Goal: Task Accomplishment & Management: Use online tool/utility

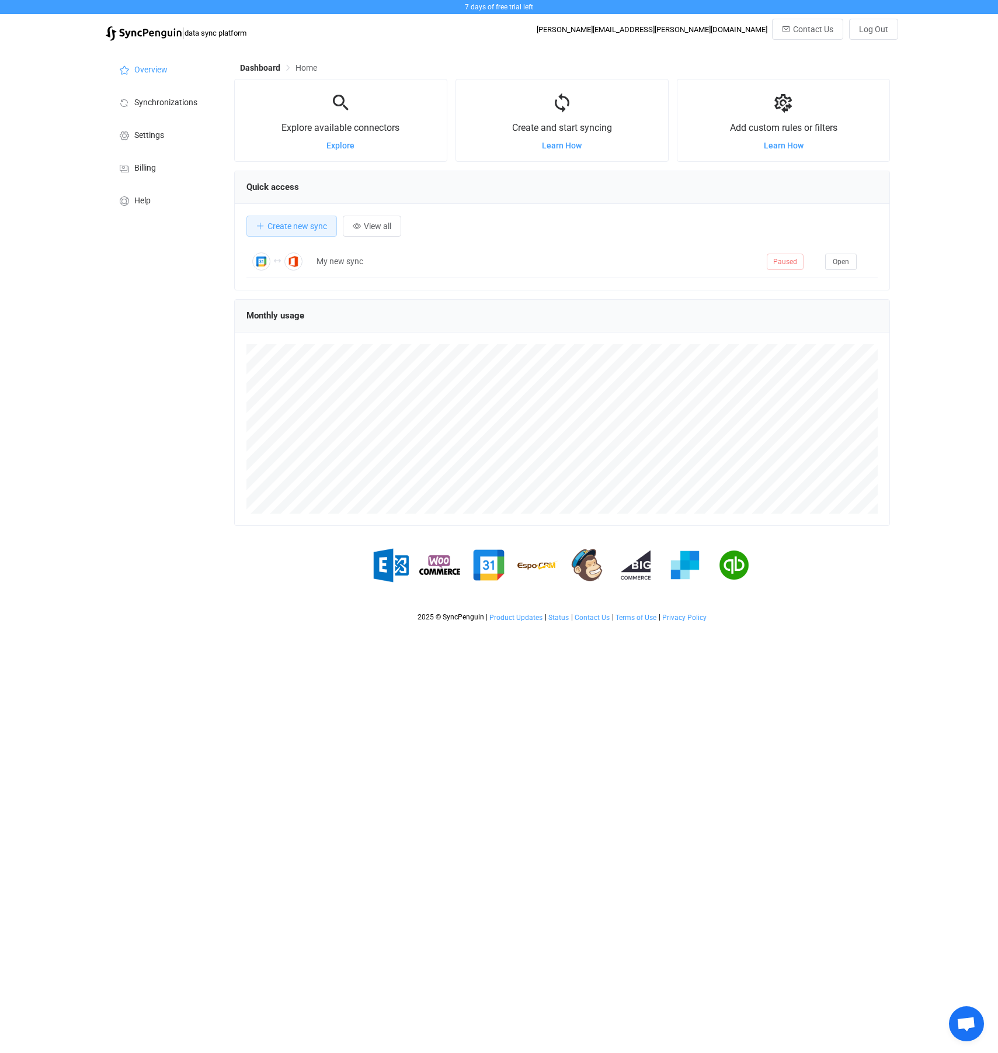
scroll to position [227, 656]
click at [842, 254] on button "Open" at bounding box center [841, 262] width 32 height 16
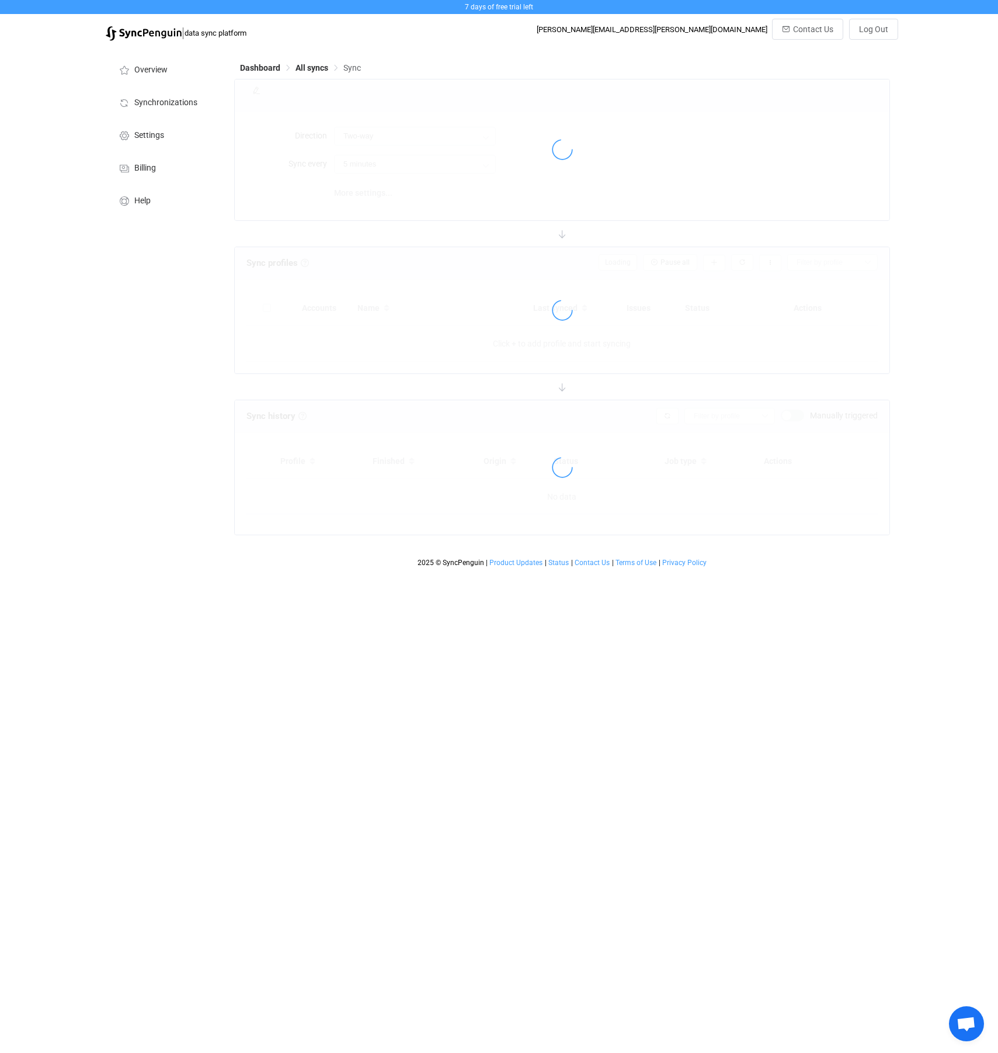
type input "10 minutes"
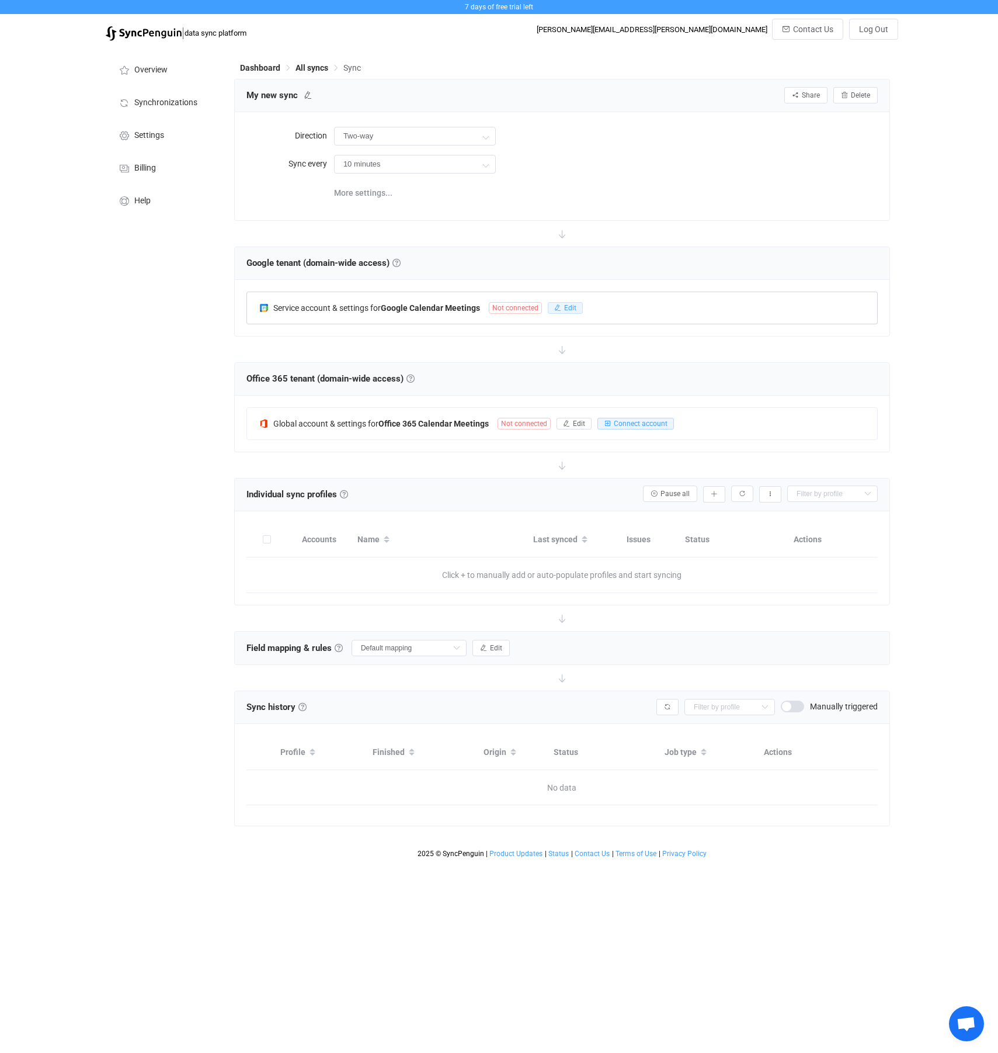
click at [577, 309] on span "Edit" at bounding box center [570, 308] width 12 height 8
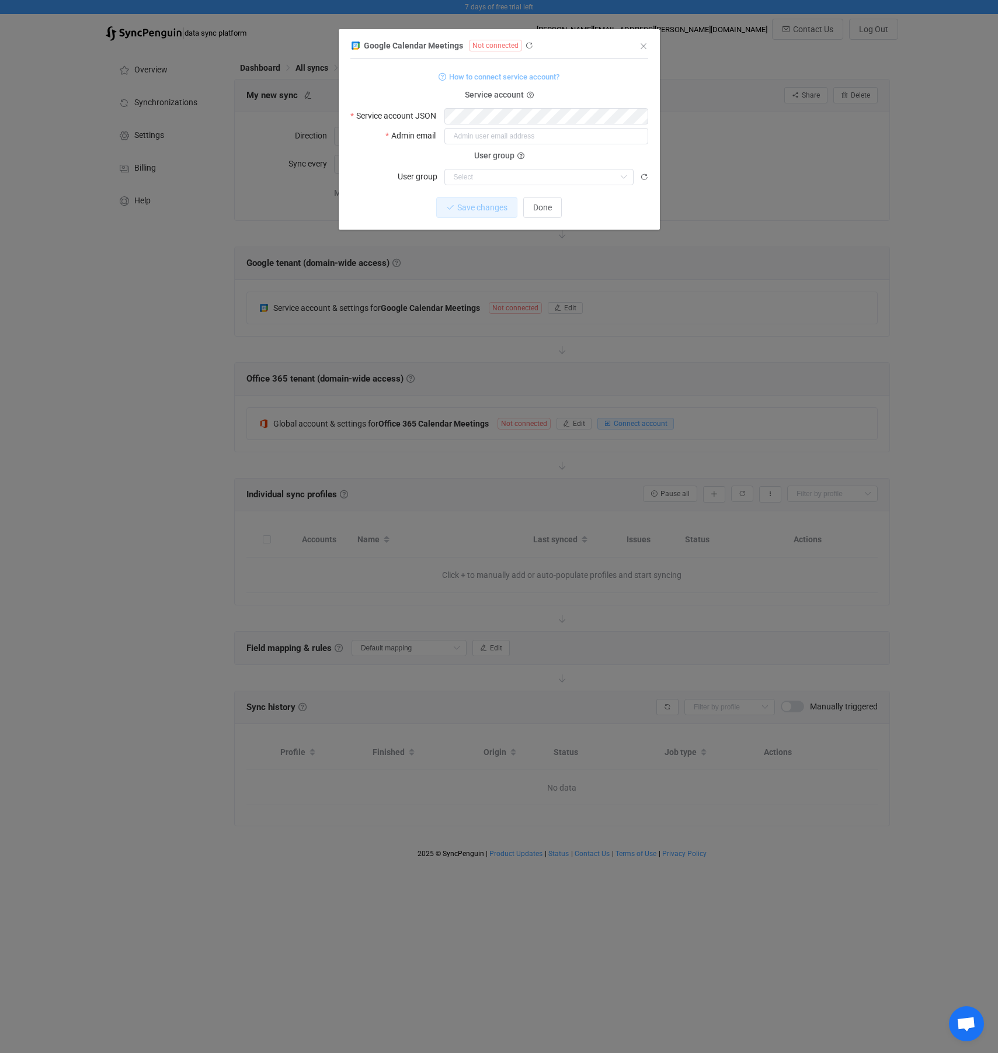
click at [529, 77] on span "How to connect service account?" at bounding box center [504, 76] width 110 height 13
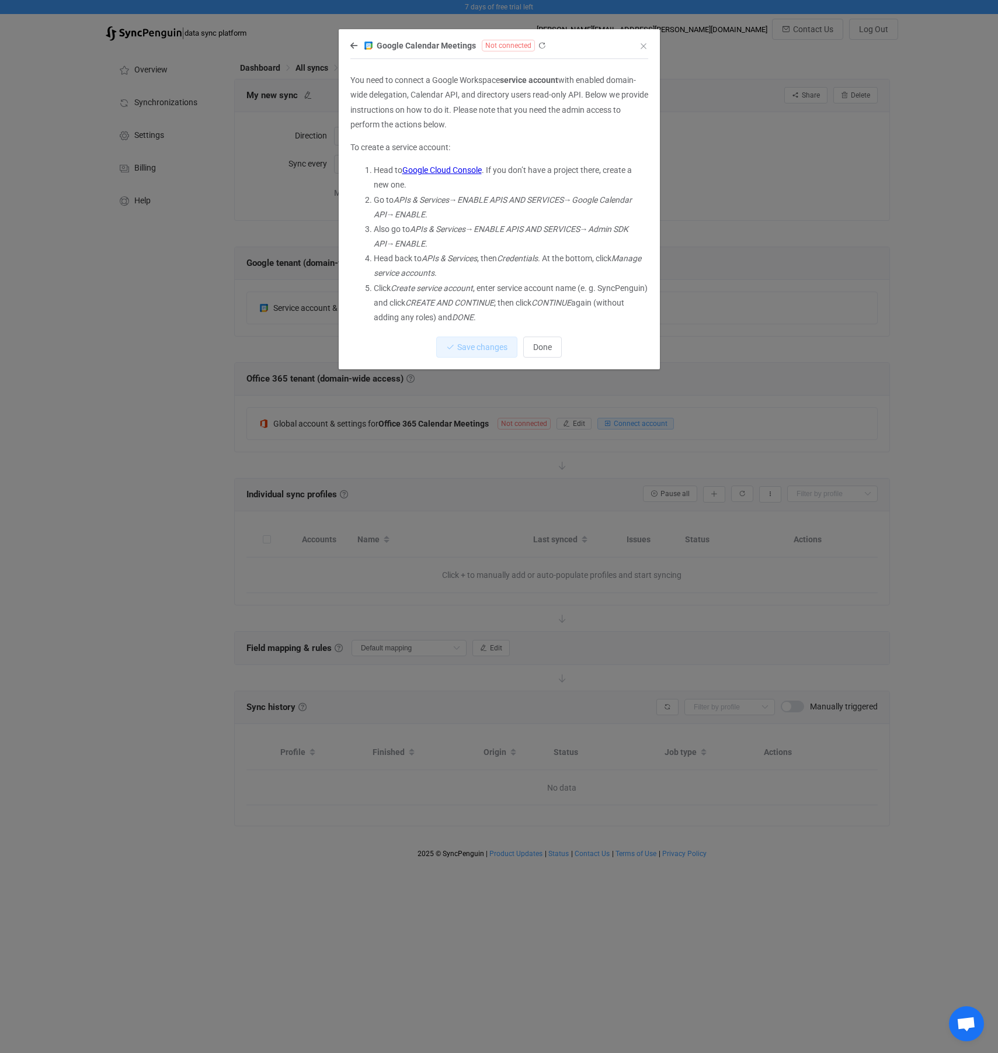
drag, startPoint x: 383, startPoint y: 195, endPoint x: 463, endPoint y: 197, distance: 79.5
click at [463, 197] on li "Go to APIs & Services → ENABLE APIS AND SERVICES → Google Calendar API → ENABLE…" at bounding box center [511, 207] width 275 height 29
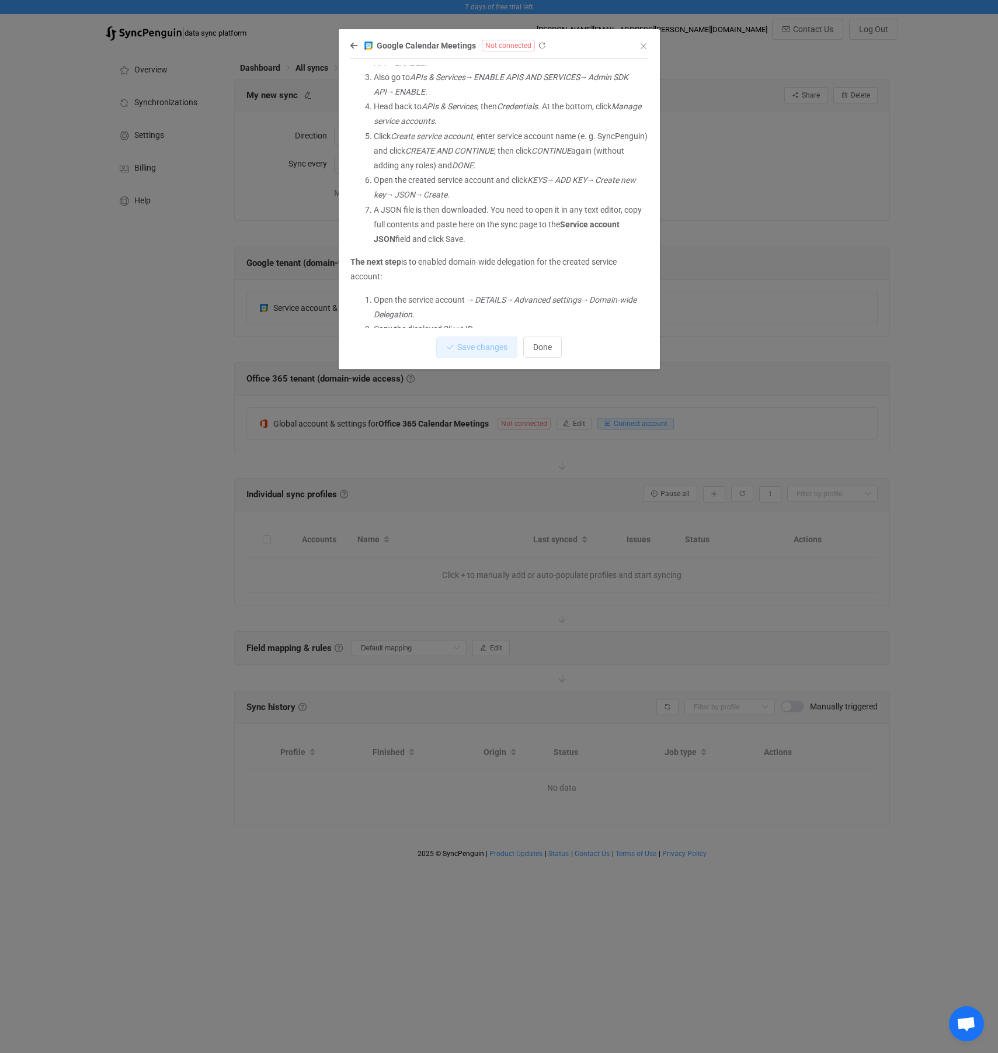
scroll to position [169, 0]
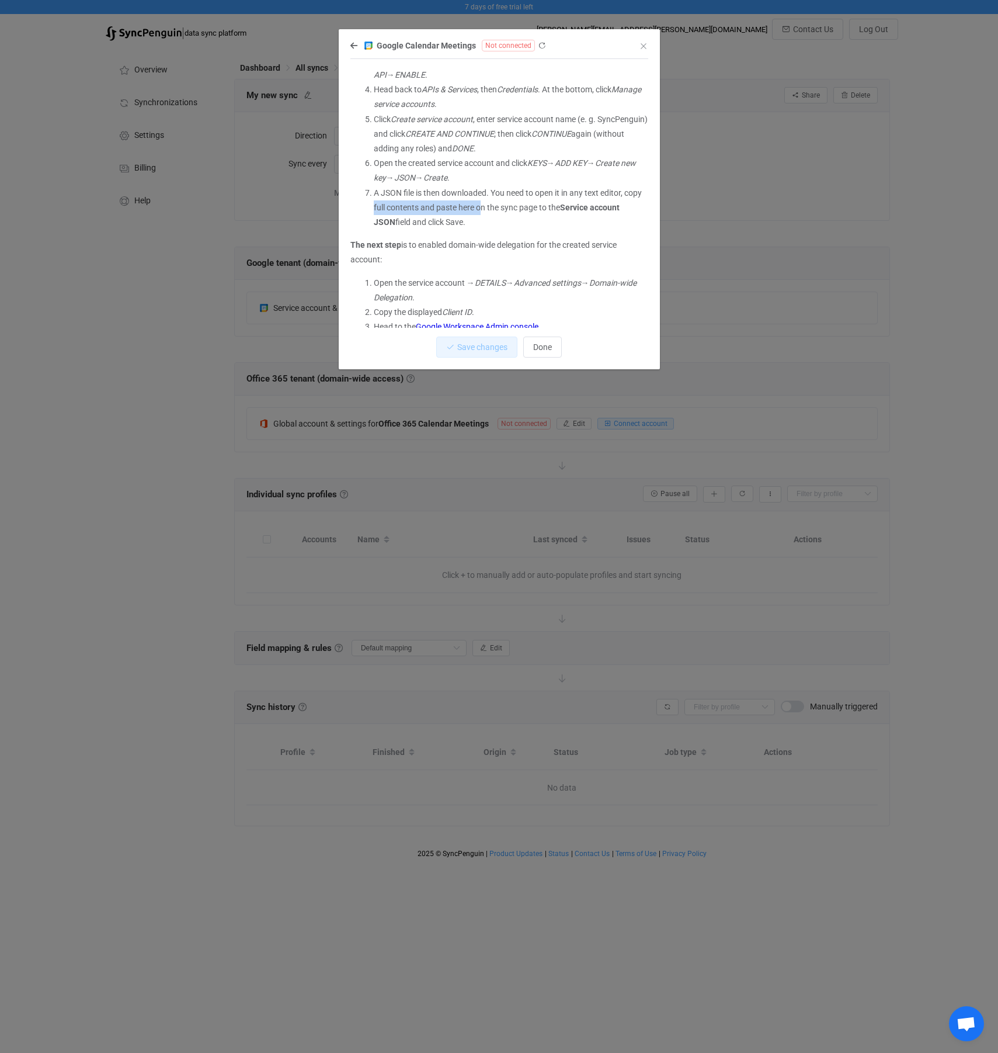
drag, startPoint x: 395, startPoint y: 206, endPoint x: 501, endPoint y: 209, distance: 105.8
click at [501, 209] on li "A JSON file is then downloaded. You need to open it in any text editor, copy fu…" at bounding box center [511, 208] width 275 height 44
click at [571, 213] on li "A JSON file is then downloaded. You need to open it in any text editor, copy fu…" at bounding box center [511, 208] width 275 height 44
click at [443, 220] on li "A JSON file is then downloaded. You need to open it in any text editor, copy fu…" at bounding box center [511, 208] width 275 height 44
drag, startPoint x: 516, startPoint y: 216, endPoint x: 537, endPoint y: 216, distance: 21.6
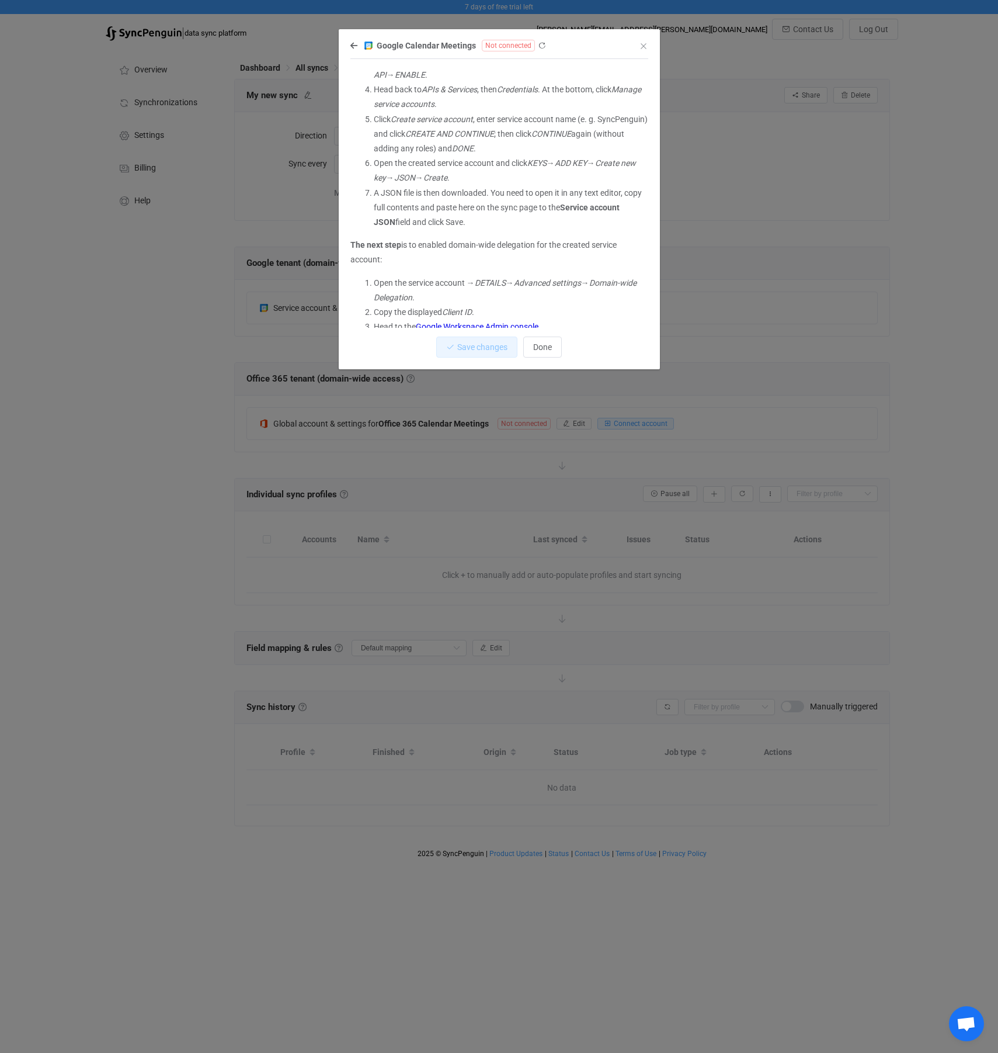
click at [530, 214] on li "A JSON file is then downloaded. You need to open it in any text editor, copy fu…" at bounding box center [511, 208] width 275 height 44
click at [538, 216] on li "A JSON file is then downloaded. You need to open it in any text editor, copy fu…" at bounding box center [511, 208] width 275 height 44
drag, startPoint x: 389, startPoint y: 192, endPoint x: 428, endPoint y: 193, distance: 38.6
click at [428, 193] on li "A JSON file is then downloaded. You need to open it in any text editor, copy fu…" at bounding box center [511, 208] width 275 height 44
drag, startPoint x: 512, startPoint y: 190, endPoint x: 578, endPoint y: 192, distance: 65.4
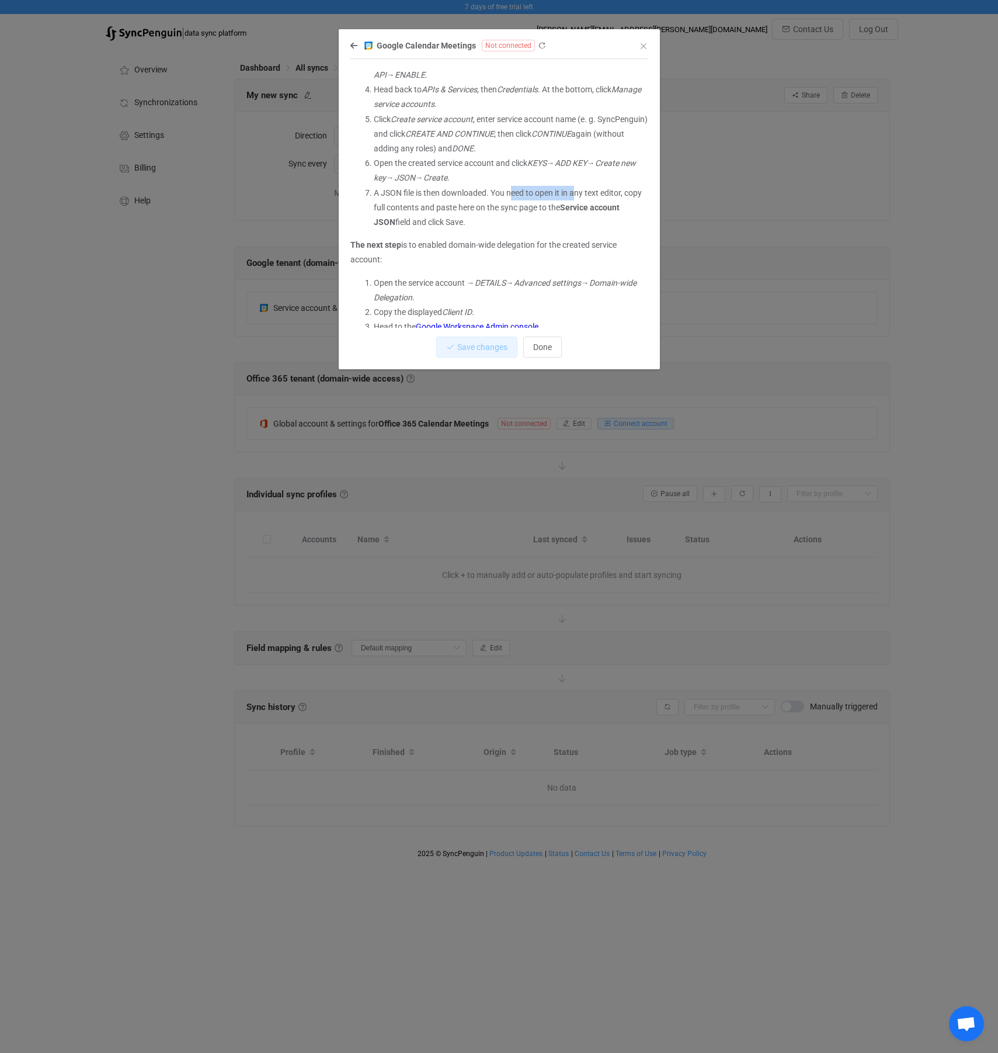
click at [576, 192] on li "A JSON file is then downloaded. You need to open it in any text editor, copy fu…" at bounding box center [511, 208] width 275 height 44
click at [454, 204] on li "A JSON file is then downloaded. You need to open it in any text editor, copy fu…" at bounding box center [511, 208] width 275 height 44
click at [473, 203] on li "A JSON file is then downloaded. You need to open it in any text editor, copy fu…" at bounding box center [511, 208] width 275 height 44
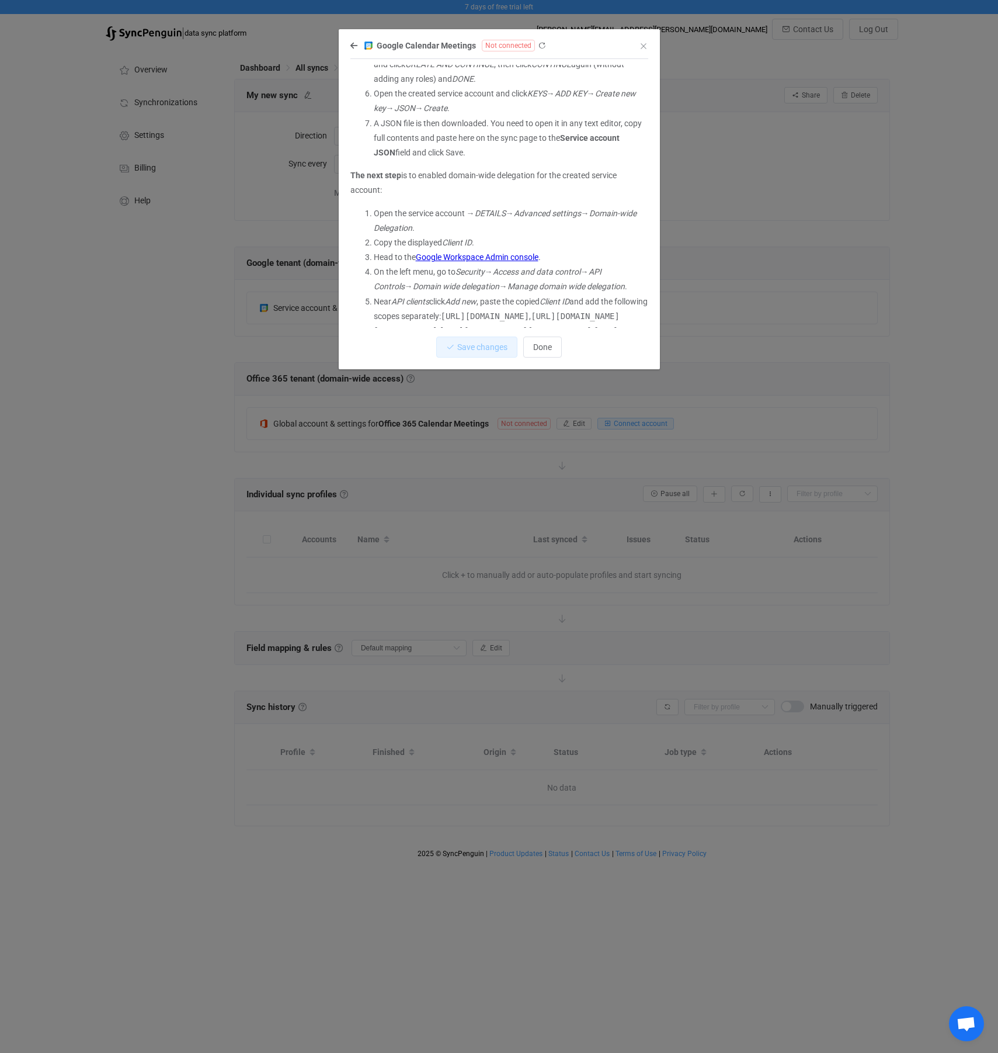
scroll to position [271, 0]
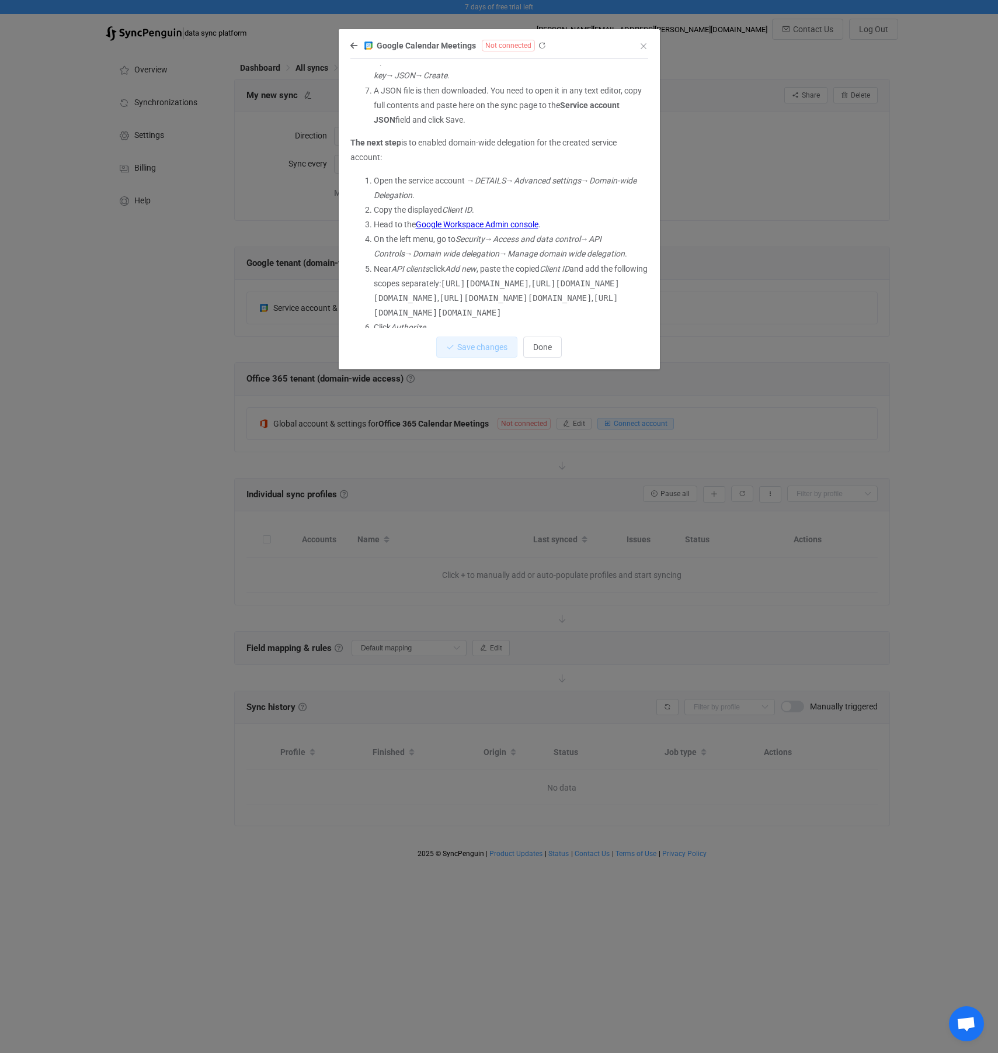
drag, startPoint x: 580, startPoint y: 298, endPoint x: 374, endPoint y: 294, distance: 205.7
click at [374, 294] on li "Near API clients click Add new , paste the copied Client ID and add the followi…" at bounding box center [511, 291] width 275 height 59
copy li "[URL][DOMAIN_NAME] ,"
drag, startPoint x: 613, startPoint y: 309, endPoint x: 359, endPoint y: 311, distance: 254.7
click at [359, 311] on ol "Open the service account → DETAILS → Advanced settings → Domain-wide Delegation…" at bounding box center [500, 255] width 298 height 162
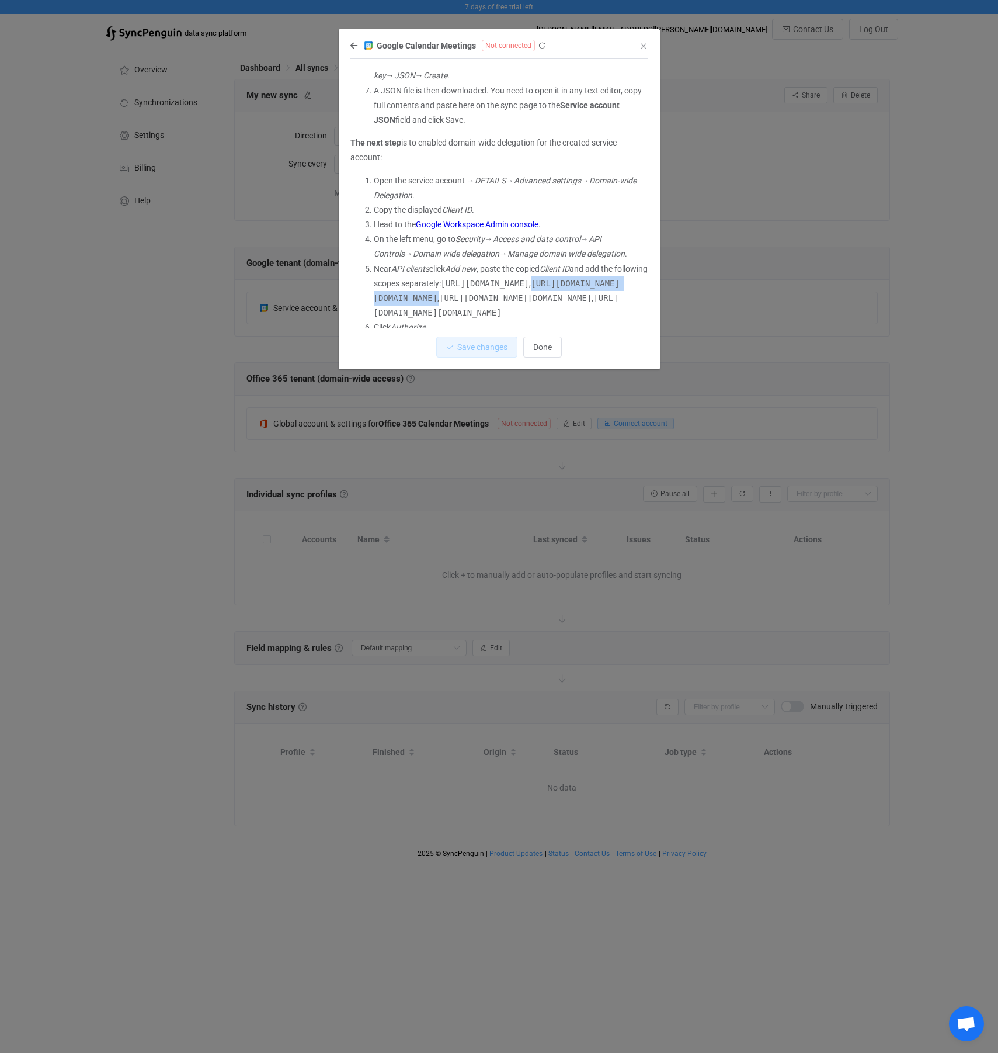
copy li "[URL][DOMAIN_NAME][DOMAIN_NAME] ,"
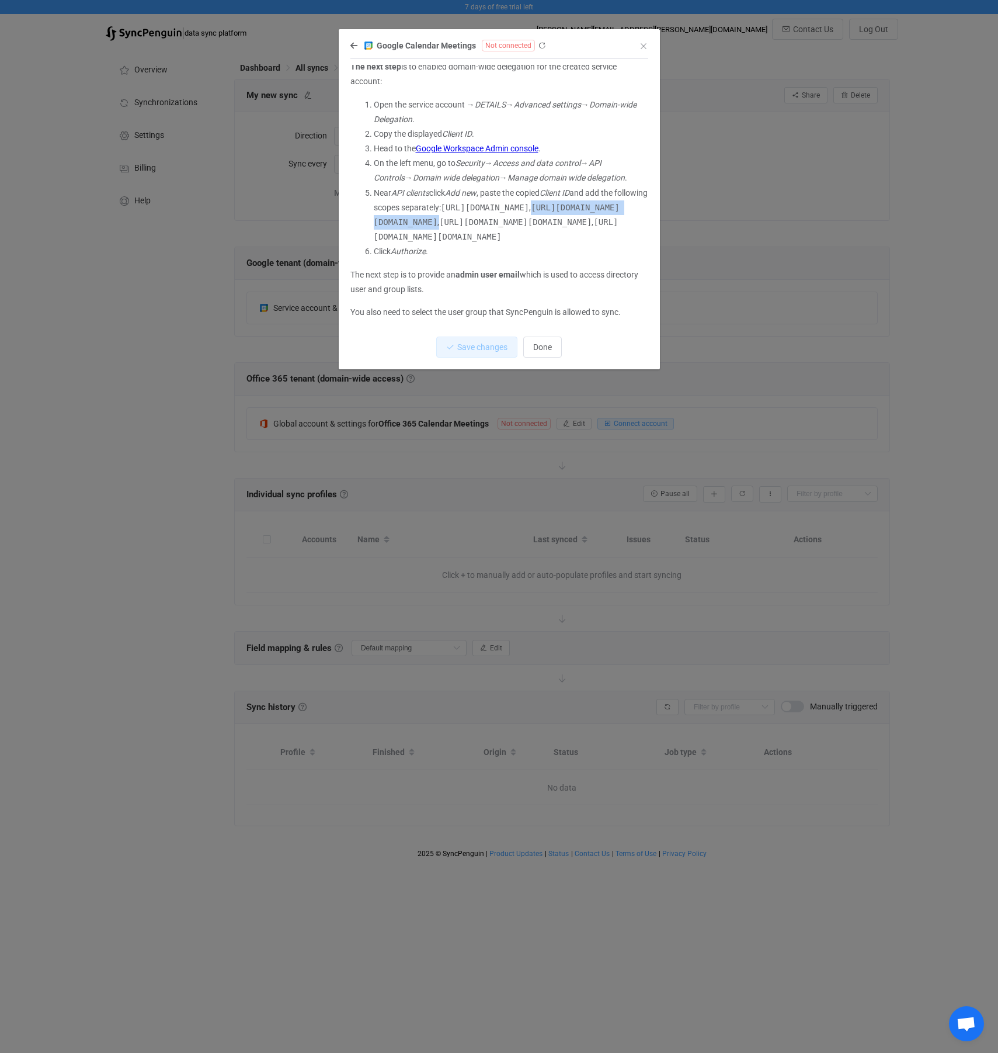
scroll to position [372, 0]
click at [619, 236] on code "[URL][DOMAIN_NAME][DOMAIN_NAME]" at bounding box center [496, 229] width 245 height 24
drag, startPoint x: 580, startPoint y: 229, endPoint x: 372, endPoint y: 224, distance: 208.0
click at [372, 224] on ol "Open the service account → DETAILS → Advanced settings → Domain-wide Delegation…" at bounding box center [500, 179] width 298 height 162
copy li "[URL][DOMAIN_NAME][DOMAIN_NAME] ,"
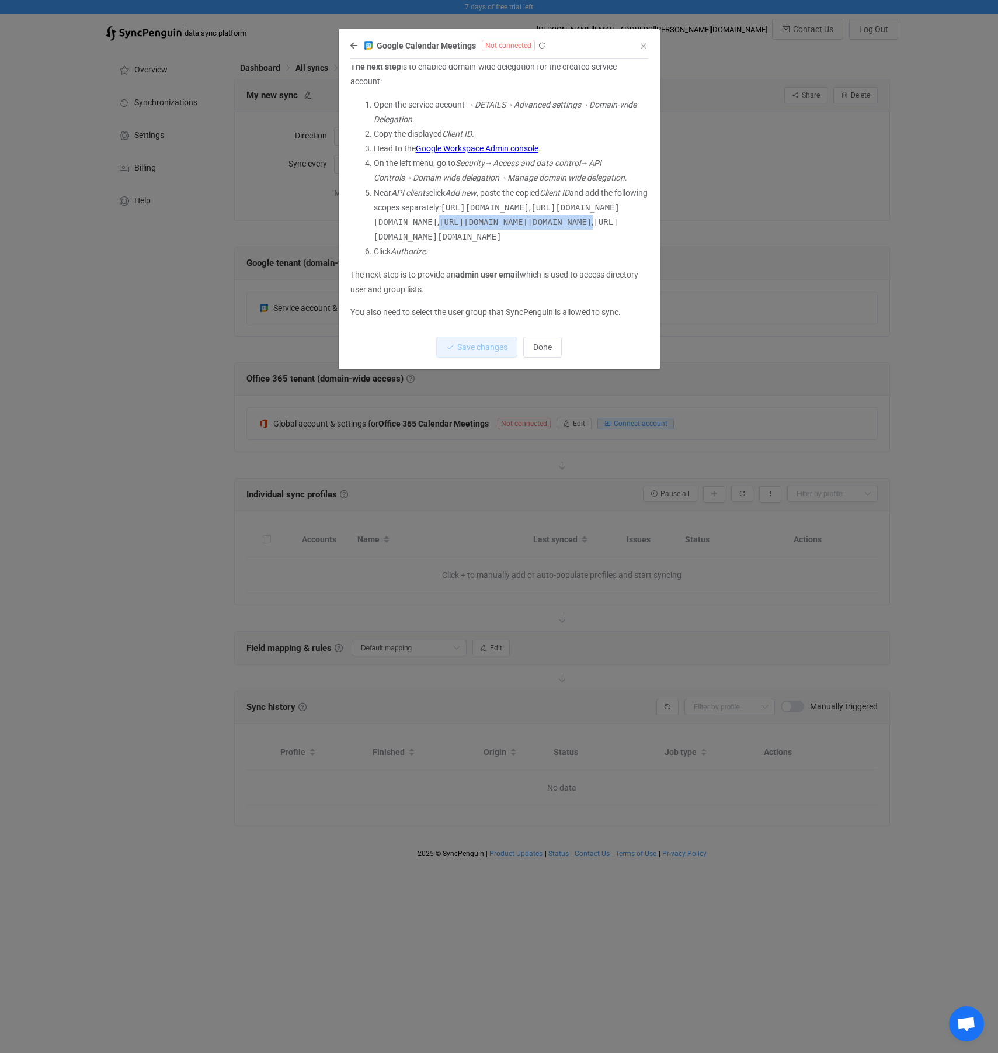
drag, startPoint x: 374, startPoint y: 236, endPoint x: 672, endPoint y: 235, distance: 297.3
click at [672, 235] on div "Google Calendar Meetings Not connected You need to connect a Google Workspace s…" at bounding box center [499, 526] width 998 height 1053
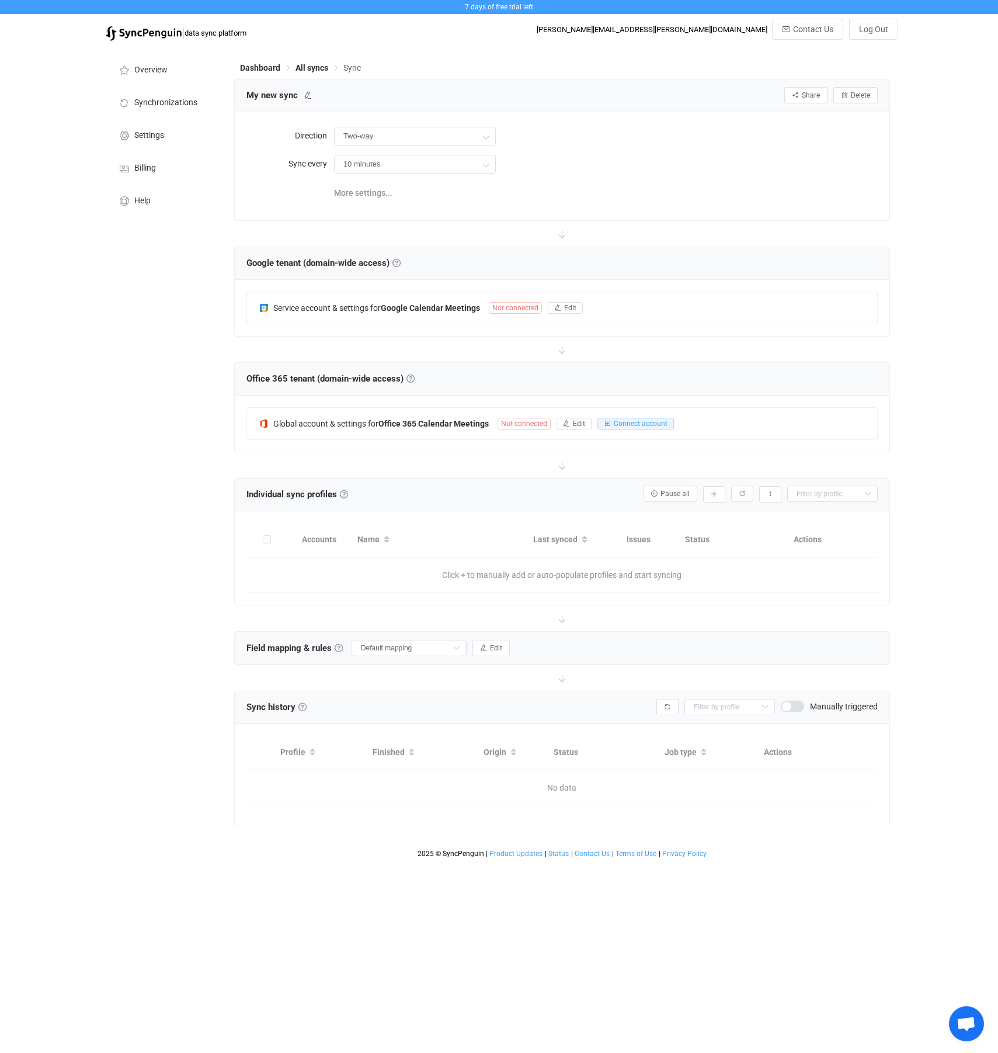
copy li "[URL][DOMAIN_NAME][DOMAIN_NAME]"
click at [568, 303] on button "Edit" at bounding box center [565, 308] width 35 height 12
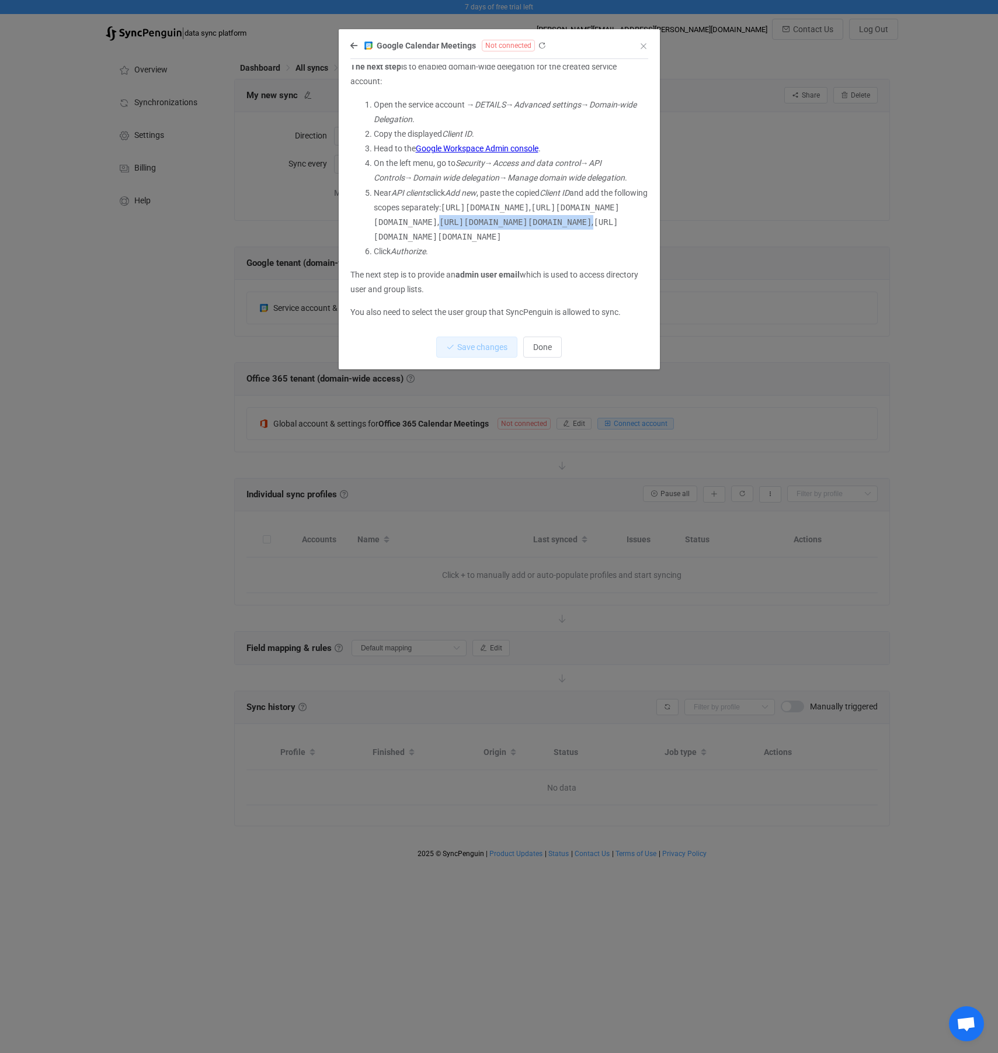
drag, startPoint x: 375, startPoint y: 237, endPoint x: 636, endPoint y: 239, distance: 260.6
click at [637, 239] on li "Near API clients click Add new , paste the copied Client ID and add the followi…" at bounding box center [511, 215] width 275 height 59
copy li "[URL][DOMAIN_NAME][DOMAIN_NAME]"
click at [508, 51] on span "Not connected" at bounding box center [508, 46] width 53 height 12
click at [538, 45] on icon "dialog" at bounding box center [542, 45] width 8 height 8
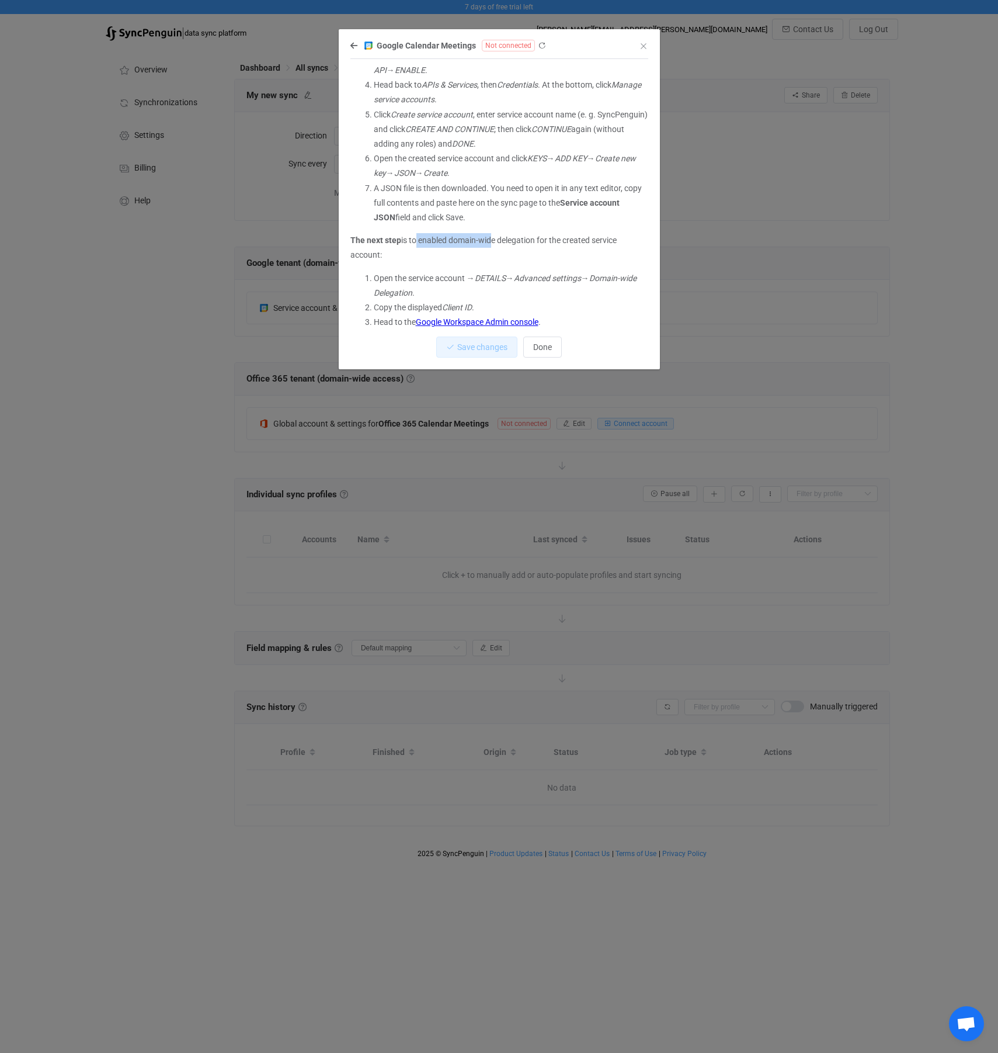
scroll to position [176, 0]
drag, startPoint x: 457, startPoint y: 236, endPoint x: 531, endPoint y: 238, distance: 74.2
click at [530, 238] on p "The next step is to enabled domain-wide delegation for the created service acco…" at bounding box center [500, 245] width 298 height 29
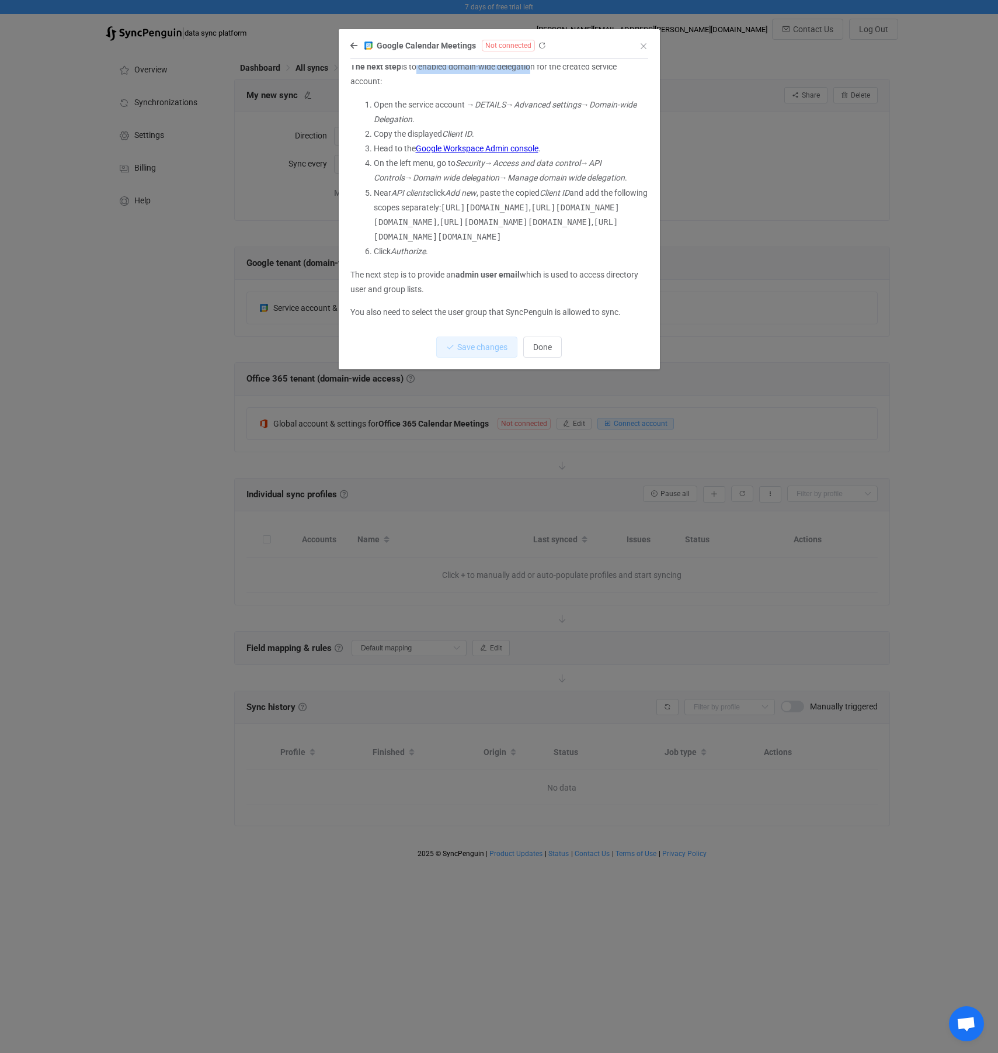
scroll to position [0, 0]
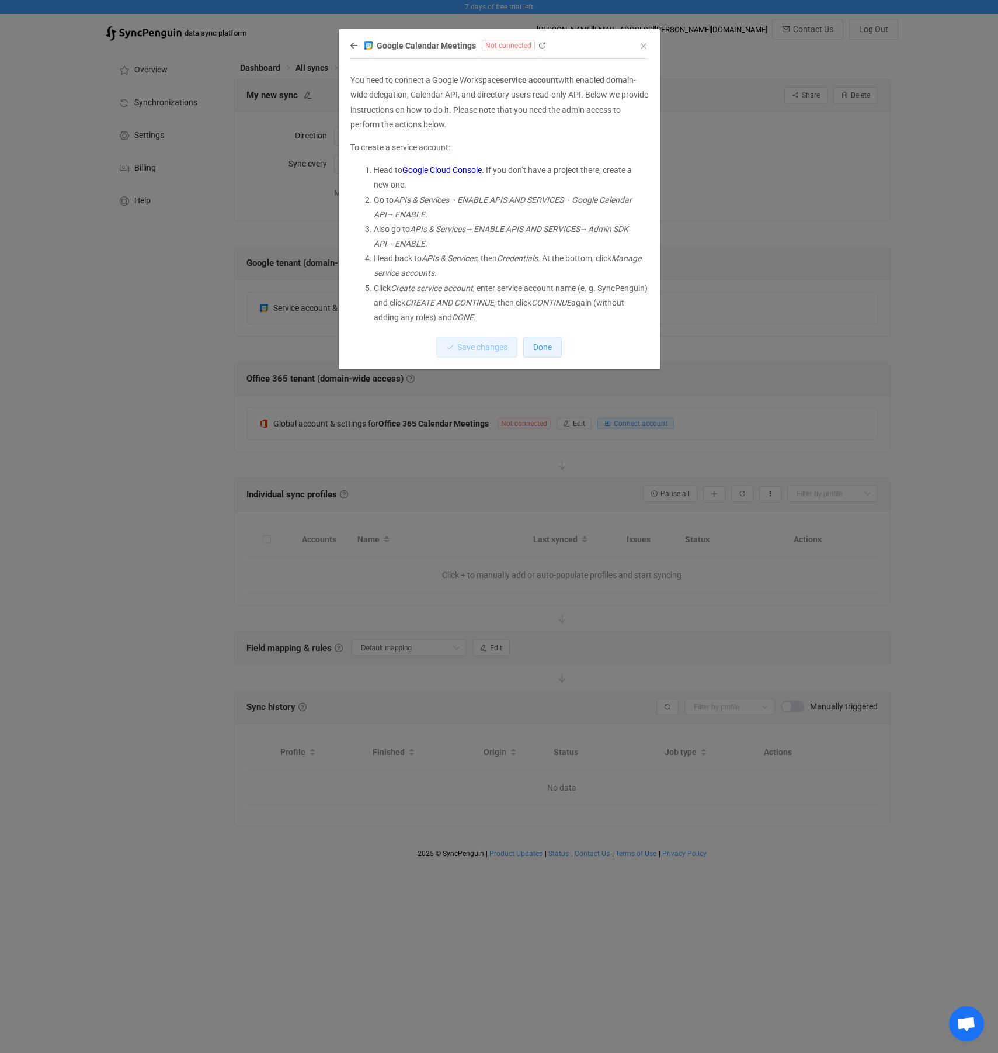
click at [539, 351] on span "Done" at bounding box center [542, 346] width 19 height 9
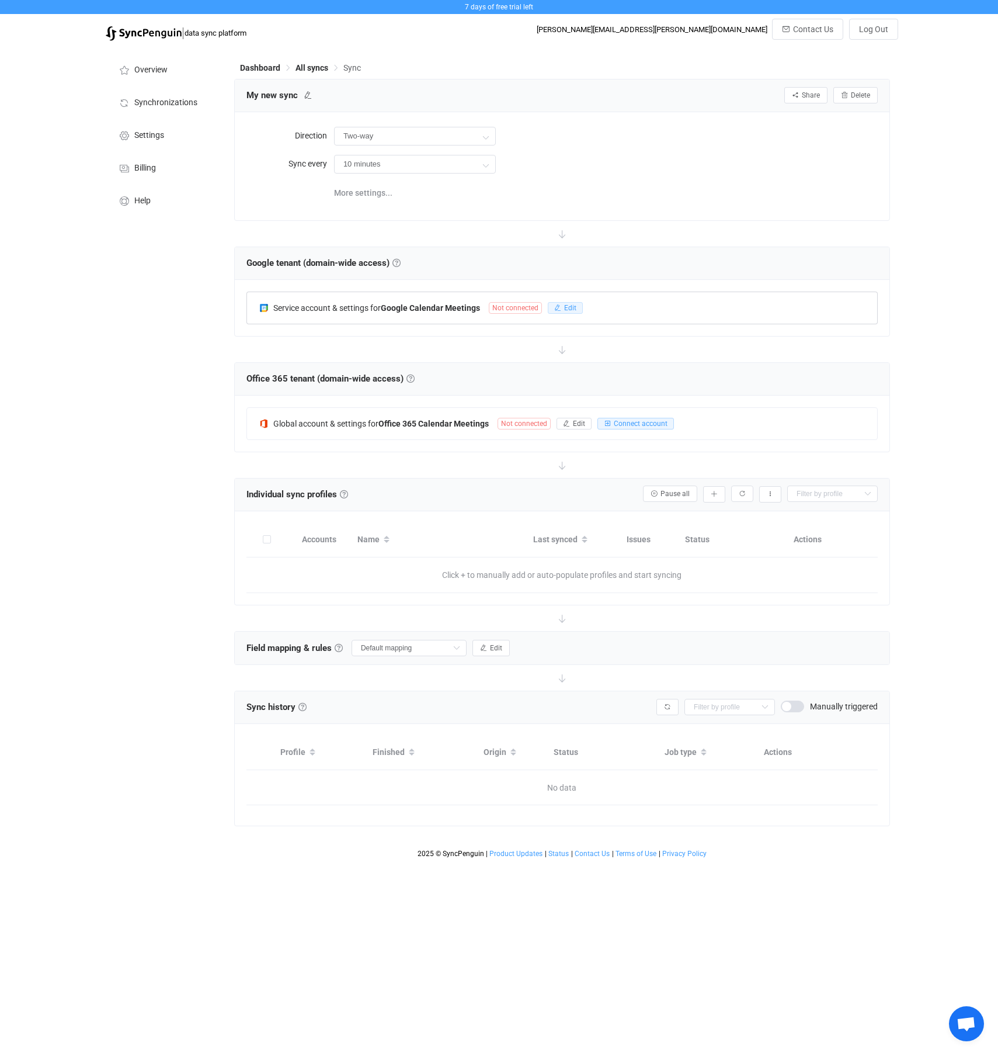
click at [574, 308] on span "Edit" at bounding box center [570, 308] width 12 height 8
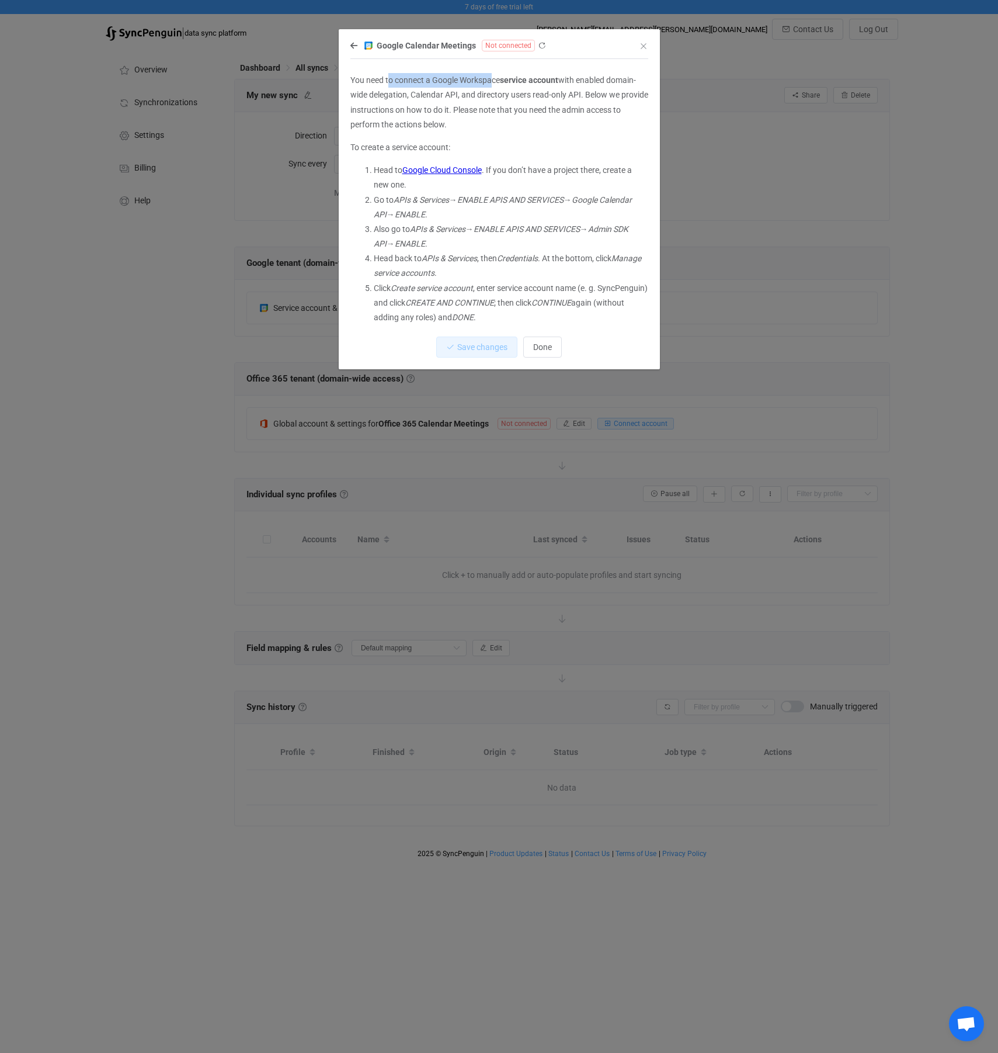
drag, startPoint x: 388, startPoint y: 81, endPoint x: 494, endPoint y: 82, distance: 105.7
click at [494, 82] on p "You need to connect a Google Workspace service account with enabled domain-wide…" at bounding box center [500, 102] width 298 height 59
click at [524, 106] on p "You need to connect a Google Workspace service account with enabled domain-wide…" at bounding box center [500, 102] width 298 height 59
drag, startPoint x: 412, startPoint y: 96, endPoint x: 549, endPoint y: 93, distance: 136.1
click at [548, 92] on p "You need to connect a Google Workspace service account with enabled domain-wide…" at bounding box center [500, 102] width 298 height 59
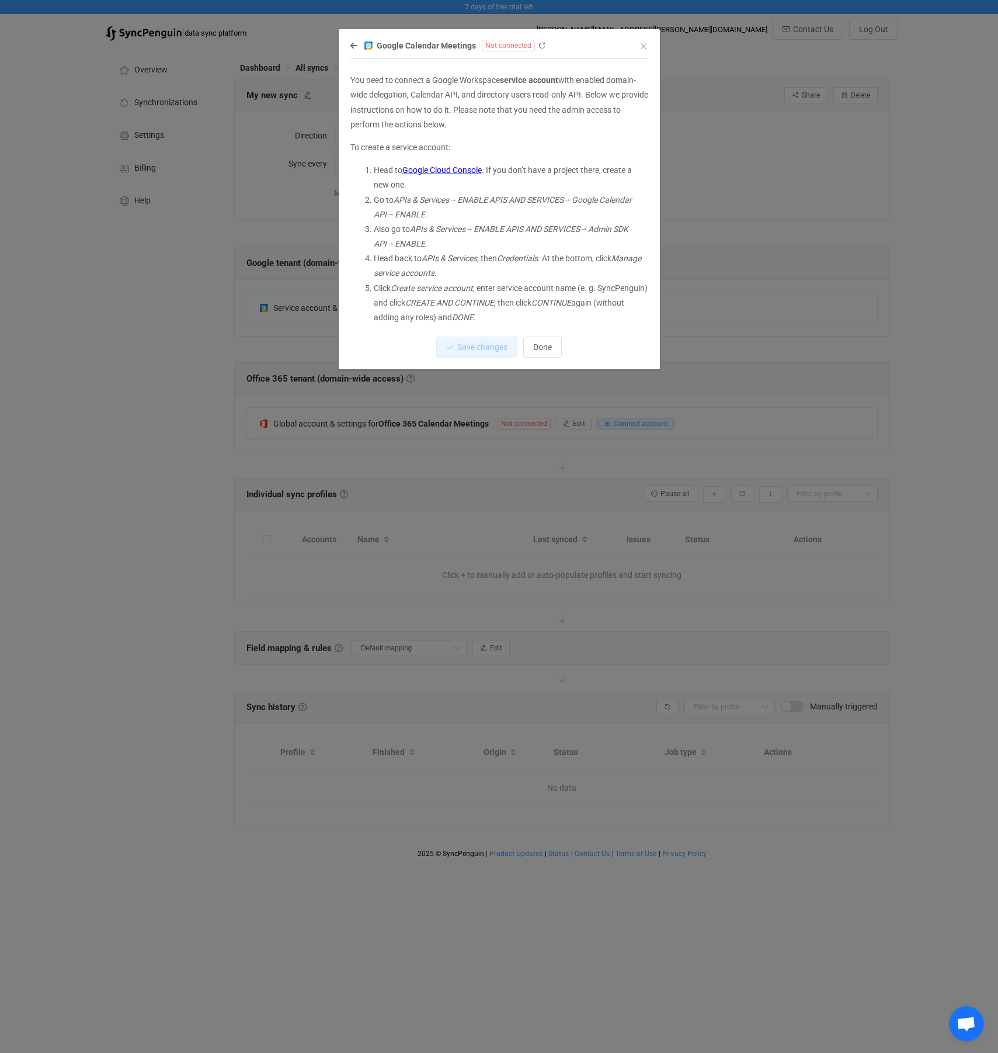
click at [513, 149] on p "To create a service account:" at bounding box center [500, 147] width 298 height 15
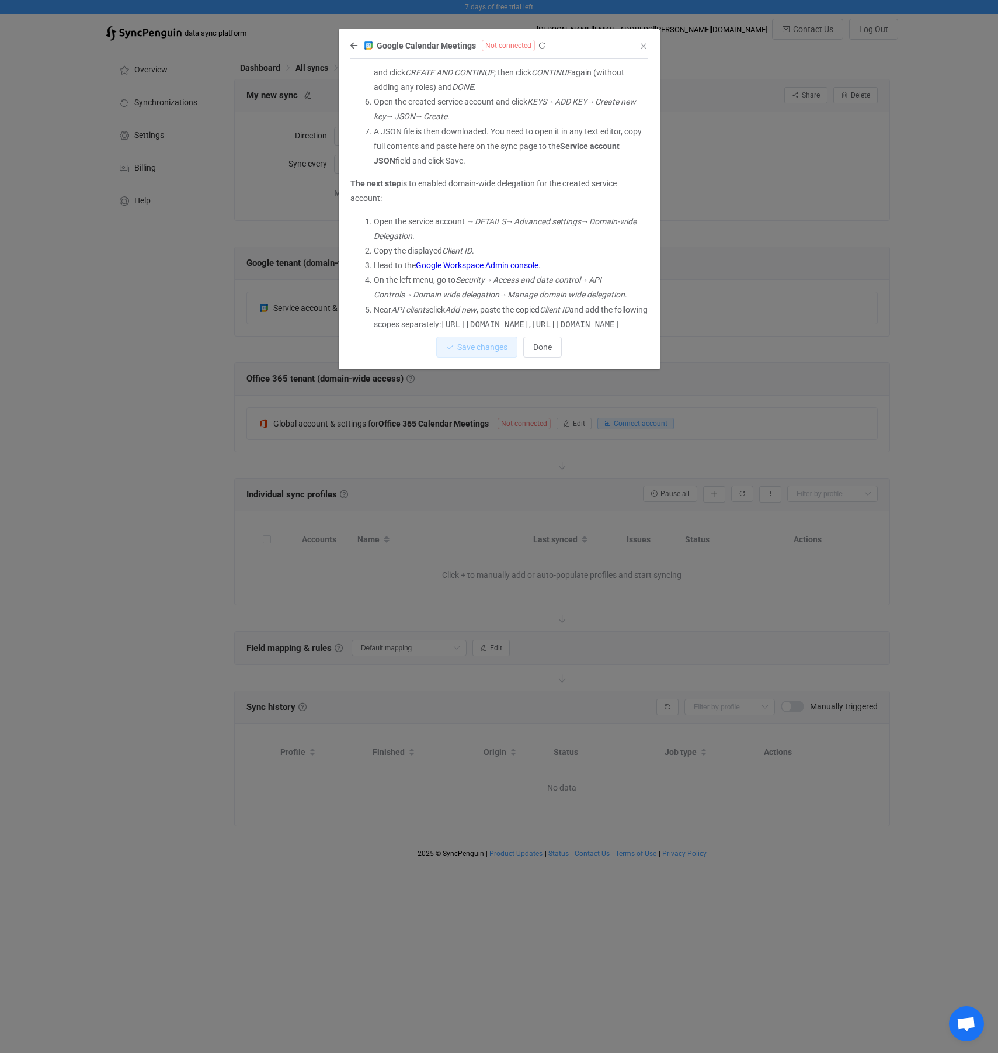
scroll to position [233, 0]
drag, startPoint x: 442, startPoint y: 175, endPoint x: 498, endPoint y: 183, distance: 57.2
click at [498, 176] on p "The next step is to enabled domain-wide delegation for the created service acco…" at bounding box center [500, 188] width 298 height 29
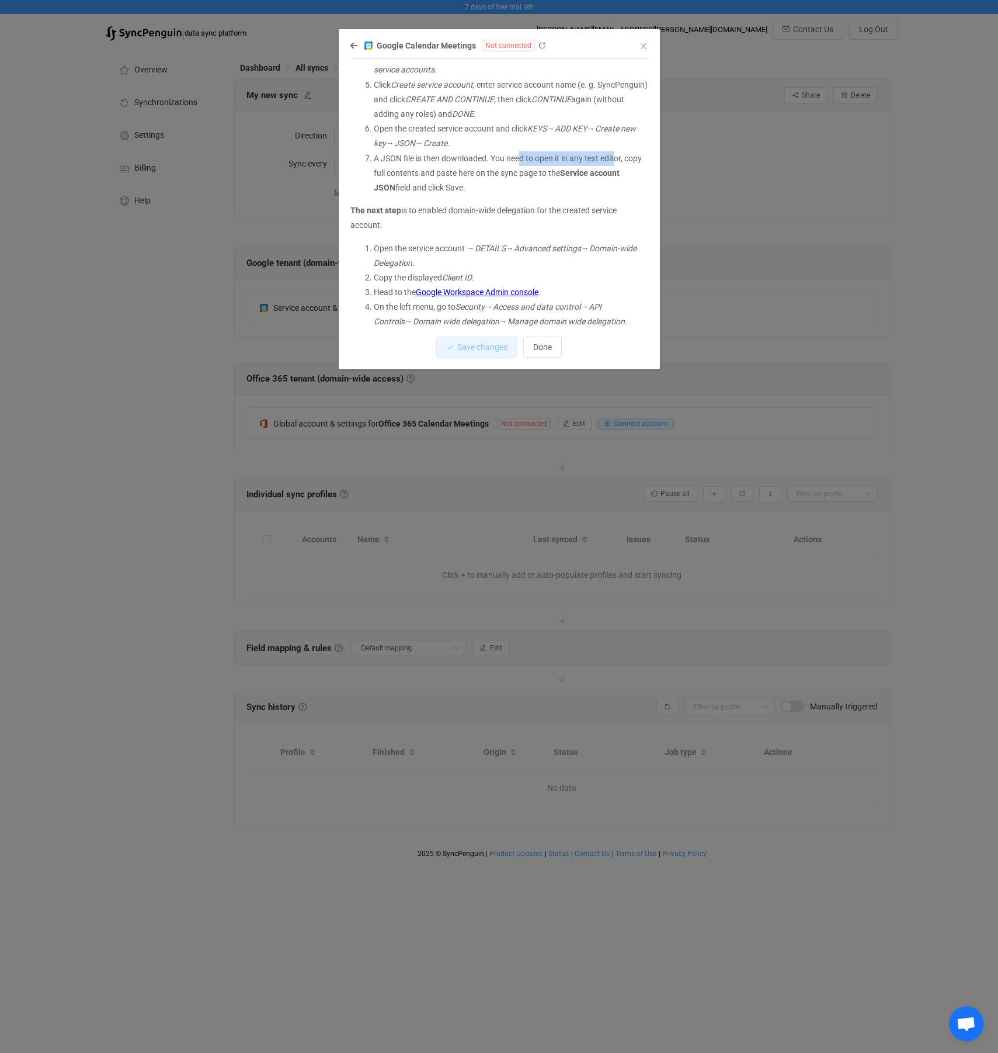
drag, startPoint x: 525, startPoint y: 157, endPoint x: 618, endPoint y: 155, distance: 93.5
click at [618, 155] on li "A JSON file is then downloaded. You need to open it in any text editor, copy fu…" at bounding box center [511, 173] width 275 height 44
drag, startPoint x: 407, startPoint y: 169, endPoint x: 425, endPoint y: 168, distance: 17.6
click at [425, 168] on li "A JSON file is then downloaded. You need to open it in any text editor, copy fu…" at bounding box center [511, 173] width 275 height 44
click at [546, 346] on span "Done" at bounding box center [542, 346] width 19 height 9
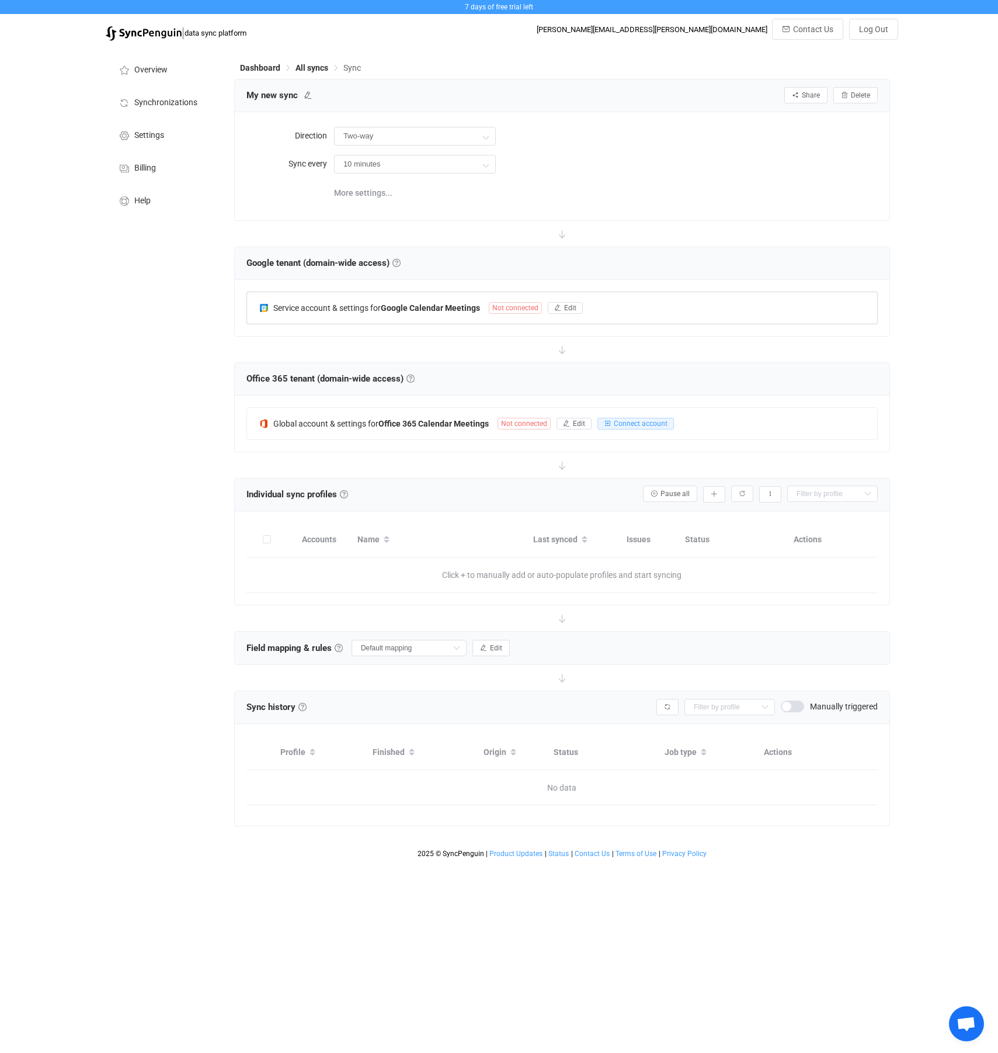
click at [280, 306] on span "Service account & settings for" at bounding box center [326, 307] width 107 height 9
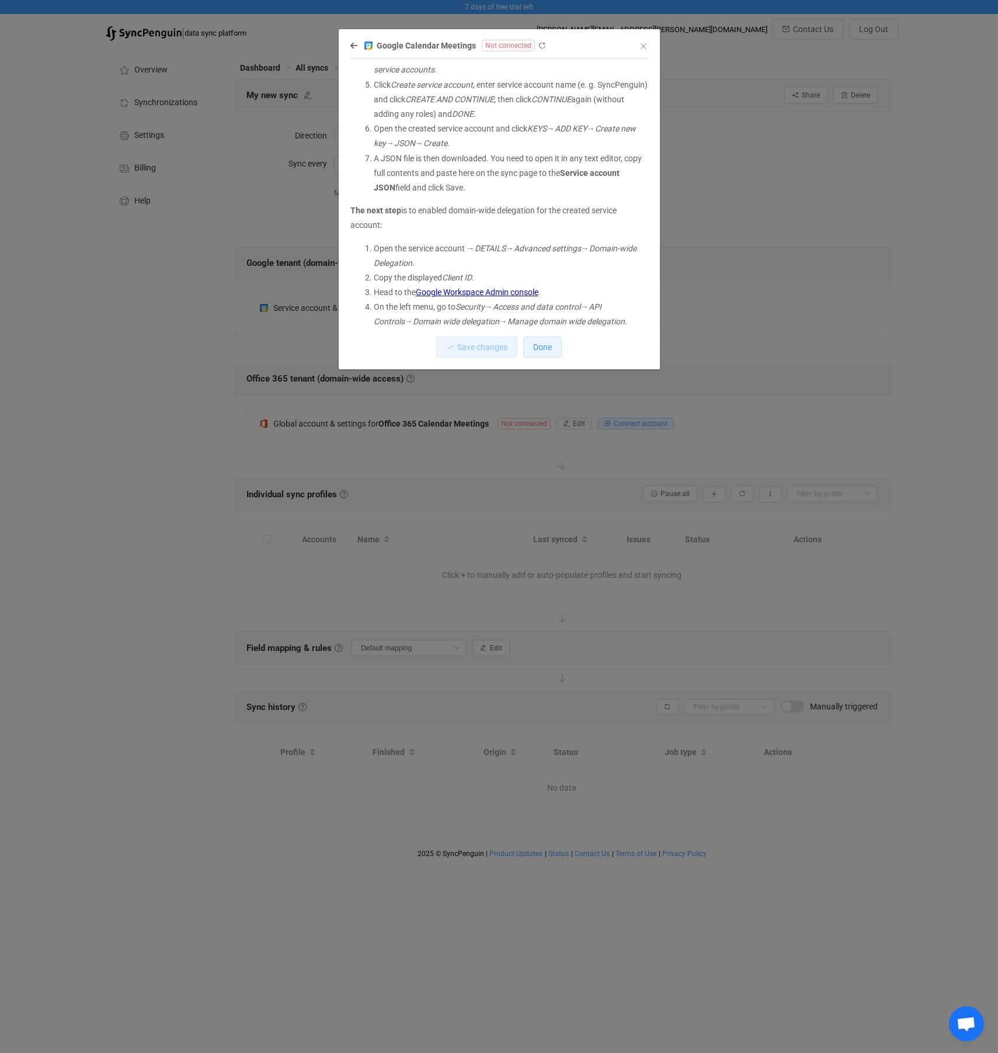
click at [536, 346] on span "Done" at bounding box center [542, 346] width 19 height 9
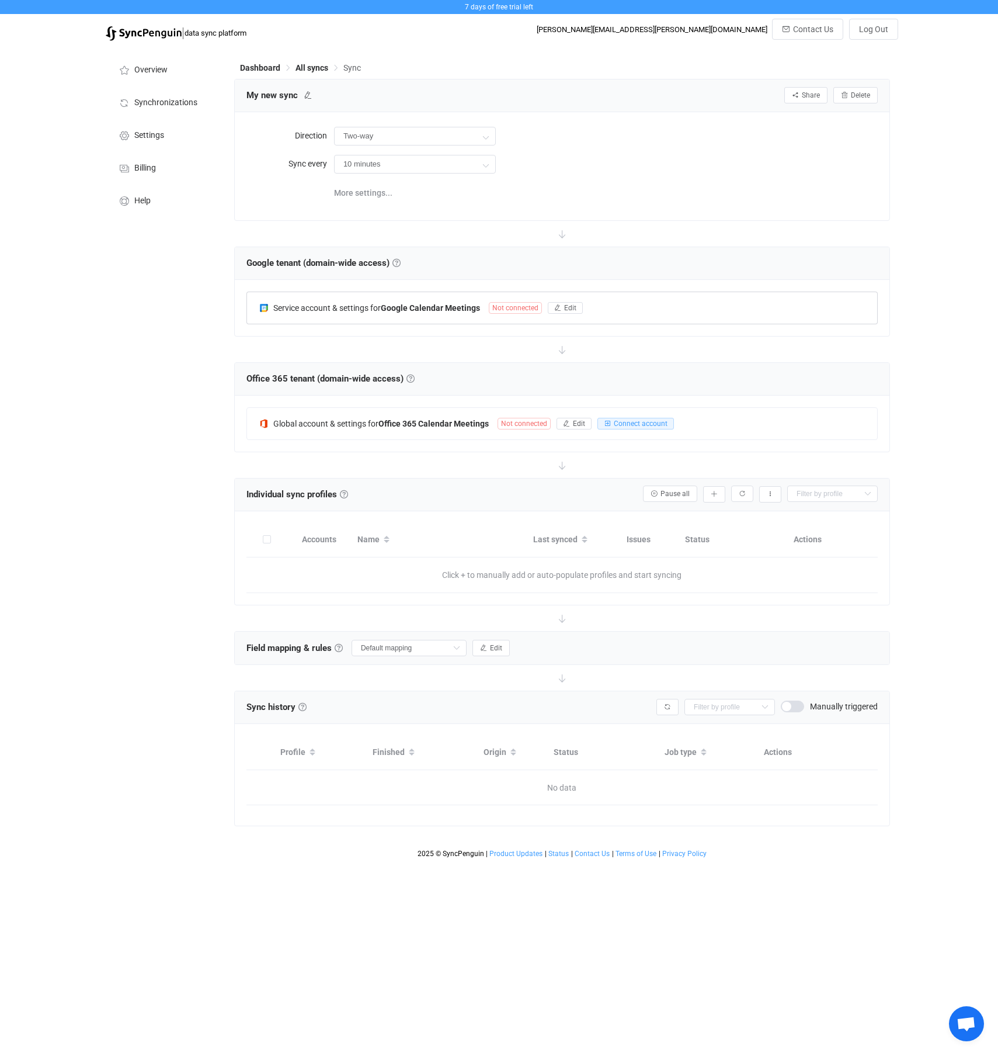
click at [500, 306] on span "Not connected" at bounding box center [515, 308] width 53 height 12
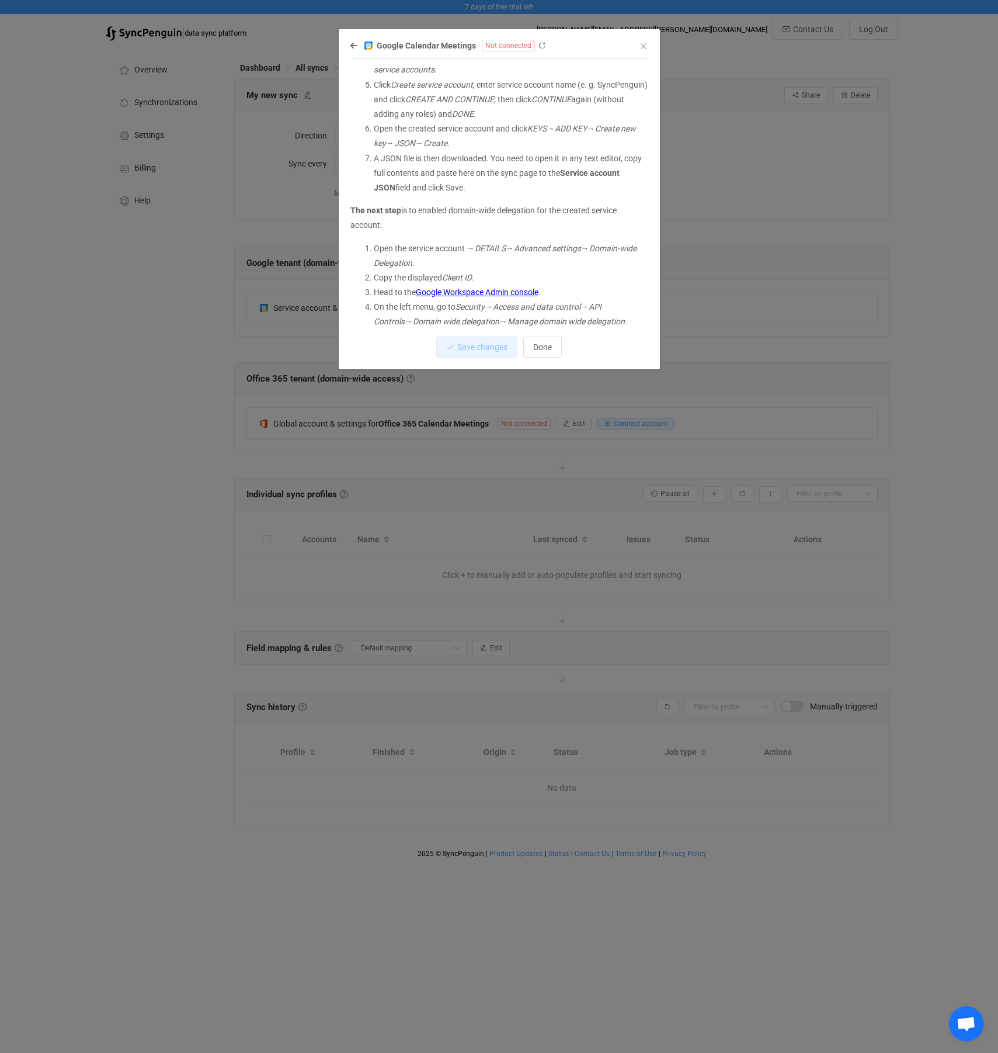
click at [473, 238] on div "You need to connect a Google Workspace service account with enabled domain-wide…" at bounding box center [500, 167] width 298 height 594
click at [426, 225] on p "The next step is to enabled domain-wide delegation for the created service acco…" at bounding box center [500, 217] width 298 height 29
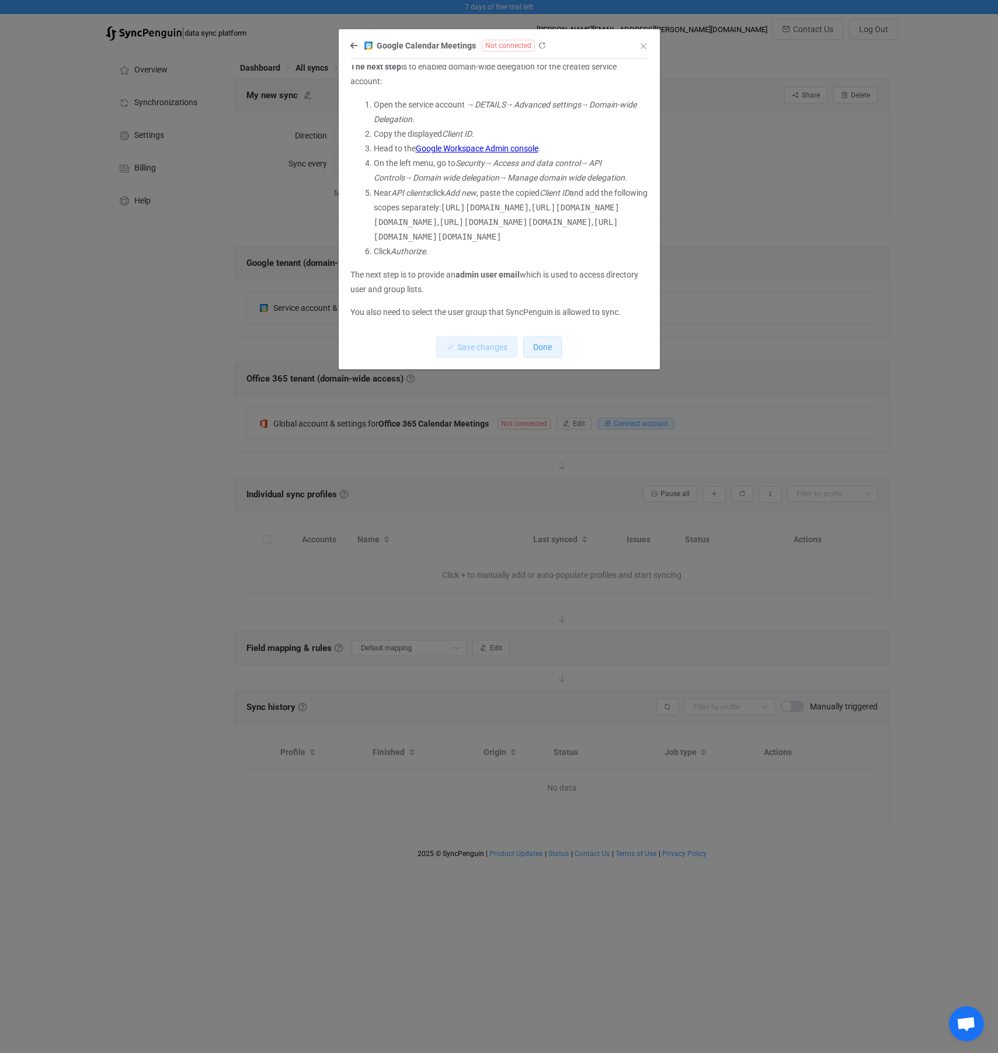
click at [539, 348] on span "Done" at bounding box center [542, 346] width 19 height 9
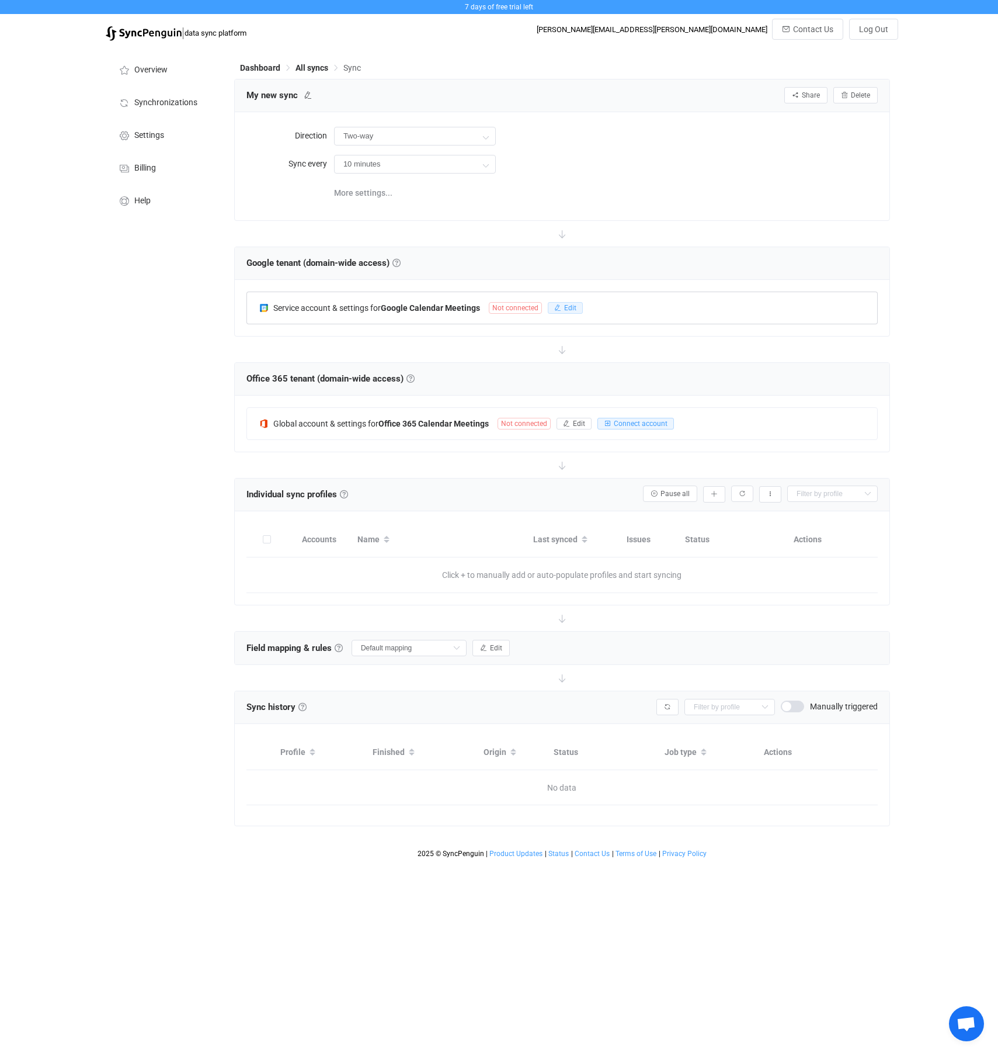
click at [571, 304] on span "Edit" at bounding box center [570, 308] width 12 height 8
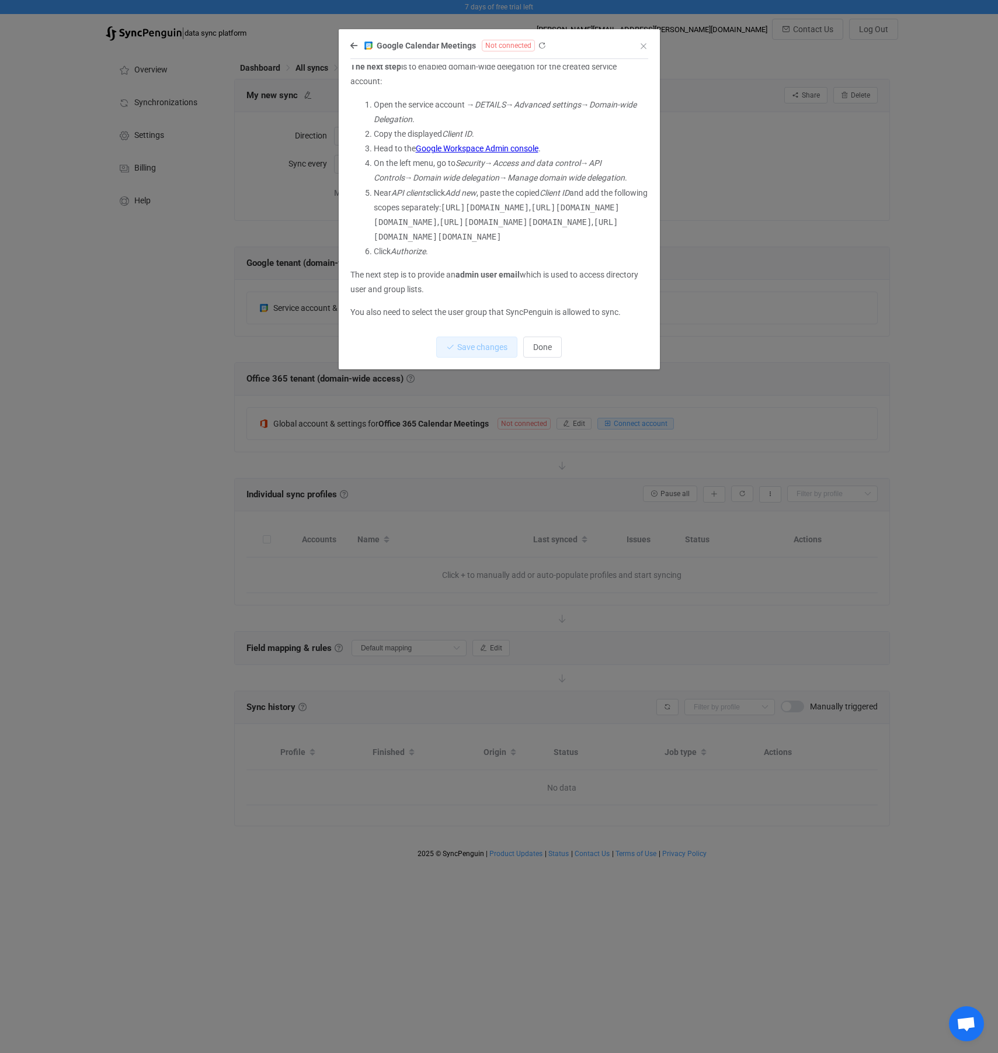
click at [501, 239] on code "[URL][DOMAIN_NAME][DOMAIN_NAME]" at bounding box center [496, 229] width 245 height 24
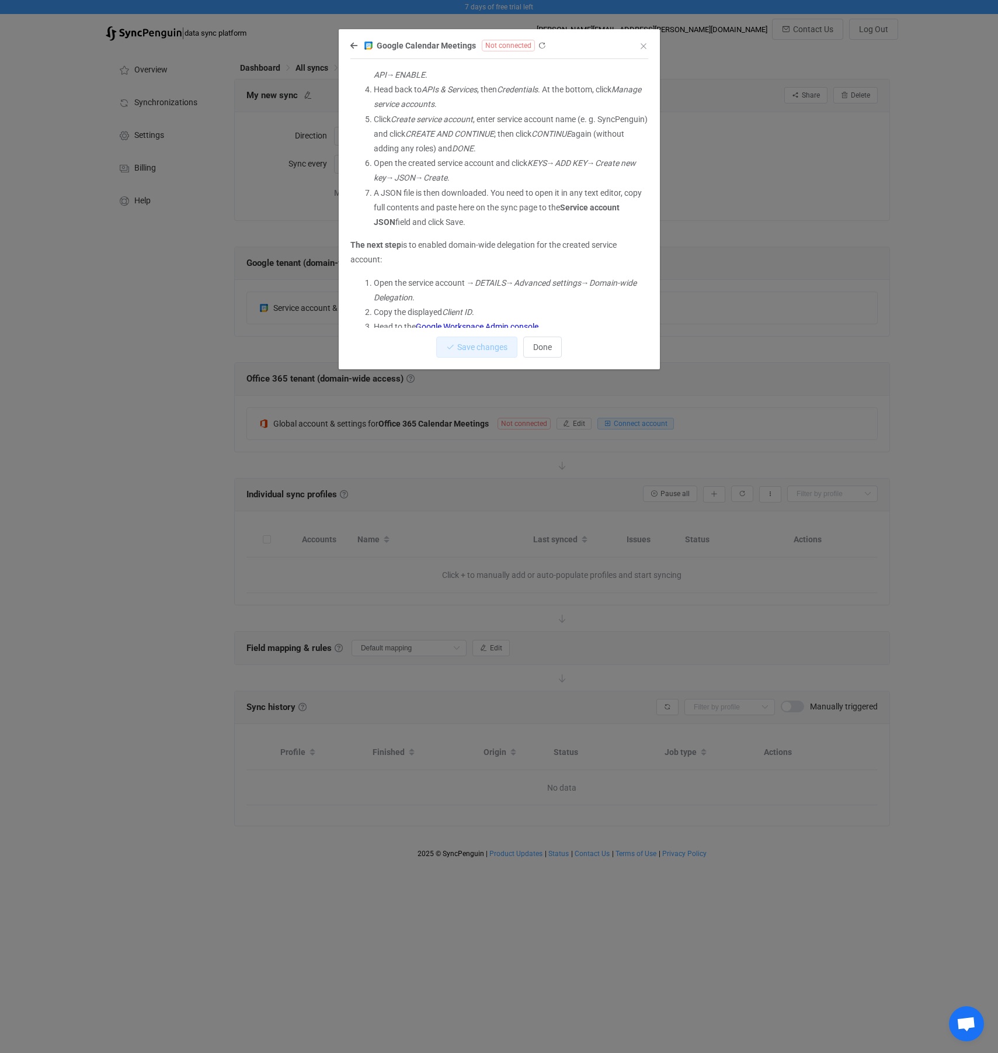
scroll to position [166, 0]
drag, startPoint x: 369, startPoint y: 242, endPoint x: 475, endPoint y: 244, distance: 105.8
click at [474, 244] on p "The next step is to enabled domain-wide delegation for the created service acco…" at bounding box center [500, 254] width 298 height 29
drag, startPoint x: 393, startPoint y: 189, endPoint x: 463, endPoint y: 185, distance: 70.2
click at [458, 188] on li "A JSON file is then downloaded. You need to open it in any text editor, copy fu…" at bounding box center [511, 210] width 275 height 44
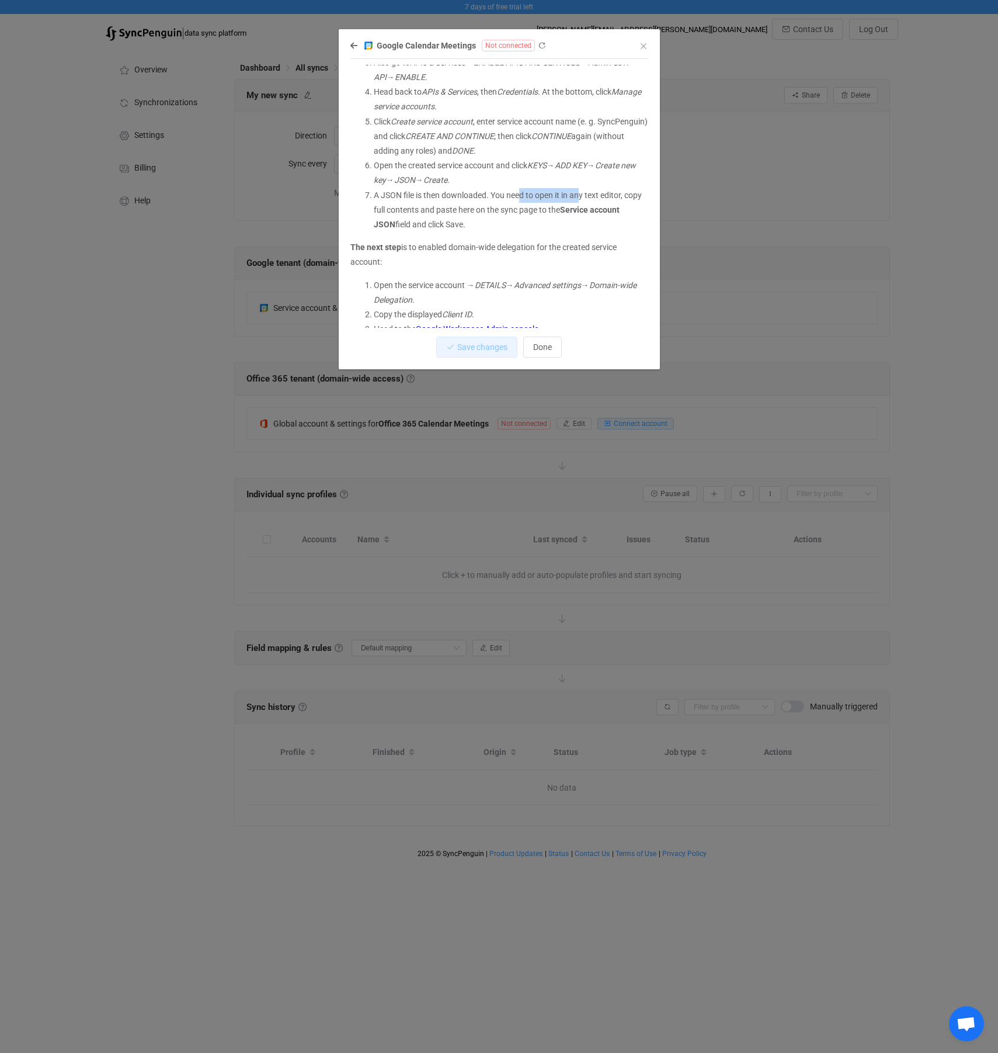
drag, startPoint x: 521, startPoint y: 190, endPoint x: 588, endPoint y: 190, distance: 67.2
click at [582, 190] on li "A JSON file is then downloaded. You need to open it in any text editor, copy fu…" at bounding box center [511, 210] width 275 height 44
drag, startPoint x: 436, startPoint y: 209, endPoint x: 470, endPoint y: 207, distance: 33.3
click at [470, 207] on li "A JSON file is then downloaded. You need to open it in any text editor, copy fu…" at bounding box center [511, 210] width 275 height 44
click at [514, 227] on li "A JSON file is then downloaded. You need to open it in any text editor, copy fu…" at bounding box center [511, 210] width 275 height 44
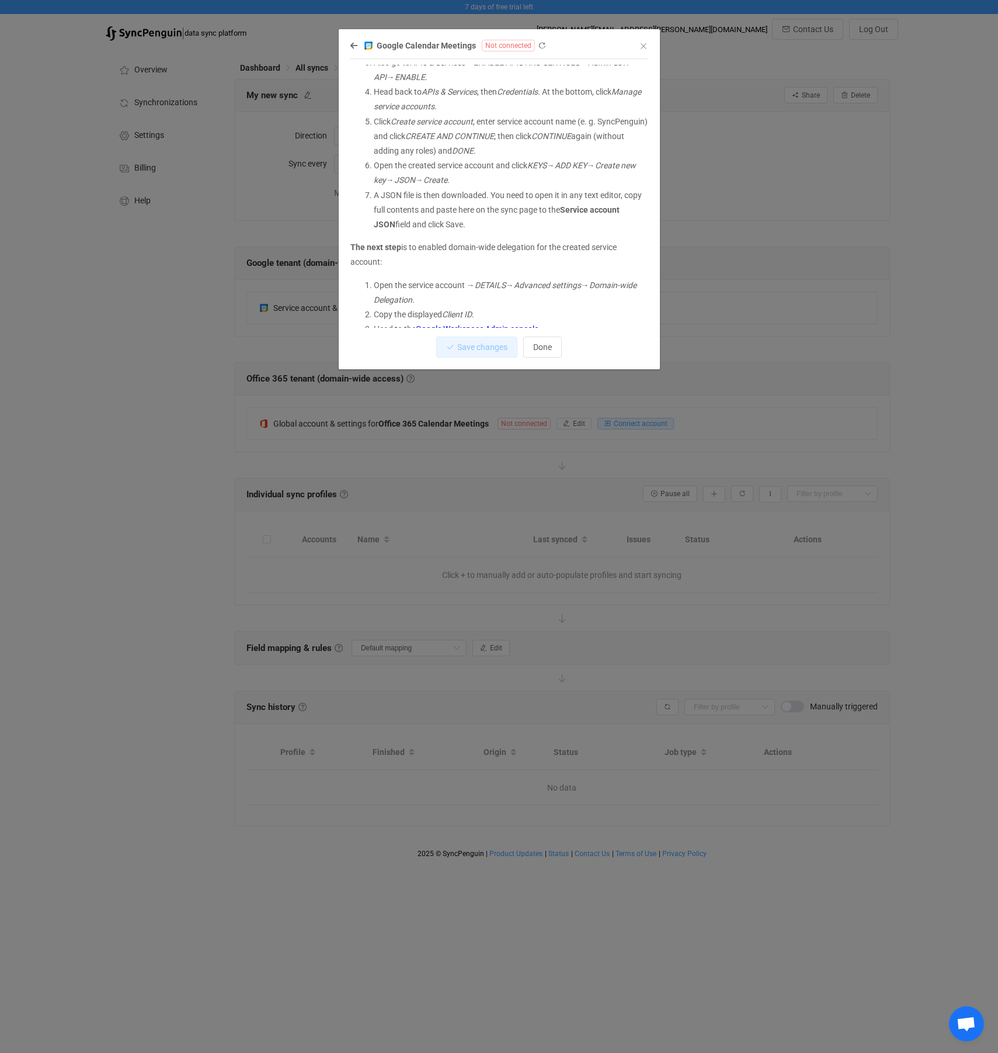
click at [349, 47] on div "Google Calendar Meetings Not connected You need to connect a Google Workspace s…" at bounding box center [499, 203] width 321 height 331
click at [354, 47] on icon "dialog" at bounding box center [354, 45] width 7 height 8
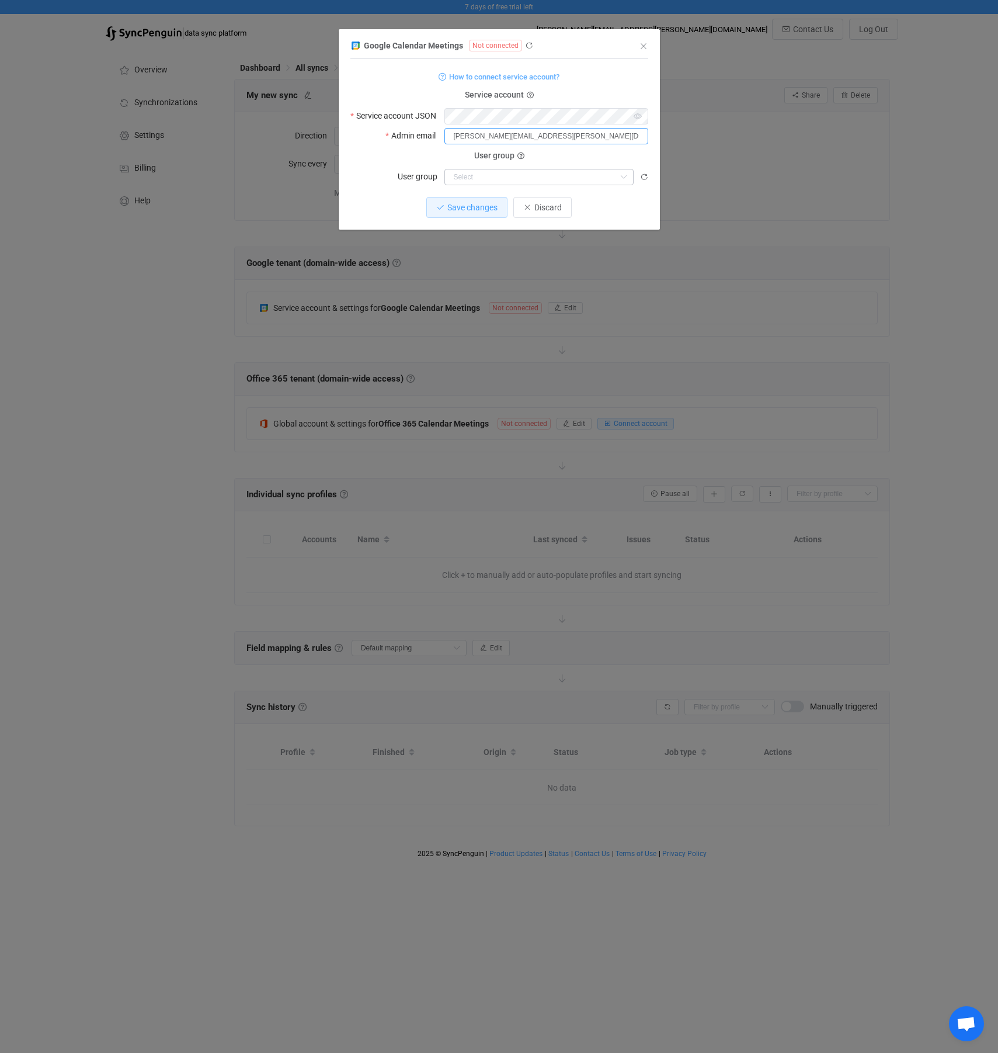
type input "[PERSON_NAME][EMAIL_ADDRESS][PERSON_NAME][DOMAIN_NAME]"
click at [501, 183] on input "dialog" at bounding box center [539, 177] width 189 height 16
click at [580, 167] on div "User group User group" at bounding box center [500, 170] width 298 height 29
click at [456, 206] on span "Save changes" at bounding box center [472, 207] width 50 height 9
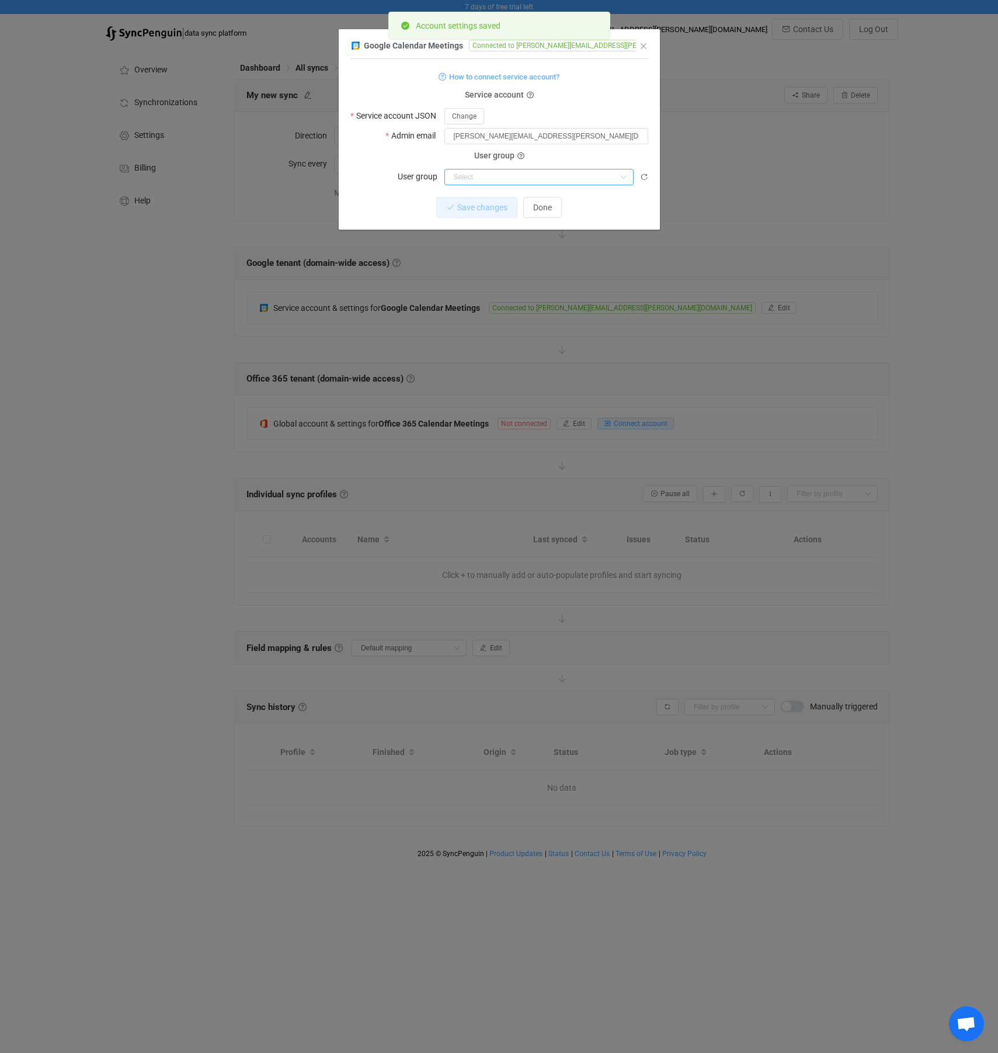
click at [506, 176] on input "dialog" at bounding box center [539, 177] width 189 height 16
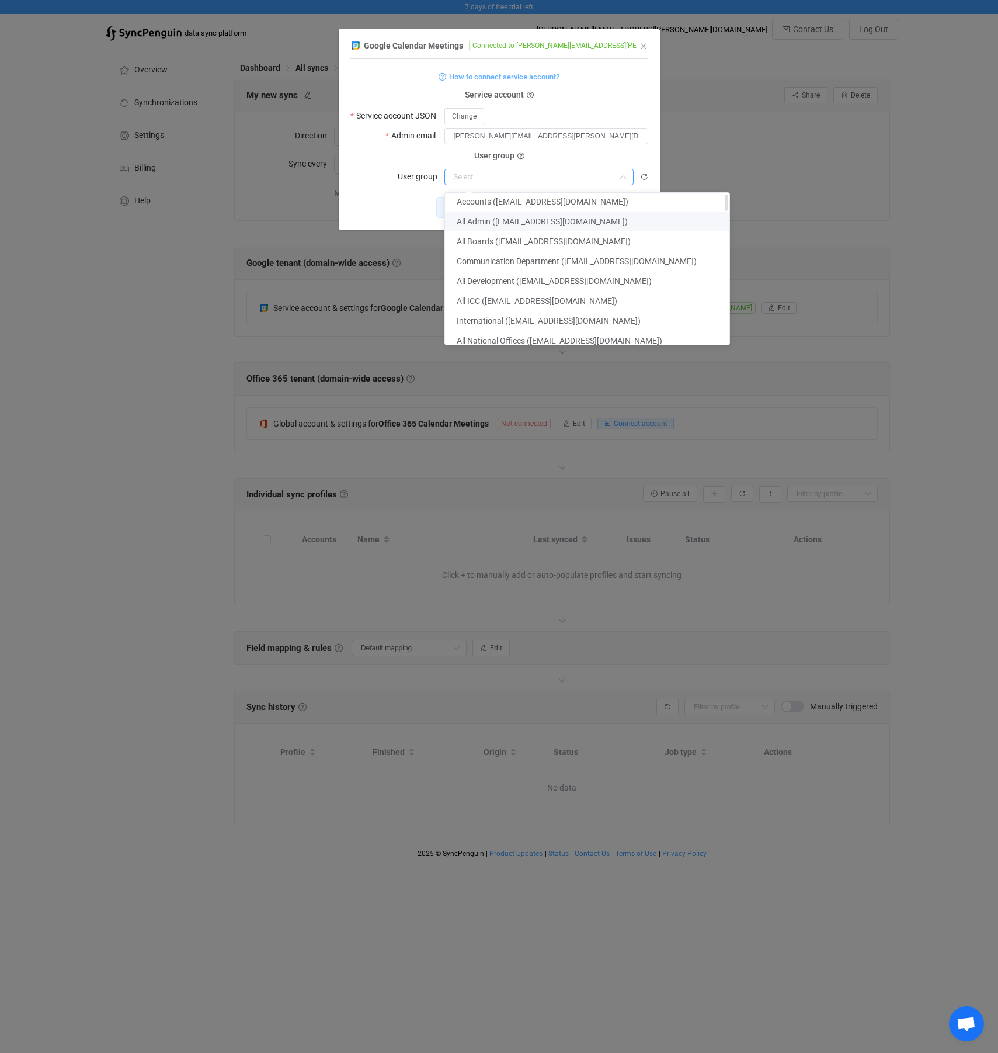
scroll to position [7, 0]
click at [520, 293] on li "All ICC ([EMAIL_ADDRESS][DOMAIN_NAME])" at bounding box center [591, 299] width 293 height 20
type input "All ICC ([EMAIL_ADDRESS][DOMAIN_NAME])"
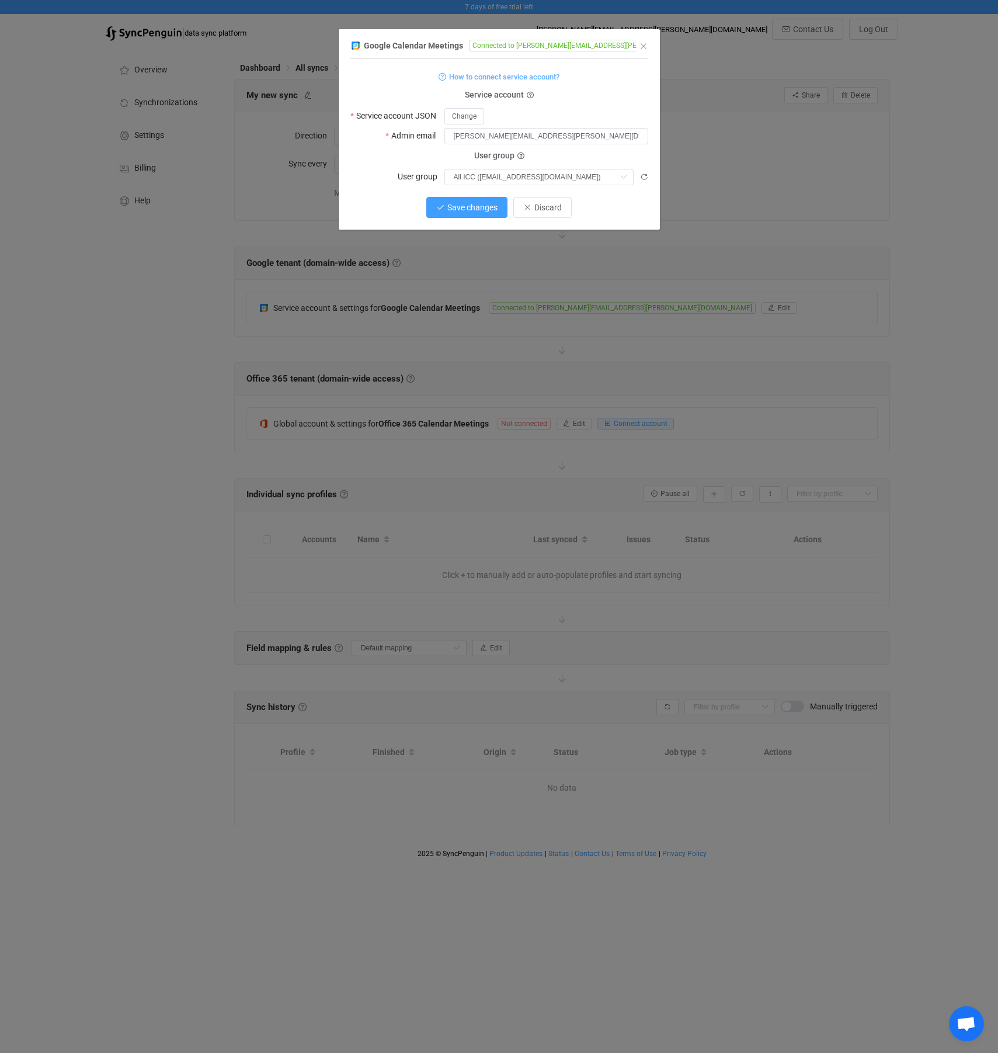
click at [474, 214] on button "Save changes" at bounding box center [466, 207] width 81 height 21
click at [550, 214] on button "Done" at bounding box center [542, 207] width 39 height 21
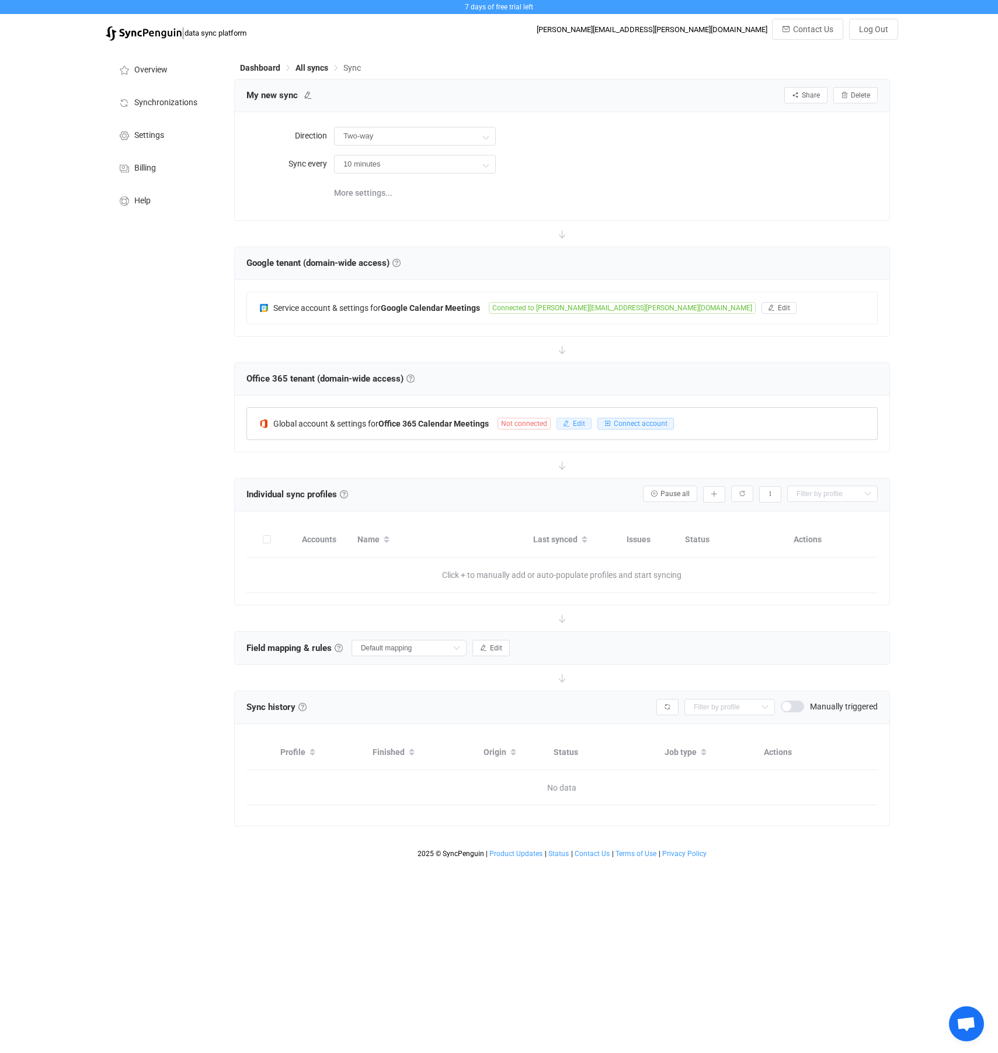
click at [578, 422] on span "Edit" at bounding box center [579, 423] width 12 height 8
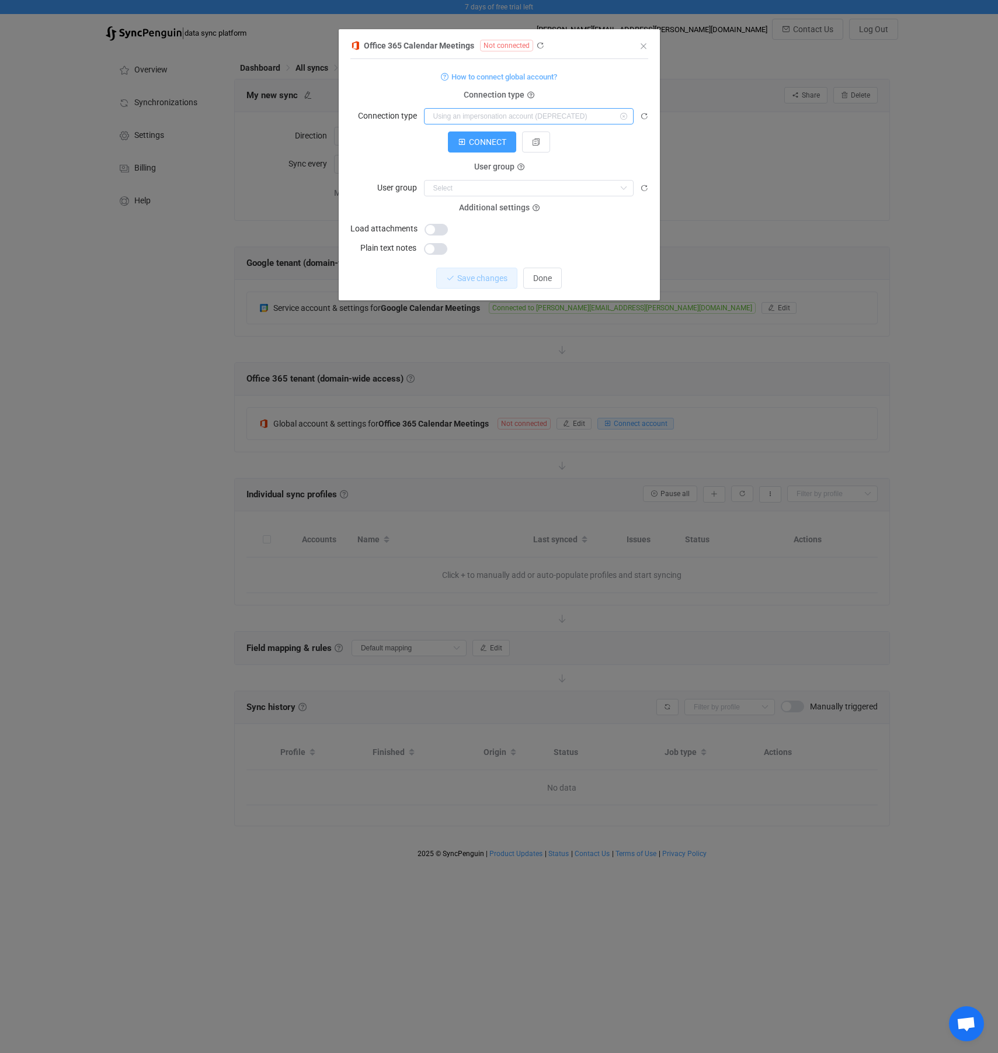
click at [501, 116] on input "dialog" at bounding box center [529, 116] width 210 height 16
click at [493, 168] on span "As an application" at bounding box center [468, 165] width 64 height 9
type input "As an application"
click at [486, 143] on span "CONNECT" at bounding box center [487, 141] width 37 height 9
click at [574, 193] on input "dialog" at bounding box center [529, 188] width 210 height 16
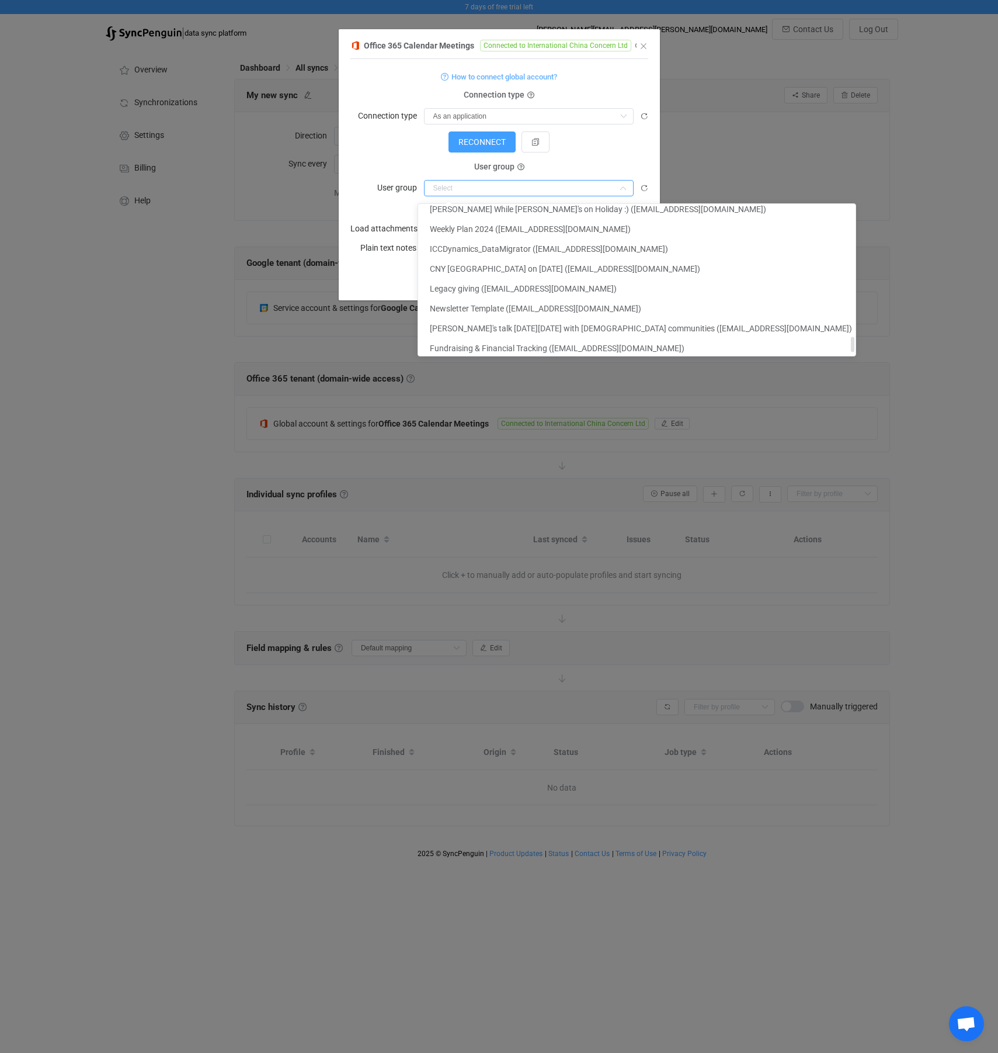
scroll to position [1345, 0]
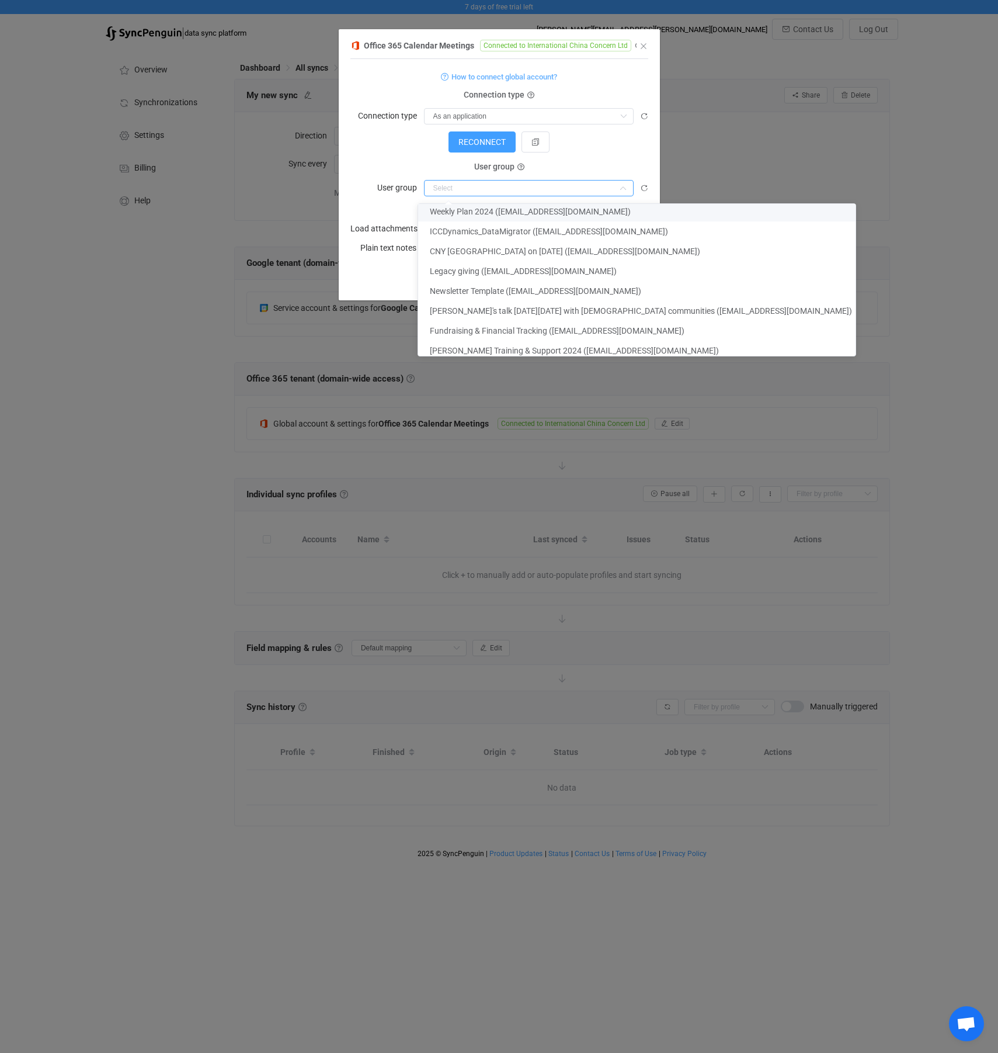
click at [610, 151] on div "RECONNECT" at bounding box center [500, 141] width 298 height 21
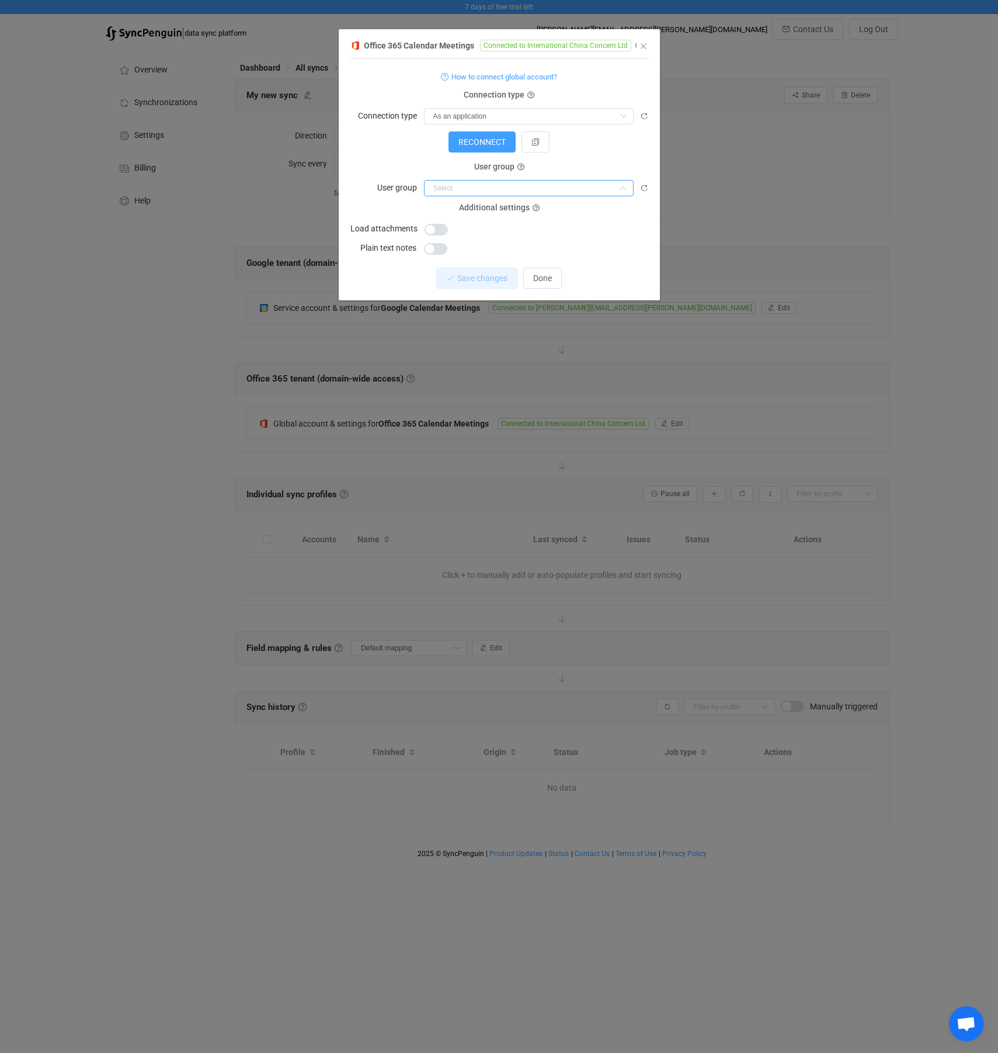
click at [464, 188] on input "dialog" at bounding box center [529, 188] width 210 height 16
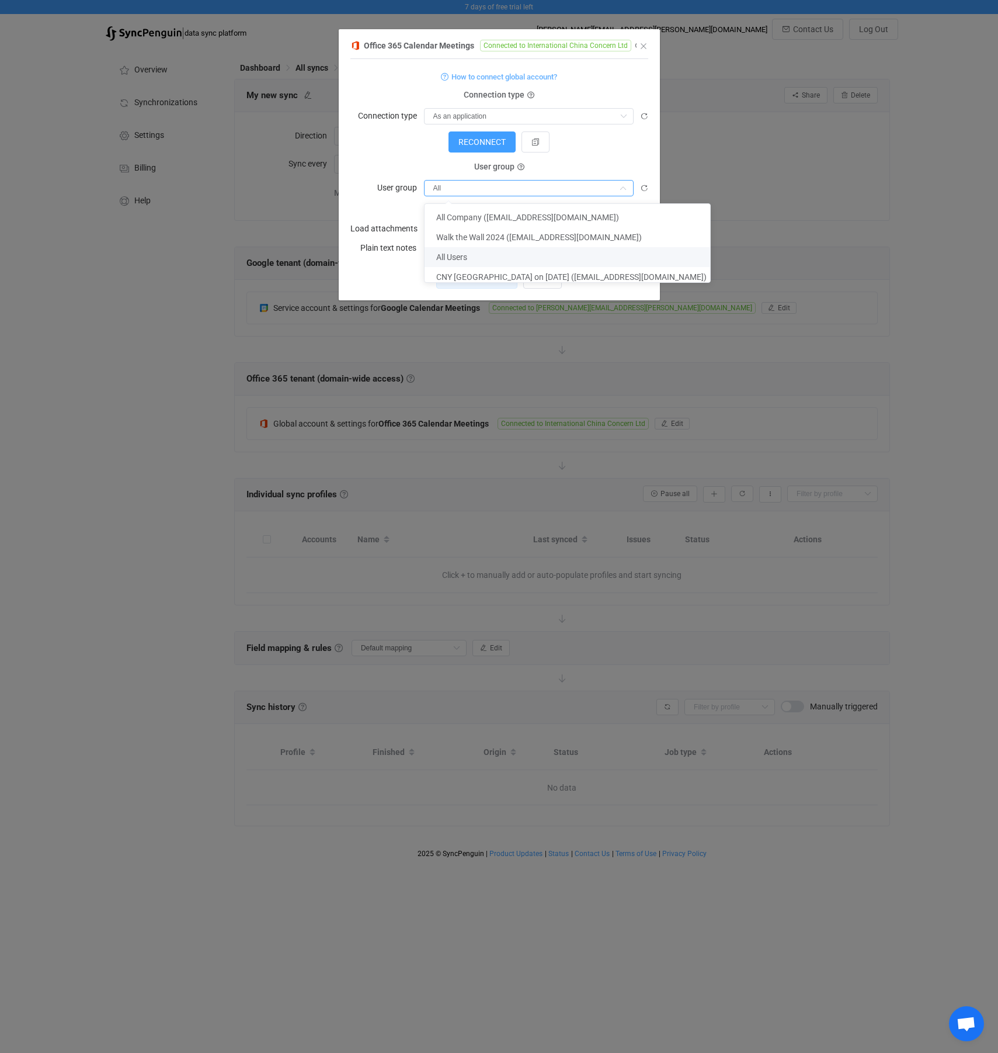
click at [481, 257] on li "All Users" at bounding box center [572, 257] width 294 height 20
type input "All Users"
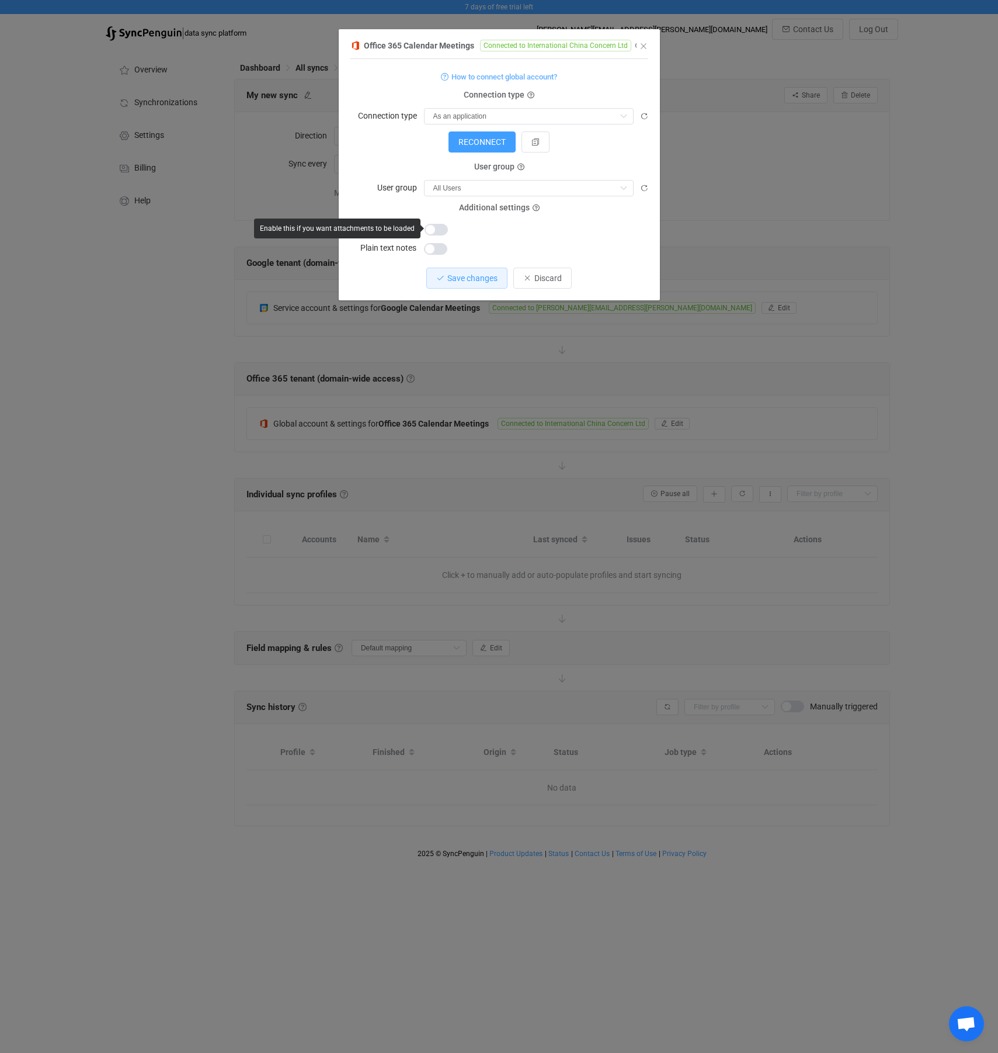
click at [436, 231] on span "dialog" at bounding box center [436, 230] width 23 height 12
click at [470, 282] on span "Save changes" at bounding box center [472, 277] width 50 height 9
click at [543, 279] on span "Done" at bounding box center [542, 277] width 19 height 9
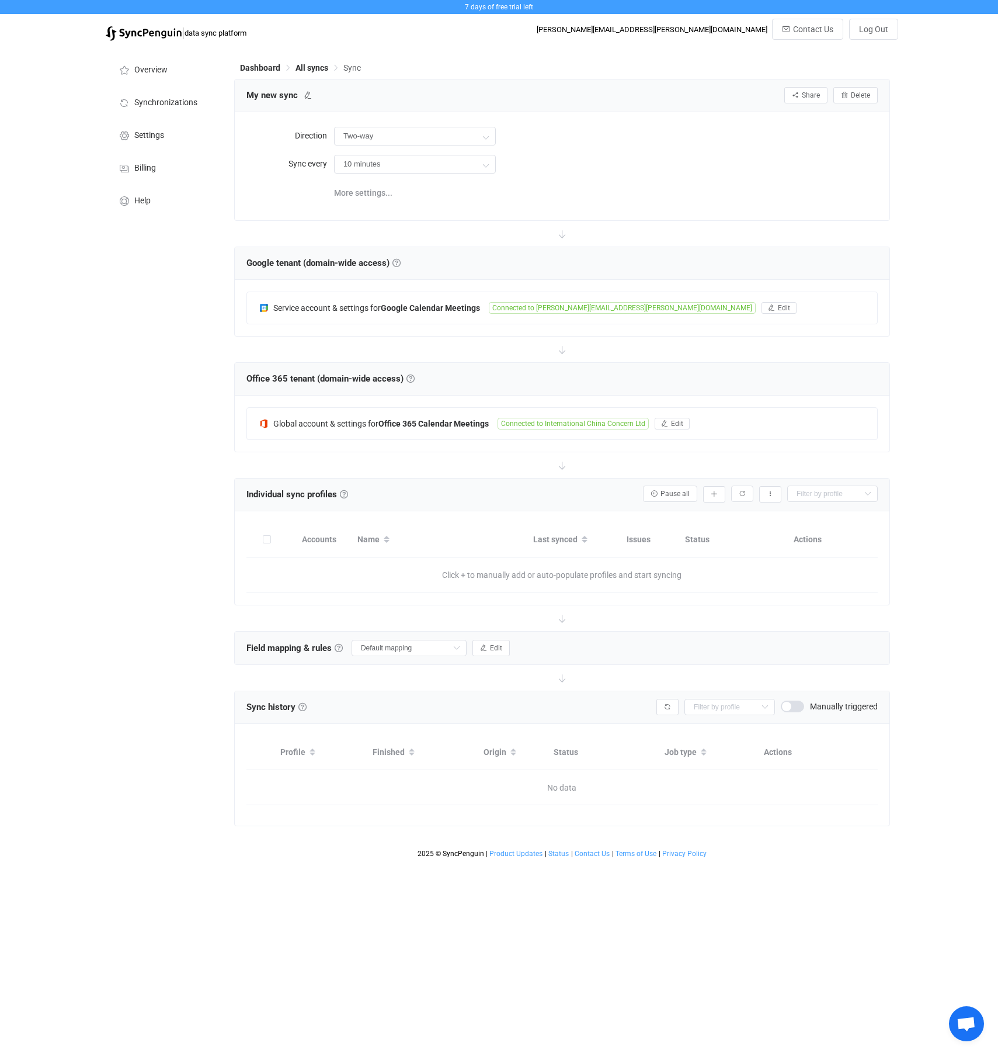
click at [476, 580] on span "Click + to manually add or auto-populate profiles and start syncing" at bounding box center [562, 574] width 316 height 35
click at [477, 575] on span "Click + to manually add or auto-populate profiles and start syncing" at bounding box center [562, 574] width 316 height 35
click at [664, 587] on span "Click + to manually add or auto-populate profiles and start syncing" at bounding box center [562, 574] width 316 height 35
click at [715, 494] on icon "button" at bounding box center [714, 494] width 7 height 7
click at [686, 525] on li "Add manually…" at bounding box center [672, 525] width 99 height 21
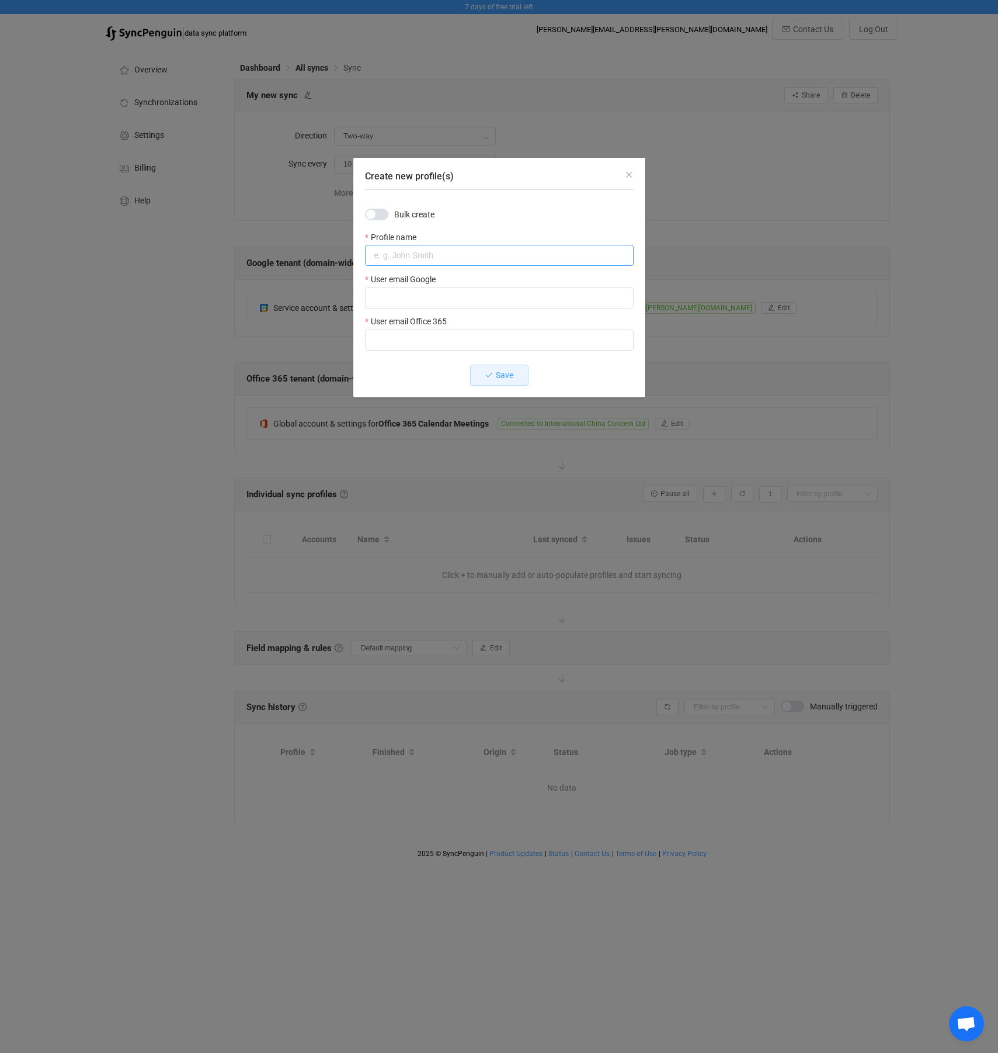
click at [420, 258] on input "Create new profile(s)" at bounding box center [499, 255] width 269 height 21
type input "[PERSON_NAME]"
type input "[PERSON_NAME][EMAIL_ADDRESS][PERSON_NAME][DOMAIN_NAME]"
drag, startPoint x: 527, startPoint y: 298, endPoint x: 541, endPoint y: 297, distance: 14.0
click at [527, 297] on input "[PERSON_NAME][EMAIL_ADDRESS][PERSON_NAME][DOMAIN_NAME]" at bounding box center [499, 297] width 269 height 21
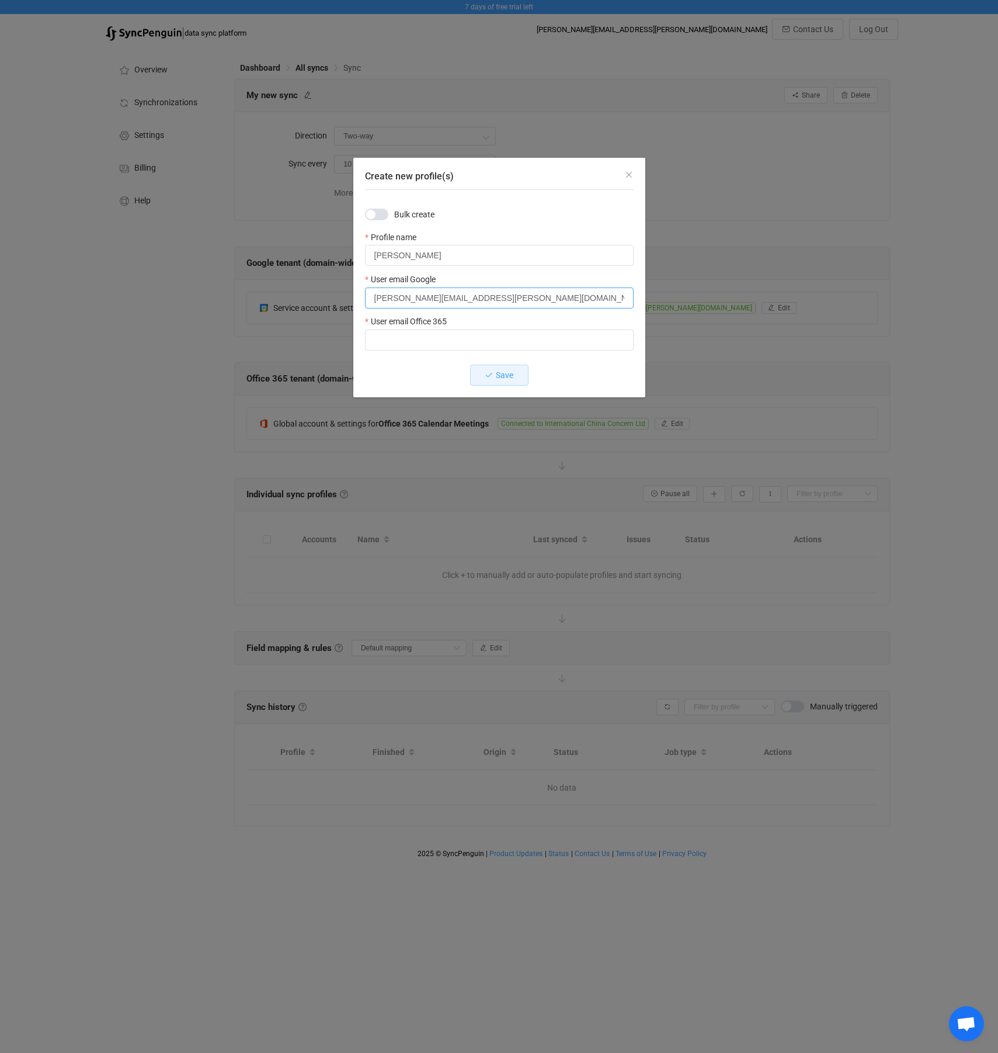
drag, startPoint x: 545, startPoint y: 297, endPoint x: 342, endPoint y: 293, distance: 202.7
click at [342, 293] on div "Create new profile(s) Bulk create Profile name [PERSON_NAME] User email Google …" at bounding box center [499, 526] width 998 height 1053
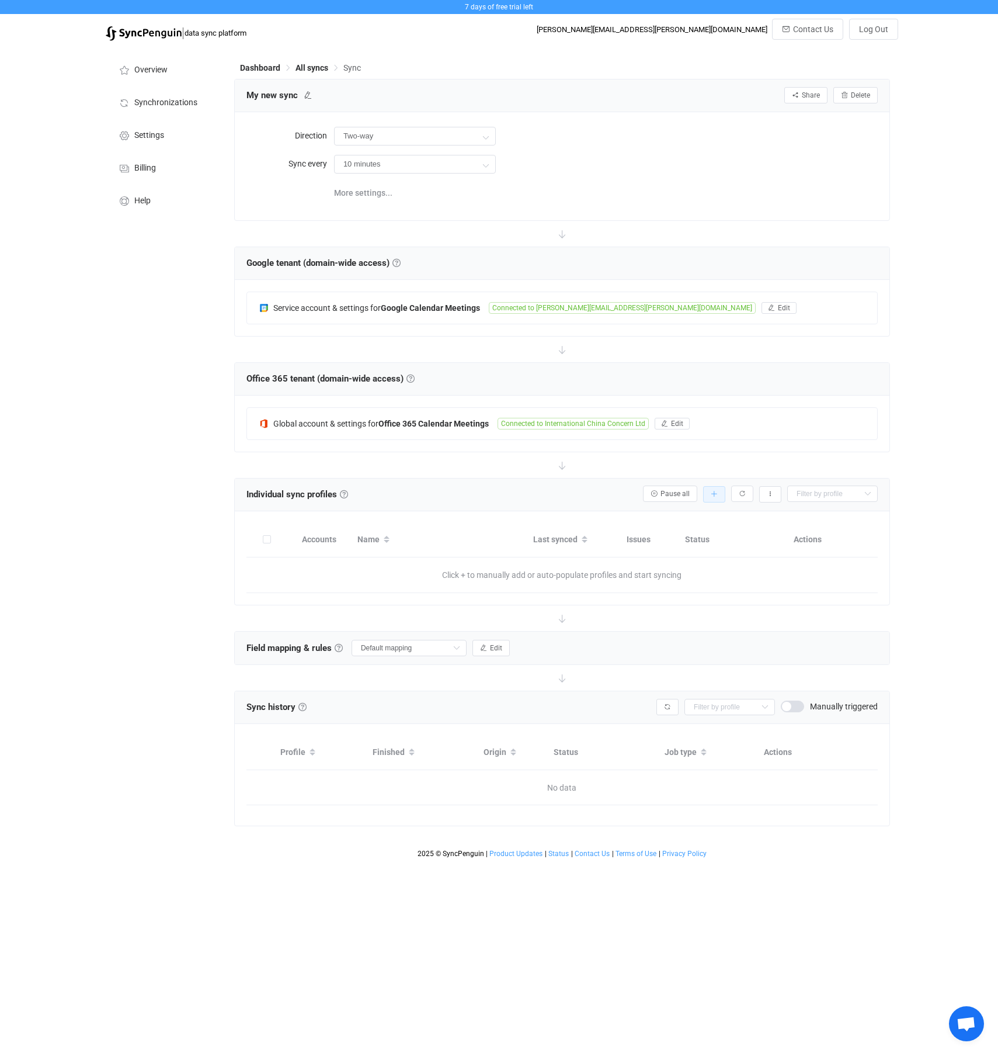
click at [719, 498] on button "button" at bounding box center [714, 494] width 22 height 16
click at [667, 535] on li "Add manually…" at bounding box center [672, 525] width 99 height 21
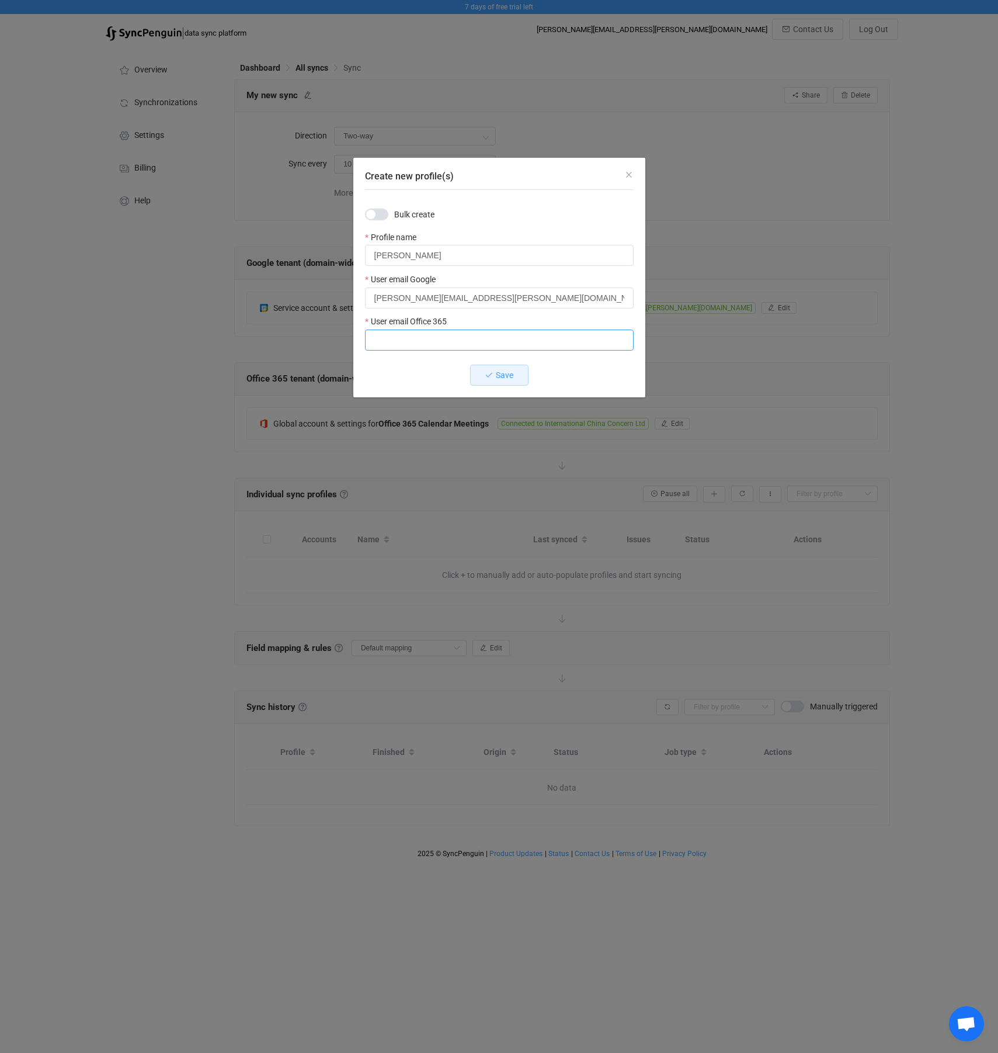
paste input "j"
type input "[PERSON_NAME][EMAIL_ADDRESS][PERSON_NAME][DOMAIN_NAME]"
click at [486, 383] on button "Save" at bounding box center [499, 375] width 58 height 21
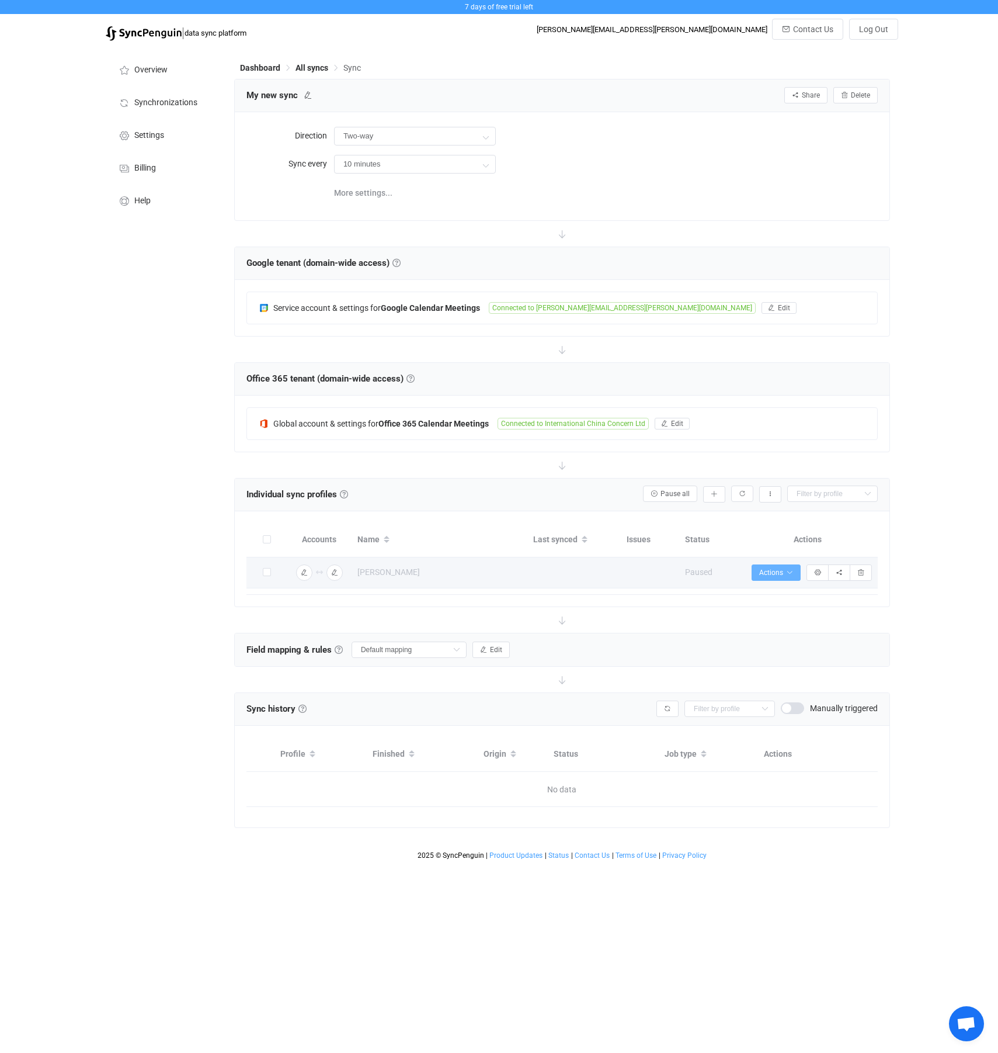
click at [786, 569] on icon "button" at bounding box center [789, 572] width 7 height 7
click at [757, 598] on li "Start syncing…" at bounding box center [744, 604] width 107 height 21
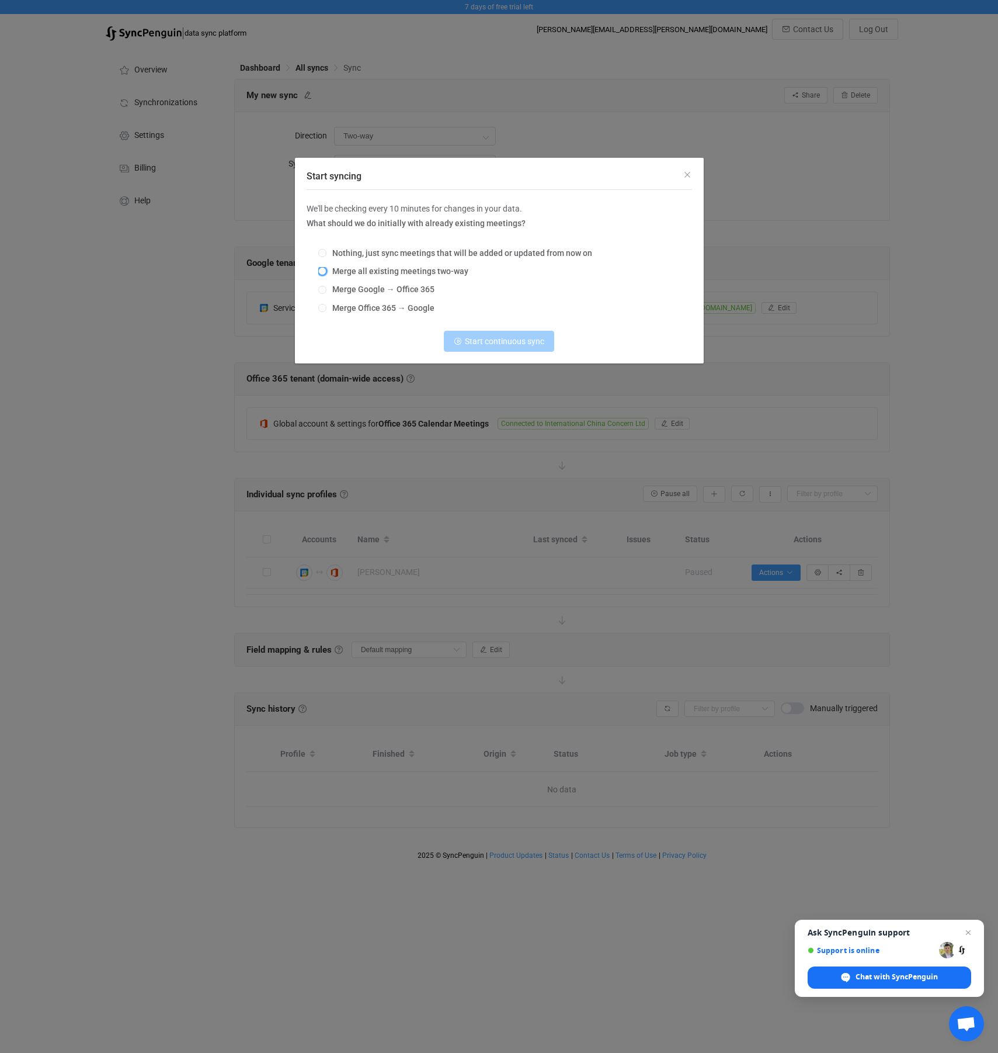
click at [322, 273] on span "Start syncing" at bounding box center [322, 271] width 8 height 8
click at [322, 273] on input "Merge all existing meetings two-way" at bounding box center [322, 271] width 8 height 9
radio input "true"
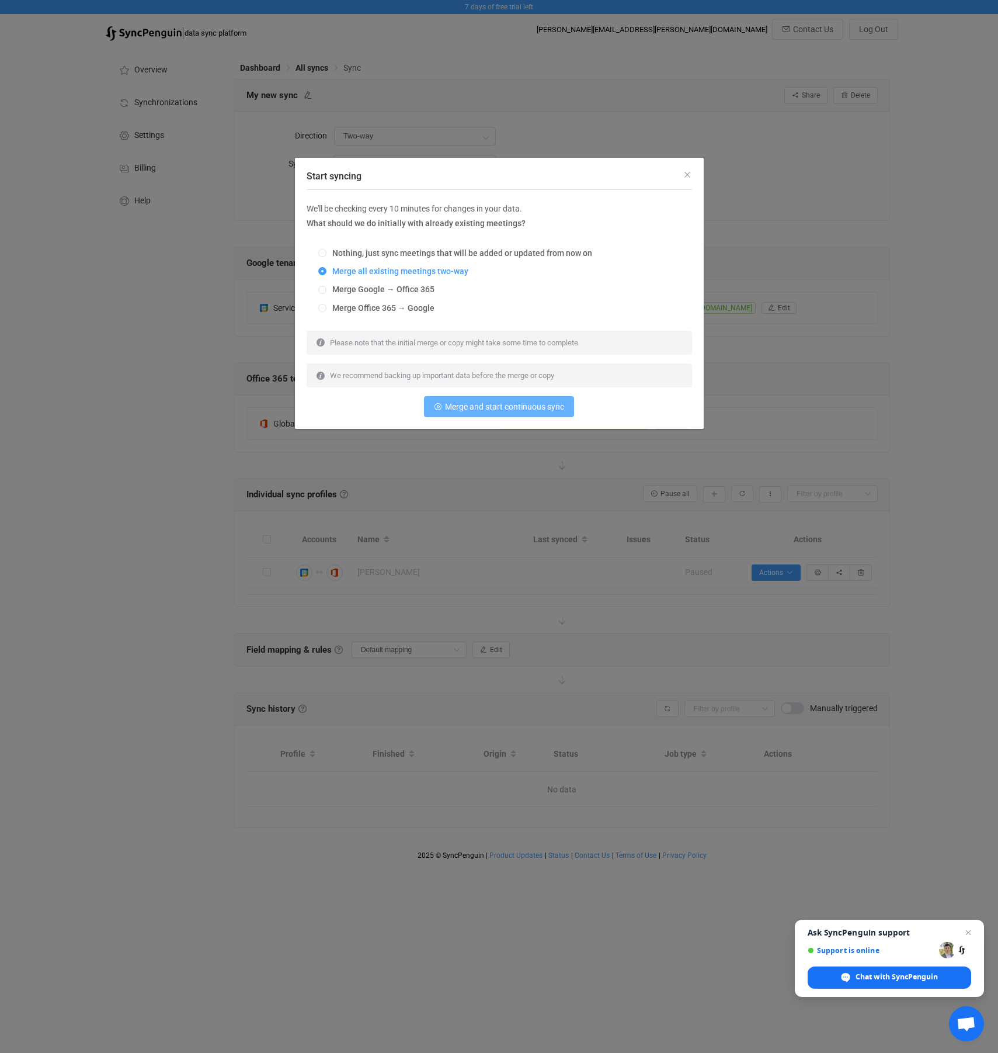
click at [491, 410] on span "Merge and start continuous sync" at bounding box center [504, 406] width 119 height 9
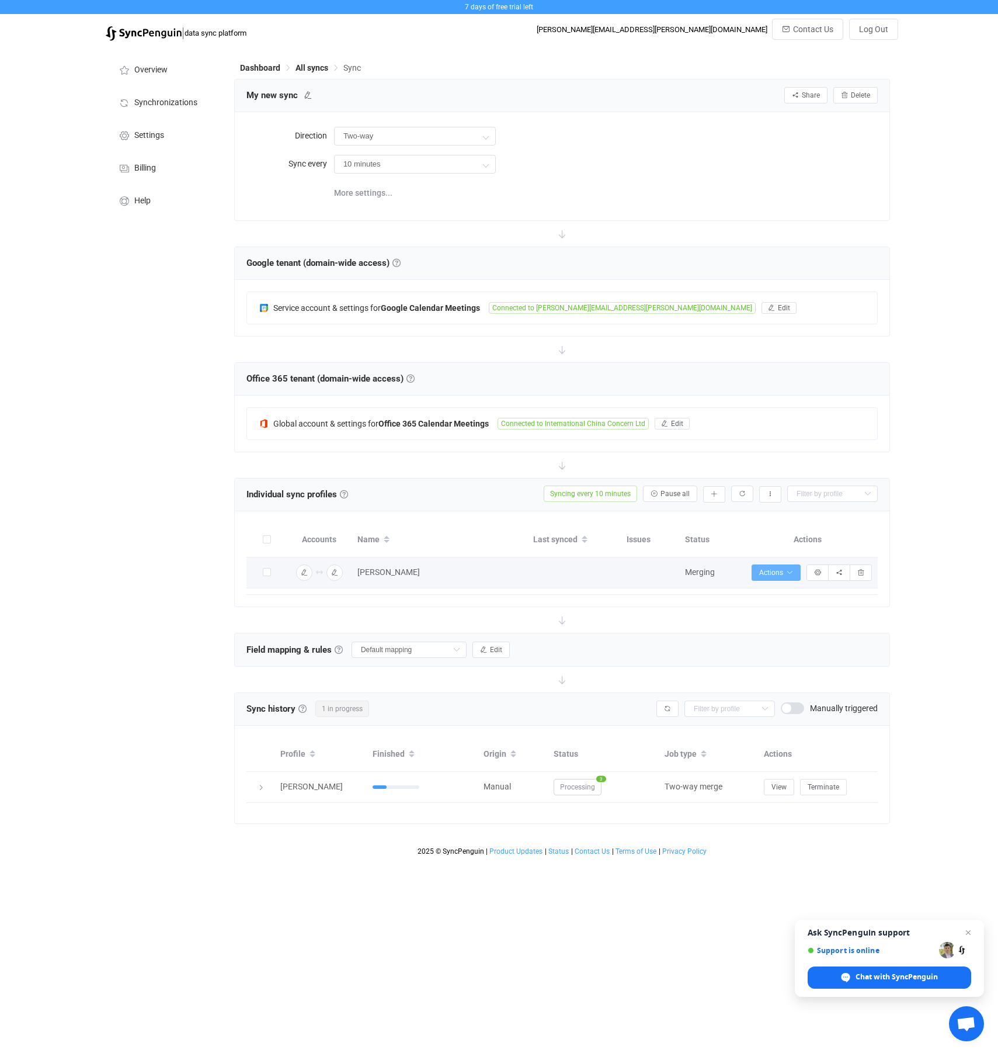
click at [772, 577] on button "Actions" at bounding box center [776, 572] width 49 height 16
click at [941, 632] on div "7 days of free trial left | data sync platform [PERSON_NAME][EMAIL_ADDRESS][PER…" at bounding box center [499, 430] width 998 height 861
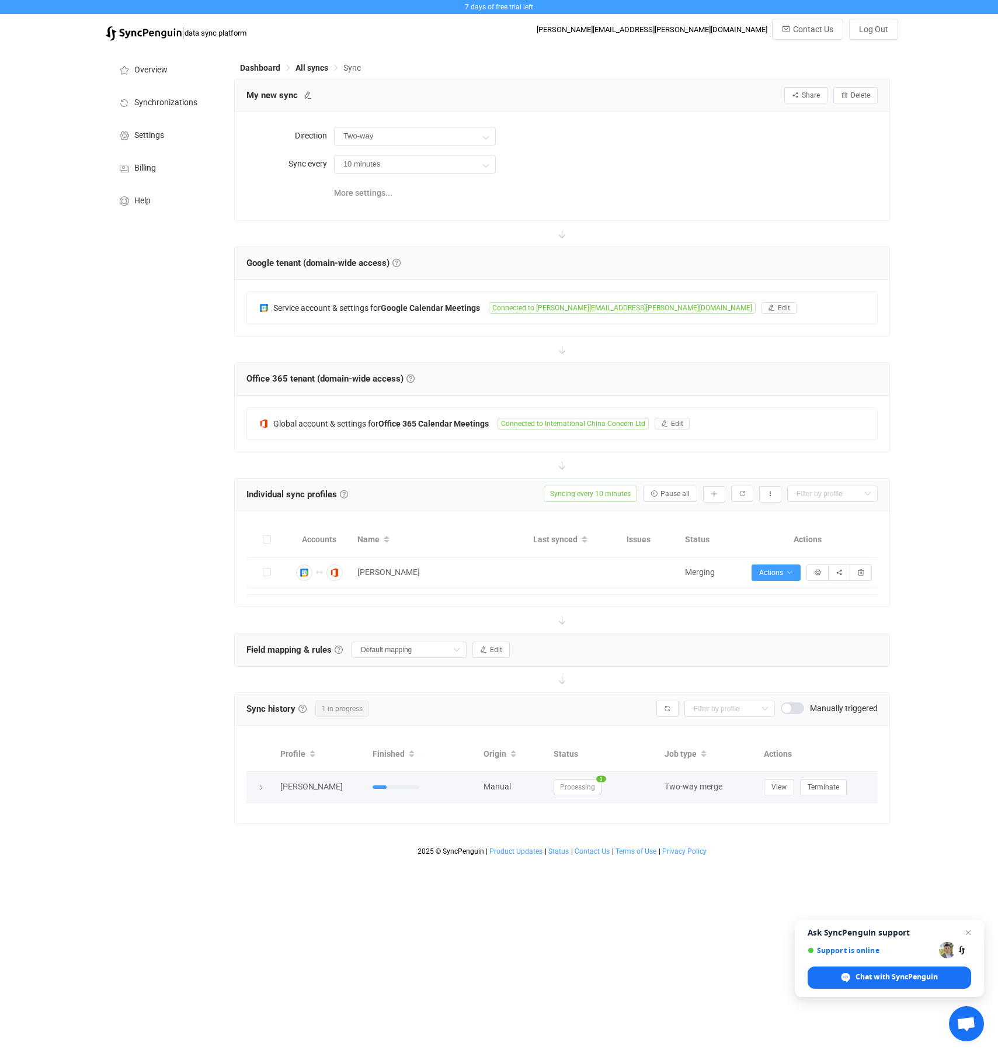
click at [258, 787] on icon at bounding box center [261, 787] width 7 height 7
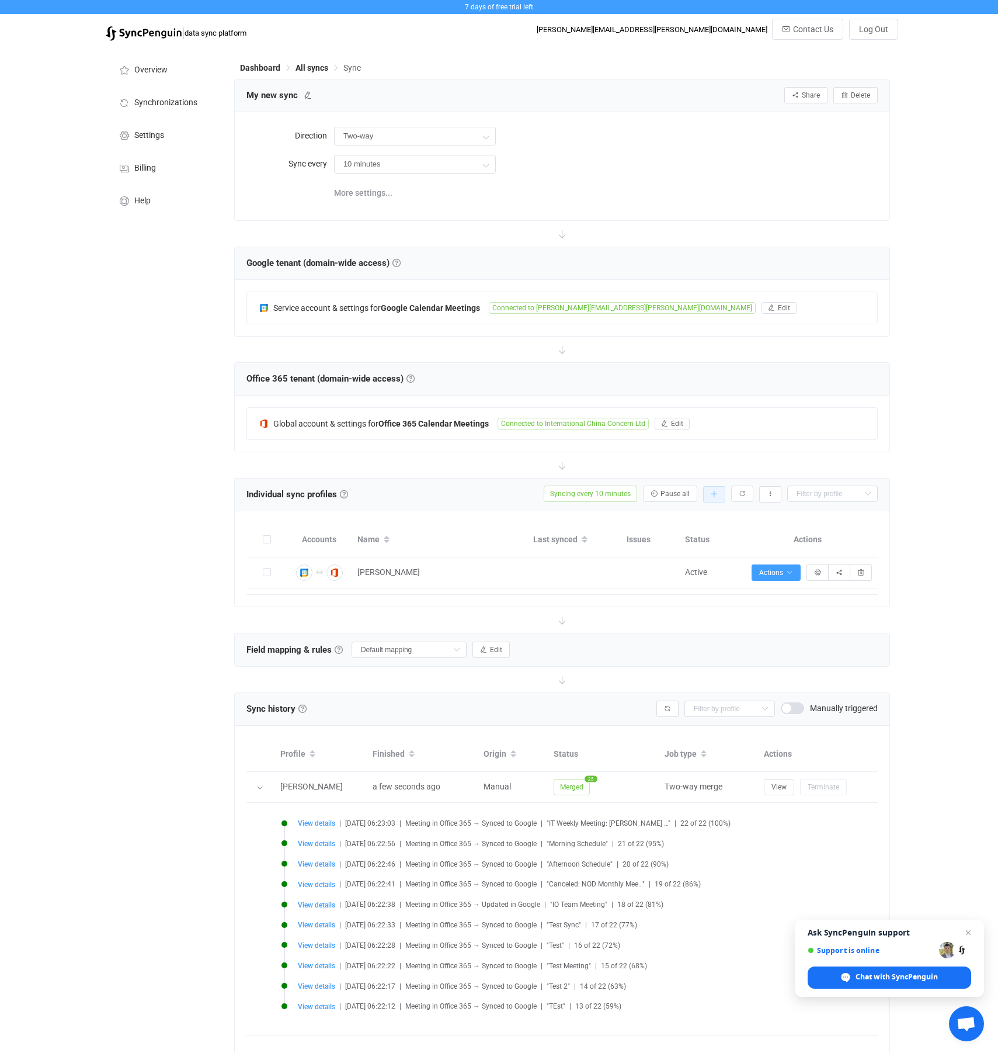
click at [715, 492] on icon "button" at bounding box center [714, 494] width 7 height 7
click at [693, 526] on li "Add manually…" at bounding box center [672, 525] width 99 height 21
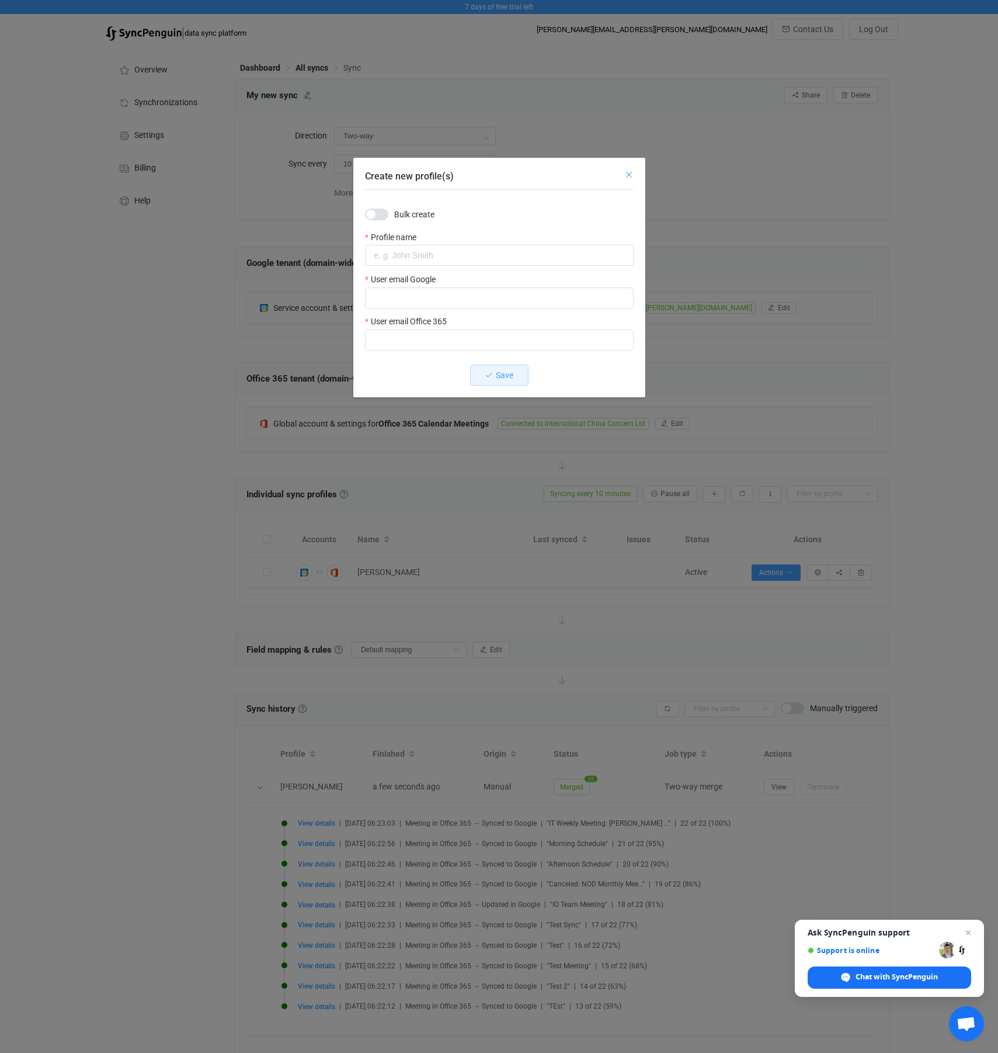
click at [626, 175] on icon "Close" at bounding box center [628, 174] width 9 height 9
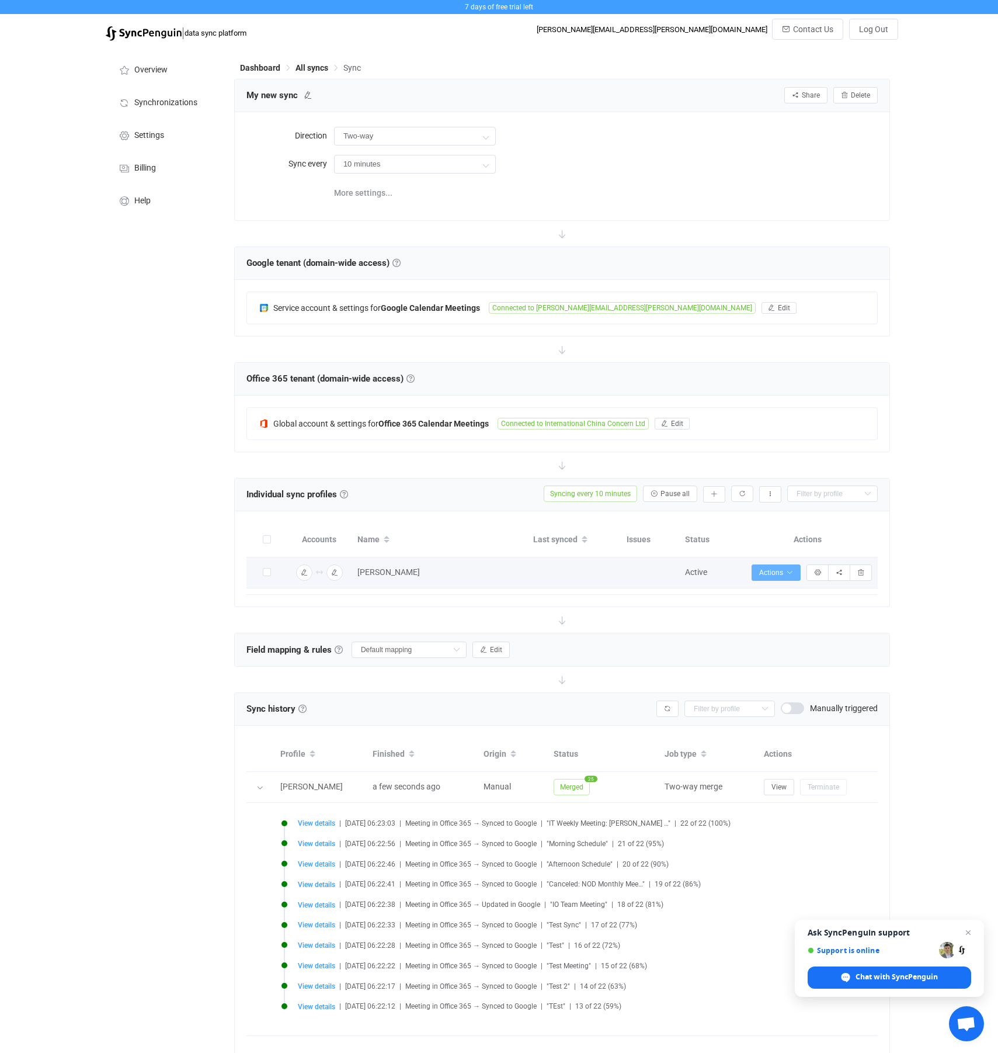
click at [773, 566] on button "Actions" at bounding box center [776, 572] width 49 height 16
click at [910, 634] on div "7 days of free trial left | data sync platform [PERSON_NAME][EMAIL_ADDRESS][PER…" at bounding box center [499, 547] width 998 height 1095
click at [714, 492] on icon "button" at bounding box center [714, 494] width 7 height 7
click at [673, 529] on li "Add manually…" at bounding box center [672, 525] width 99 height 21
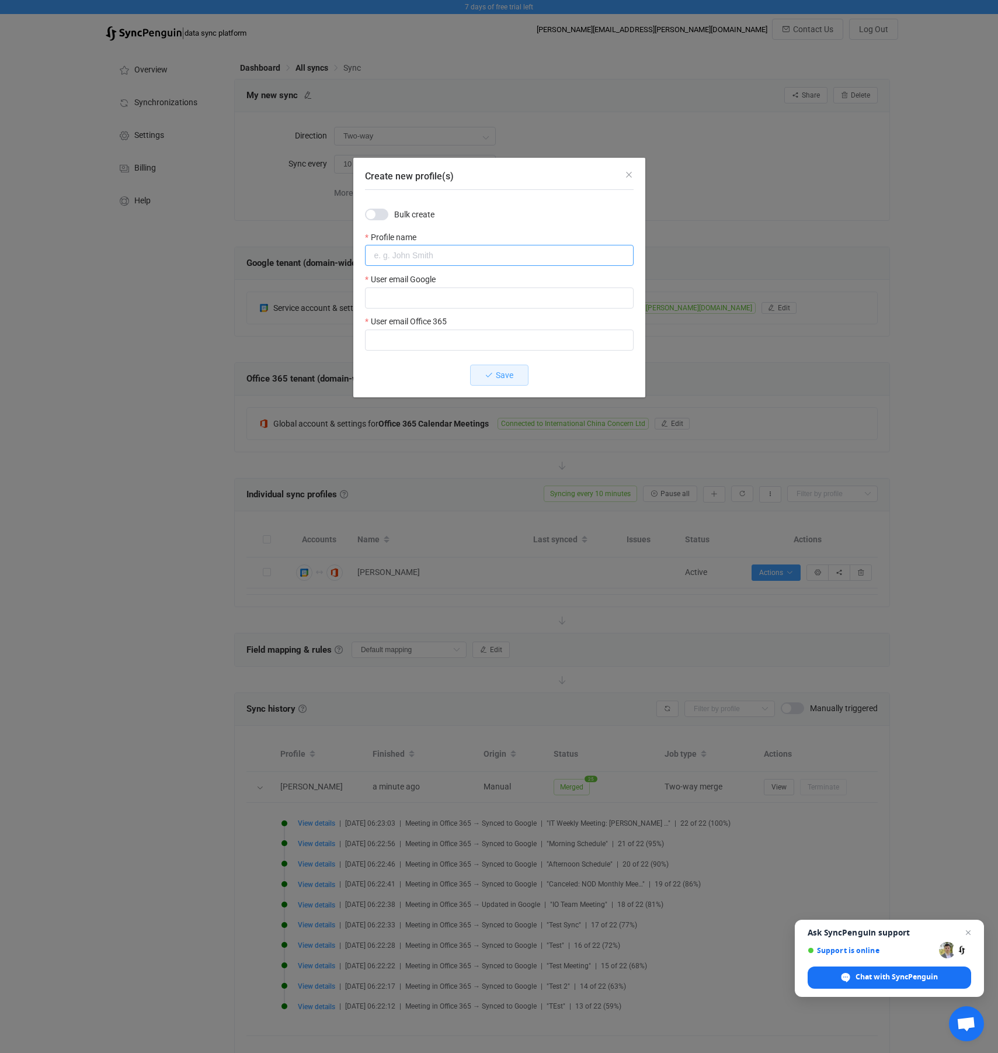
click at [414, 260] on input "Create new profile(s)" at bounding box center [499, 255] width 269 height 21
type input "[PERSON_NAME]"
click at [421, 294] on input "Create new profile(s)" at bounding box center [499, 297] width 269 height 21
paste input "[PERSON_NAME][EMAIL_ADDRESS][PERSON_NAME][DOMAIN_NAME]"
type input "[PERSON_NAME][EMAIL_ADDRESS][PERSON_NAME][DOMAIN_NAME]"
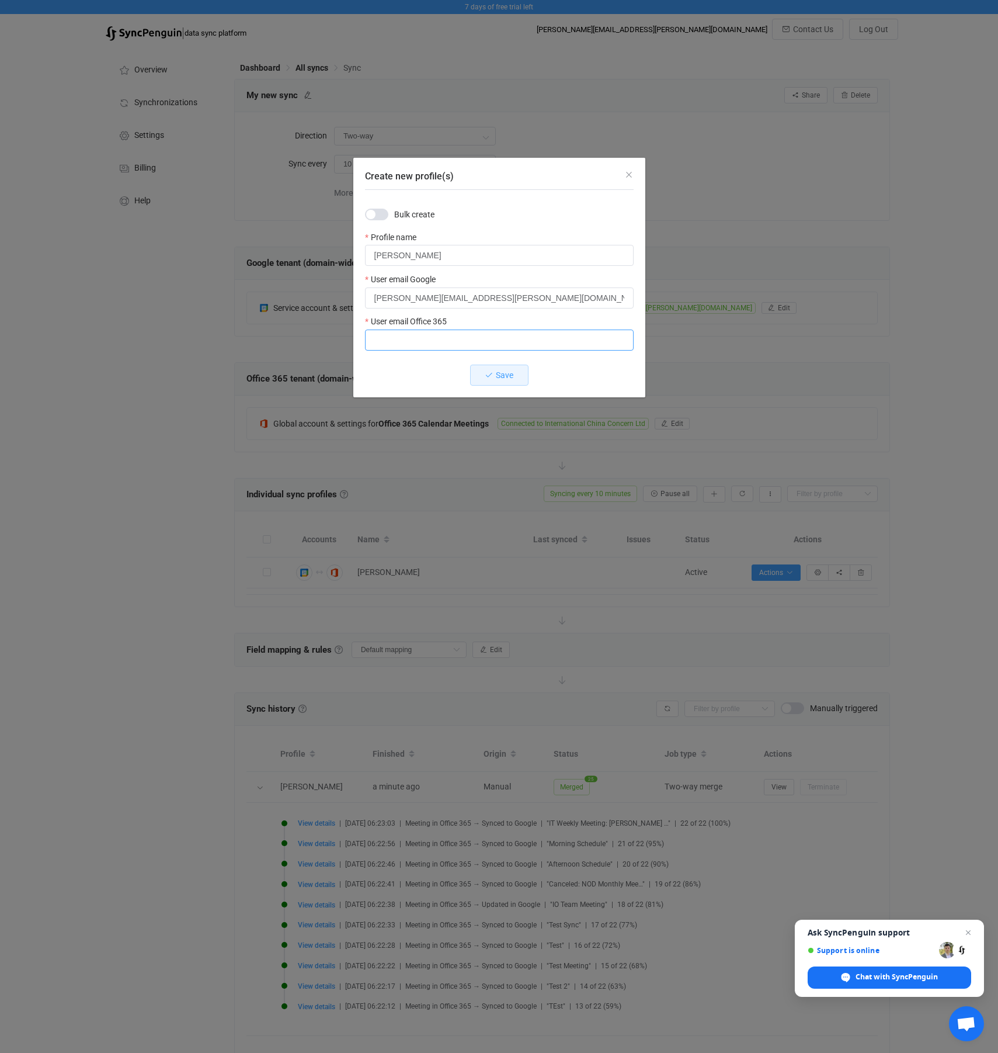
click at [418, 334] on input "Create new profile(s)" at bounding box center [499, 339] width 269 height 21
paste input "[PERSON_NAME][EMAIL_ADDRESS][PERSON_NAME][DOMAIN_NAME]"
type input "[PERSON_NAME][EMAIL_ADDRESS][PERSON_NAME][DOMAIN_NAME]"
click at [429, 250] on input "[PERSON_NAME]" at bounding box center [499, 255] width 269 height 21
click at [428, 258] on input "[PERSON_NAME]" at bounding box center [499, 255] width 269 height 21
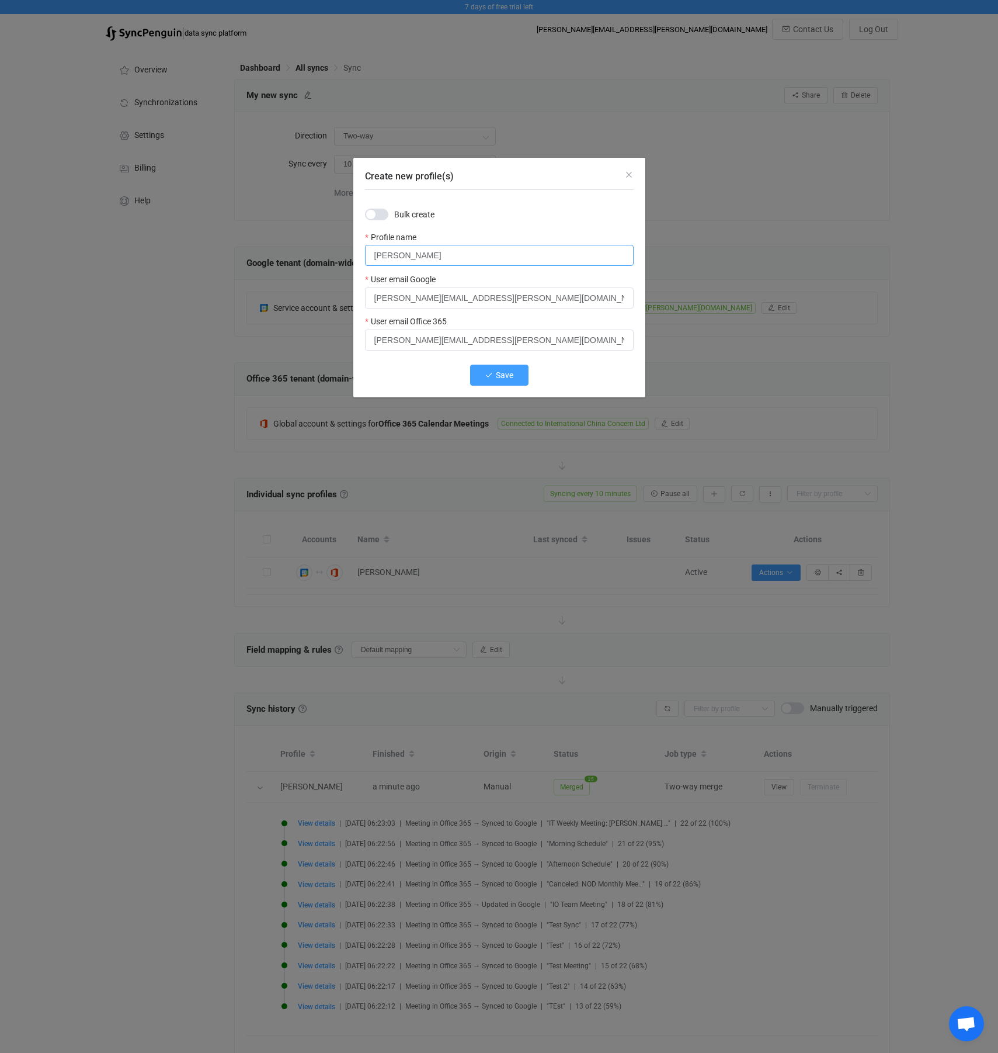
type input "[PERSON_NAME]"
click at [498, 372] on span "Save" at bounding box center [505, 374] width 18 height 9
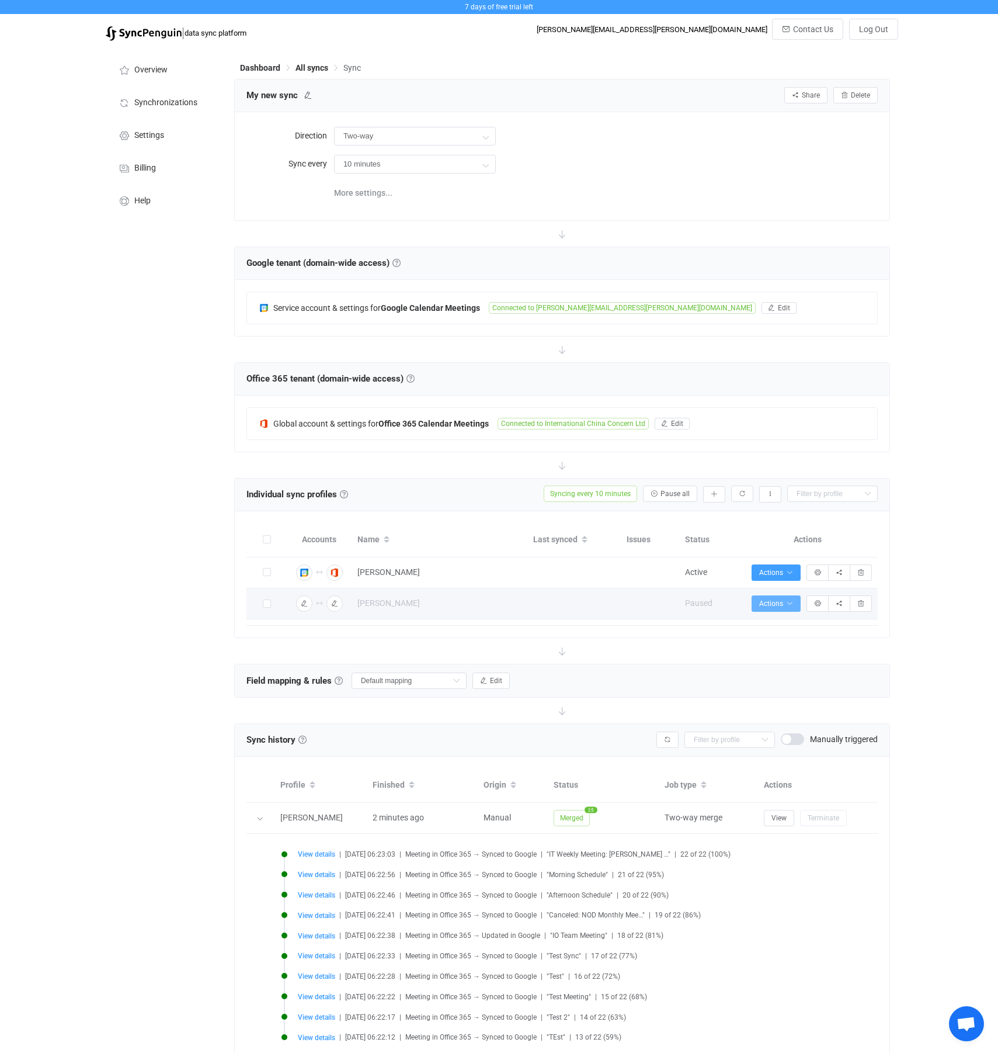
click at [773, 605] on span "Actions" at bounding box center [776, 603] width 34 height 8
click at [825, 606] on button "button" at bounding box center [818, 603] width 22 height 16
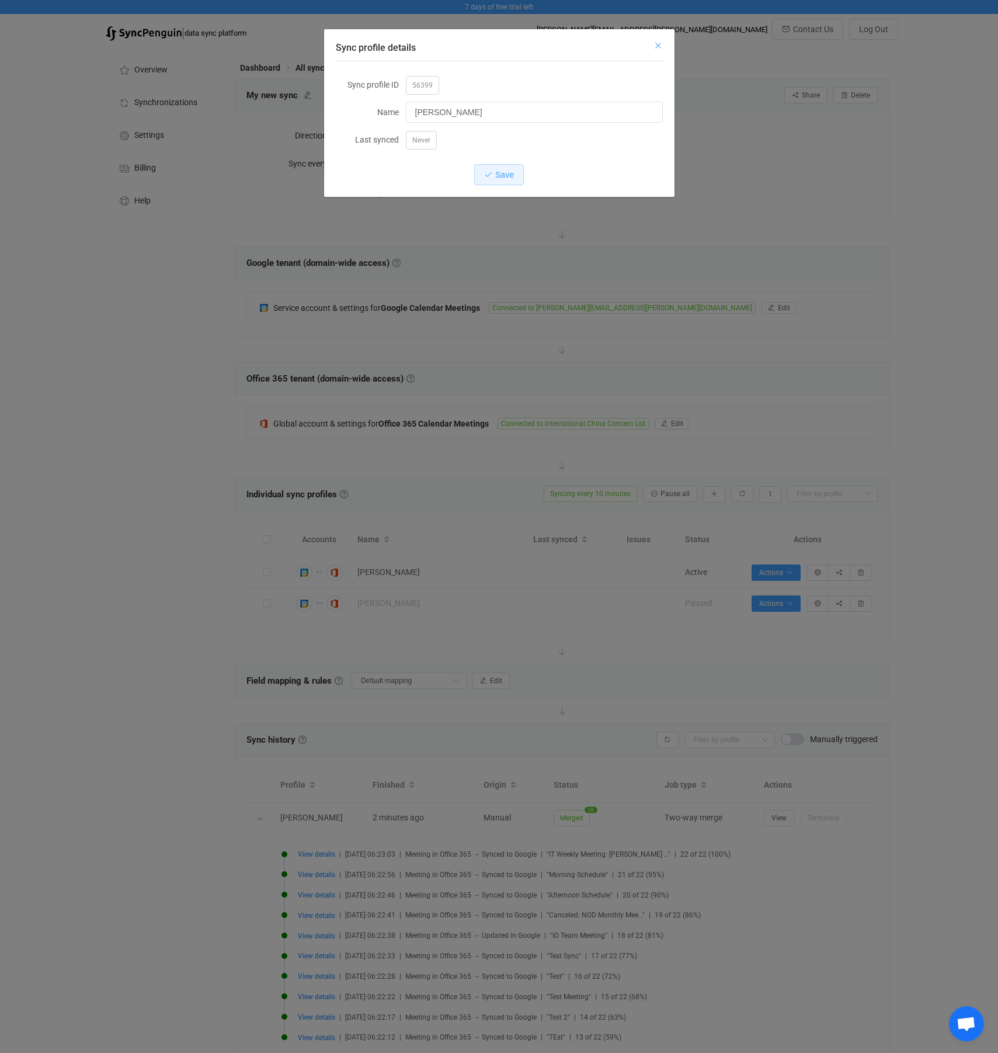
click at [654, 47] on icon "Close" at bounding box center [658, 45] width 9 height 9
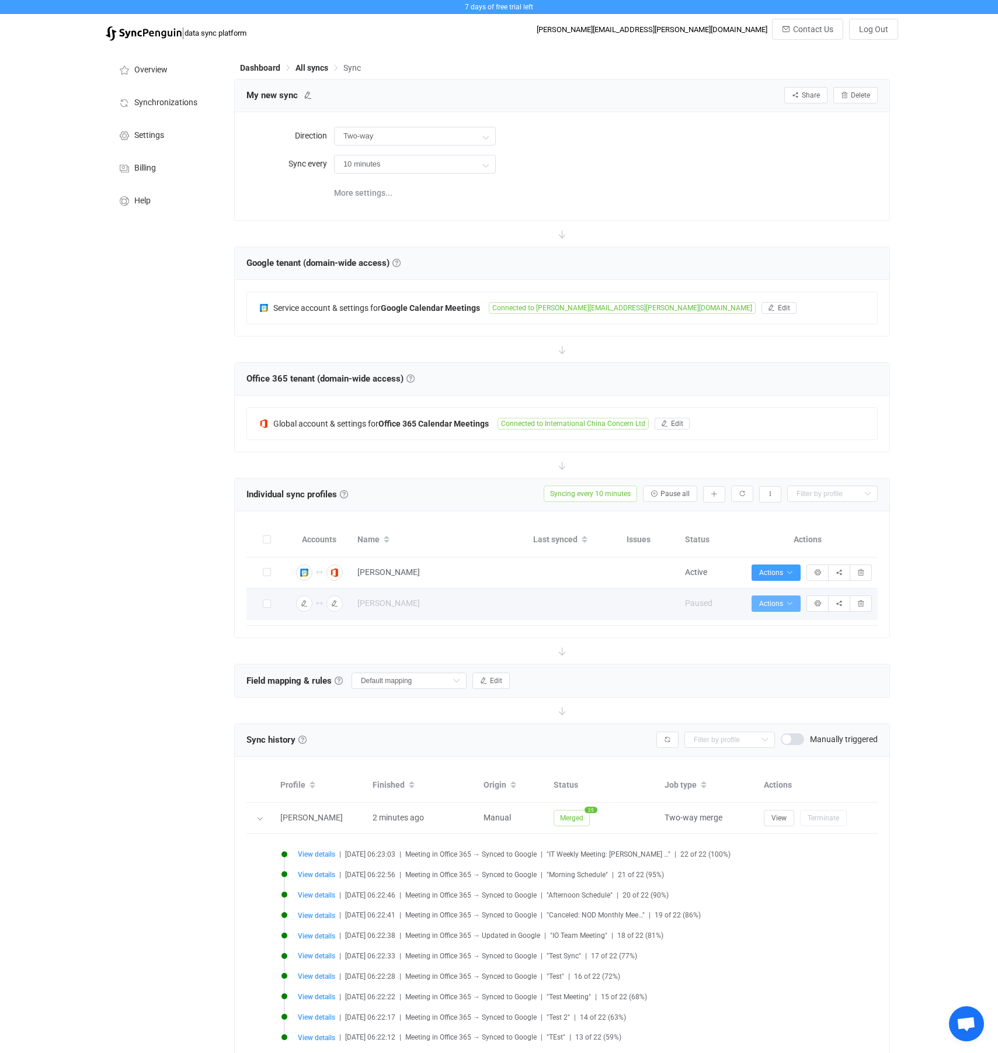
click at [788, 603] on icon "button" at bounding box center [789, 603] width 7 height 7
click at [883, 662] on div at bounding box center [562, 651] width 656 height 26
click at [791, 609] on button "Actions" at bounding box center [776, 603] width 49 height 16
click at [783, 688] on li "Migrate meetings…" at bounding box center [744, 684] width 107 height 21
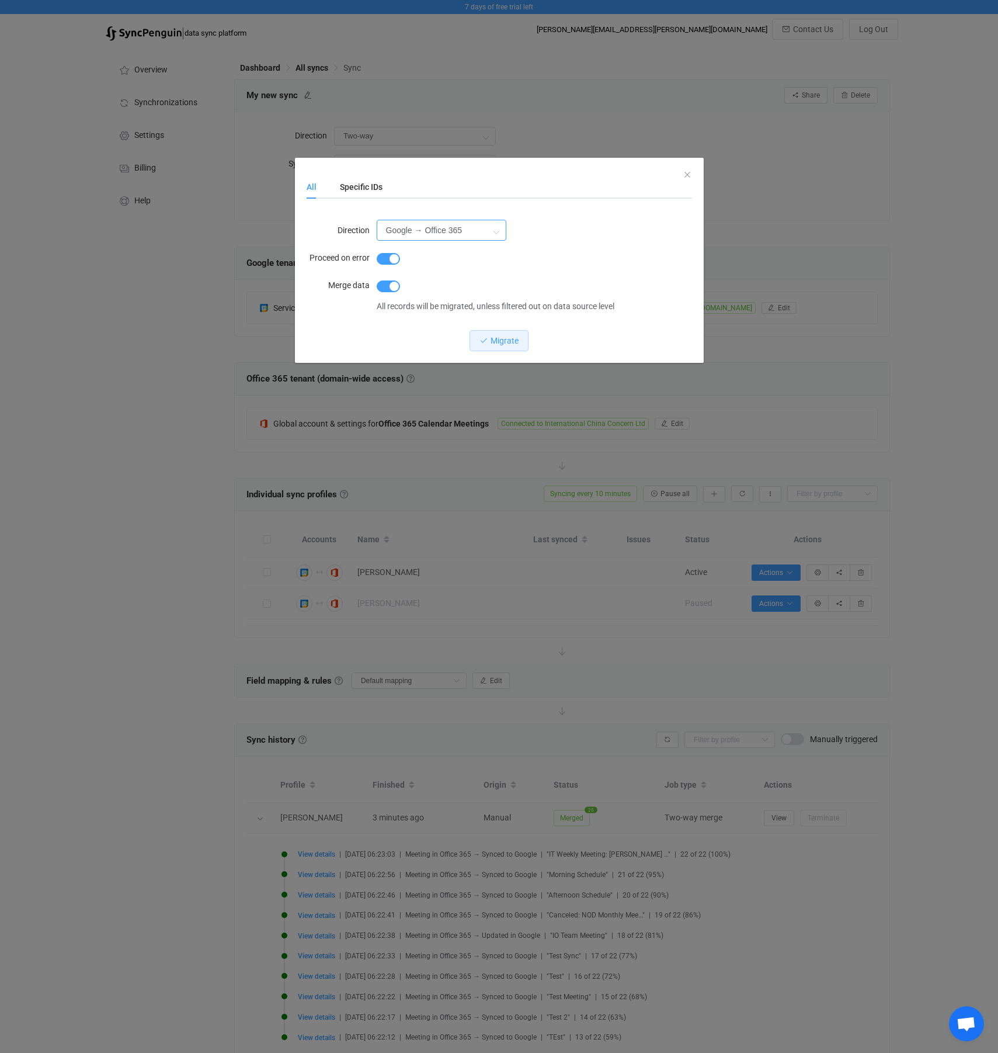
click at [468, 230] on input "Google → Office 365" at bounding box center [442, 230] width 130 height 21
click at [583, 221] on div "Google → Office 365" at bounding box center [534, 229] width 315 height 23
click at [689, 170] on icon "Close" at bounding box center [687, 174] width 9 height 9
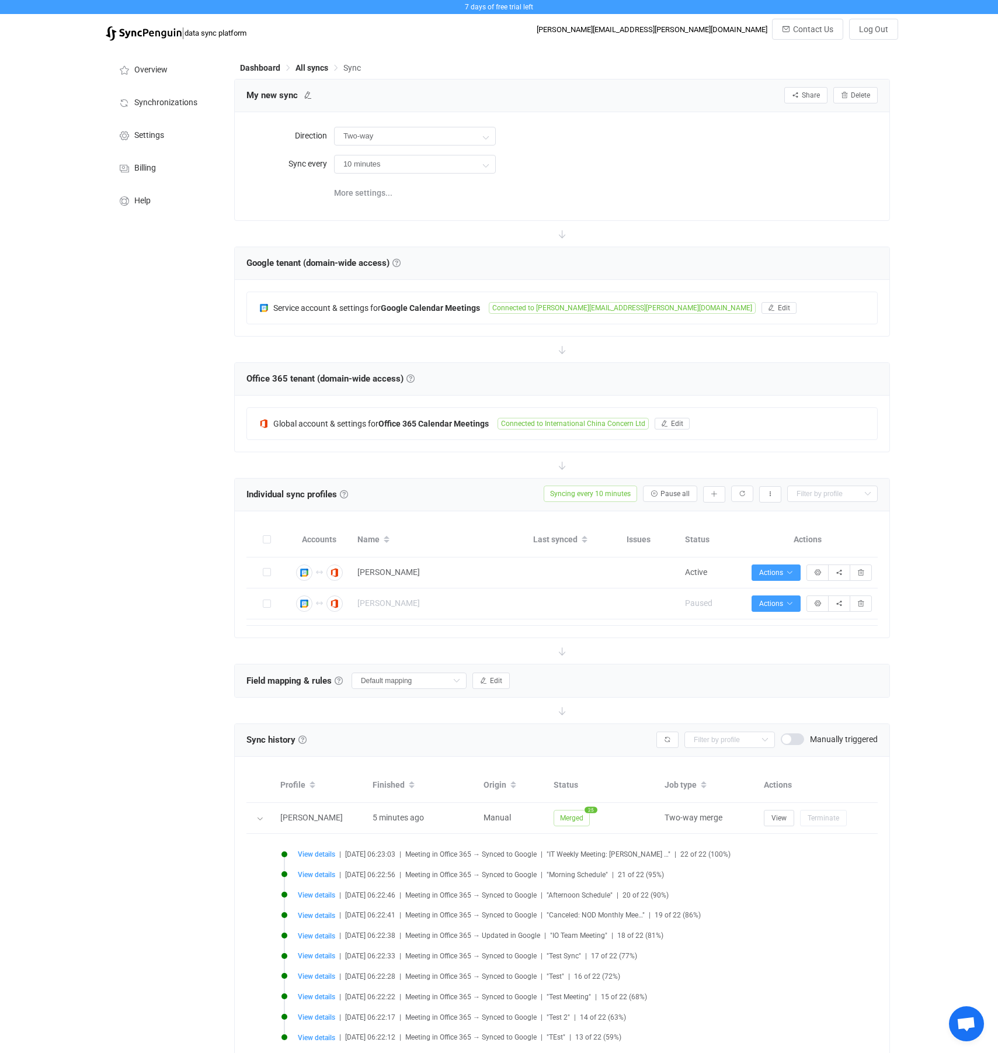
click at [900, 654] on div "7 days of free trial left | data sync platform [PERSON_NAME][EMAIL_ADDRESS][PER…" at bounding box center [499, 563] width 998 height 1126
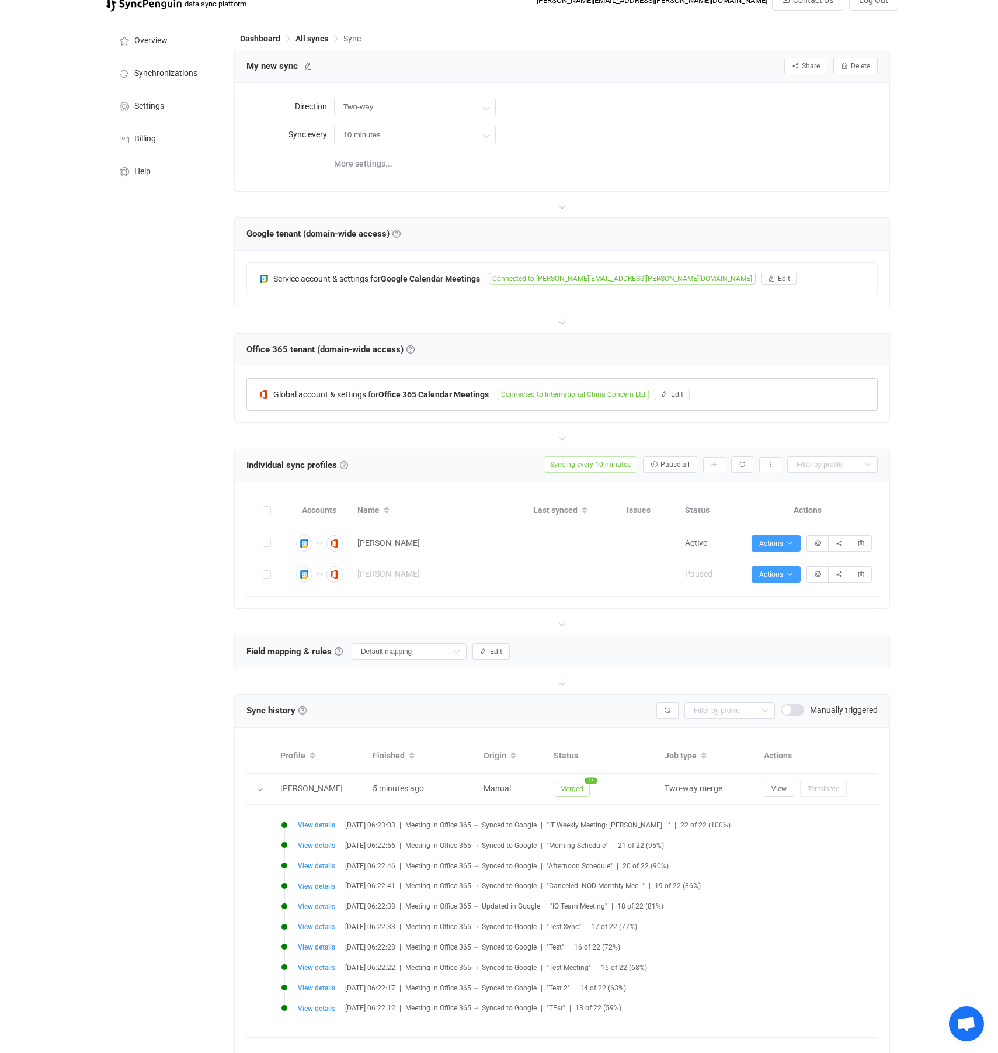
scroll to position [73, 0]
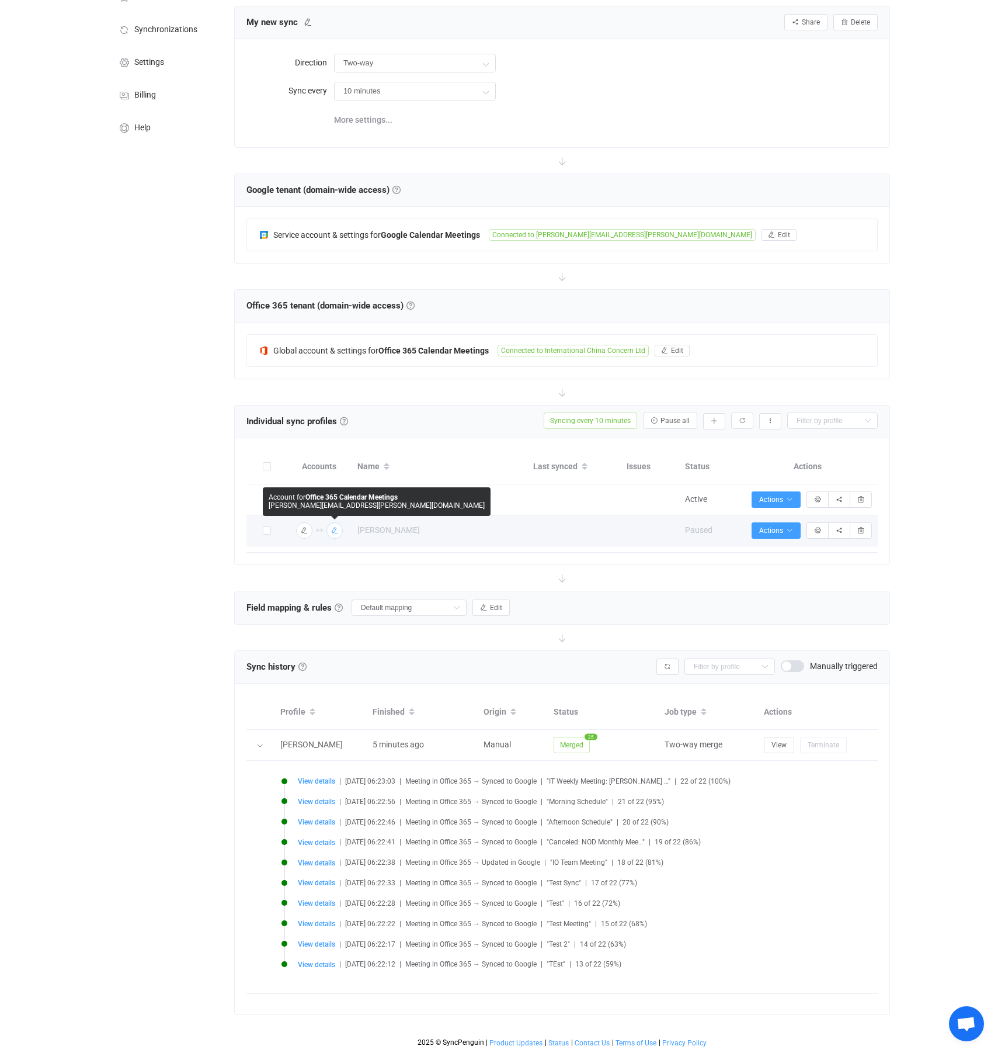
click at [333, 533] on icon "button" at bounding box center [334, 530] width 7 height 7
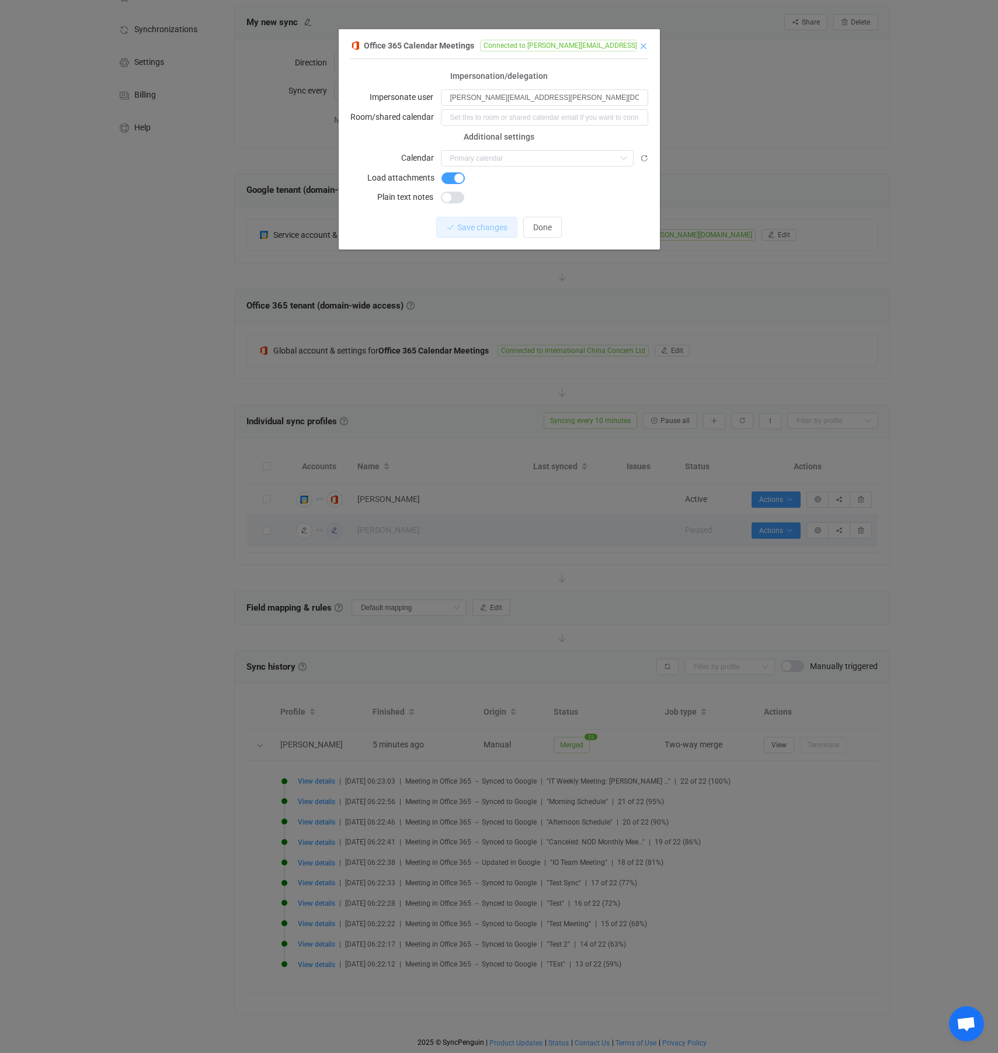
click at [644, 44] on icon "Close" at bounding box center [643, 45] width 9 height 9
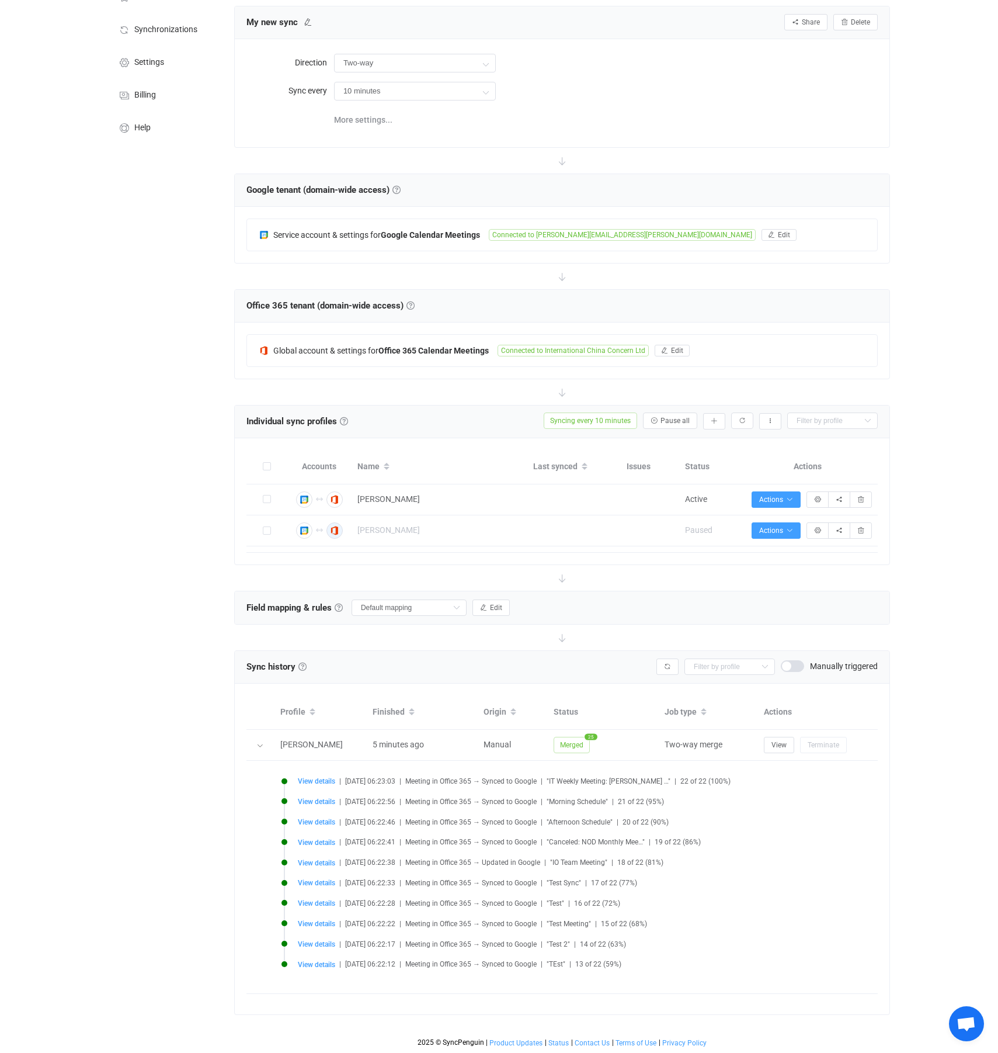
click at [794, 573] on div at bounding box center [562, 578] width 656 height 26
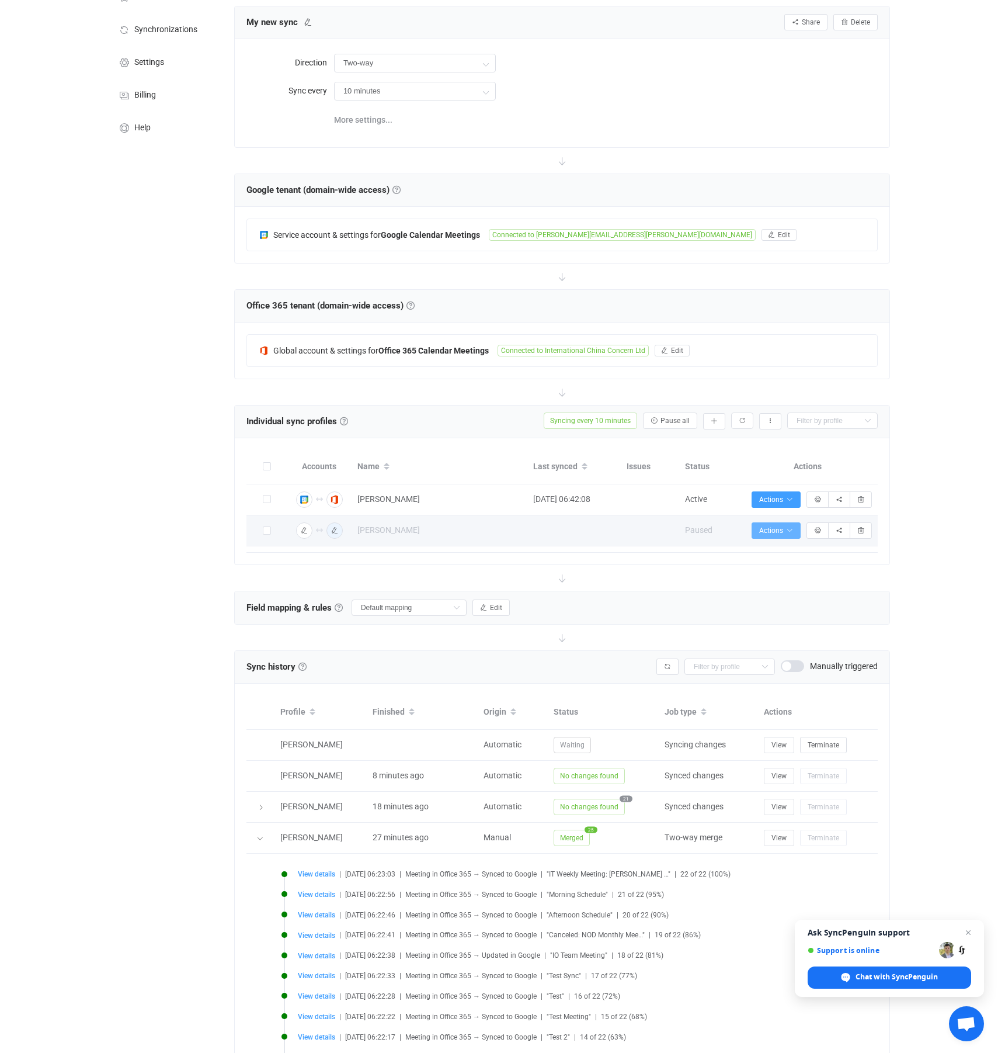
click at [783, 532] on span "Actions" at bounding box center [776, 530] width 34 height 8
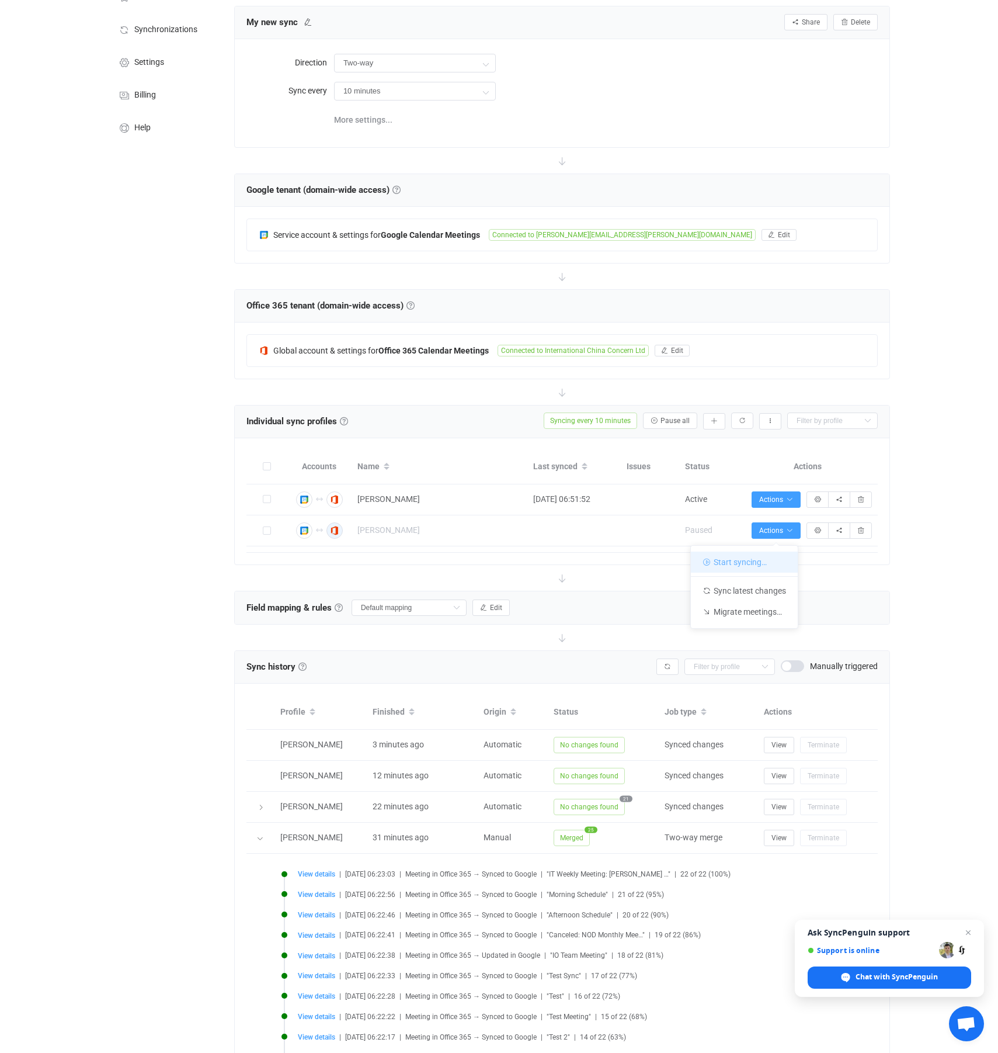
click at [760, 564] on li "Start syncing…" at bounding box center [744, 561] width 107 height 21
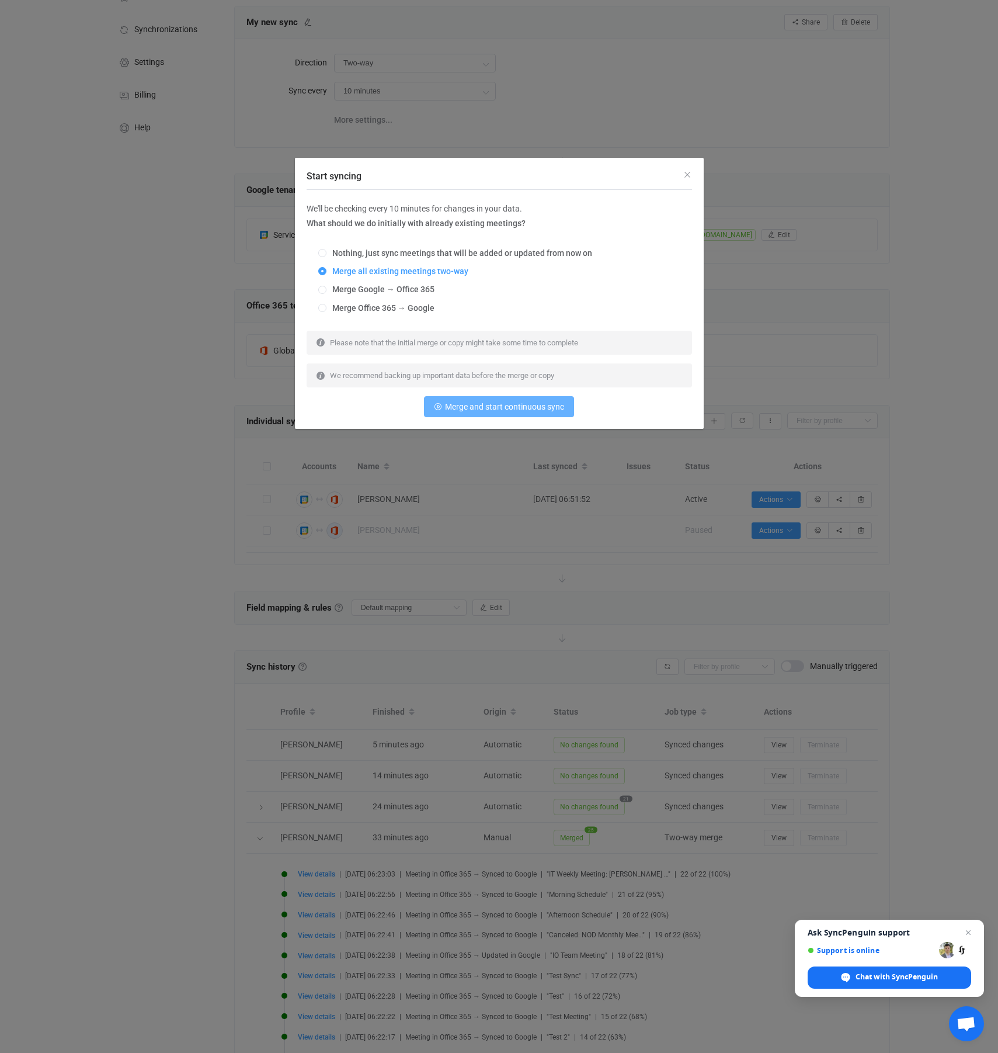
click at [492, 409] on span "Merge and start continuous sync" at bounding box center [504, 406] width 119 height 9
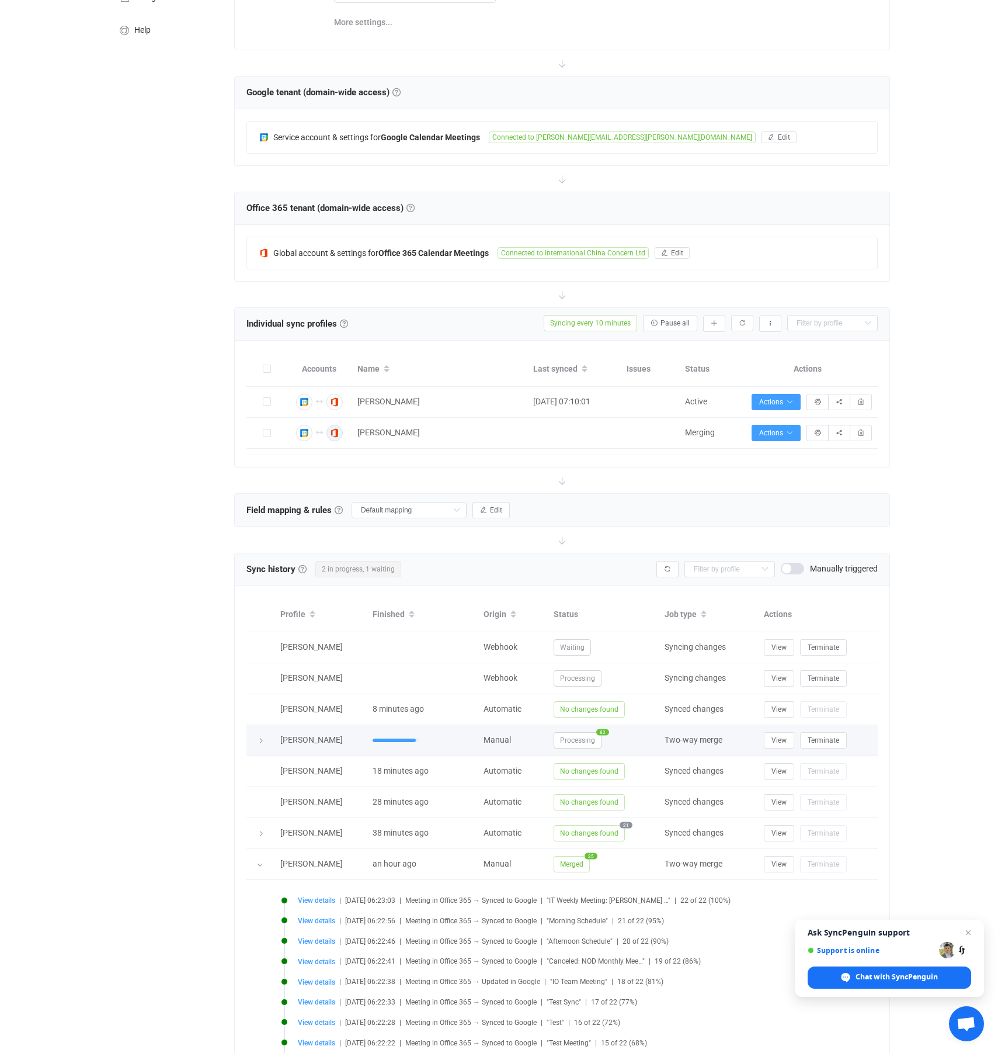
scroll to position [290, 0]
